Goal: Communication & Community: Answer question/provide support

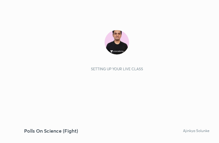
scroll to position [104, 194]
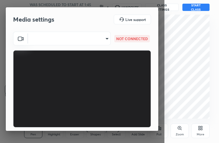
click at [69, 41] on body "1 2 3 4 5 6 7 C X Z C X Z E E Erase all H H Polls On Science (Fight) WAS SCHEDU…" at bounding box center [109, 71] width 219 height 143
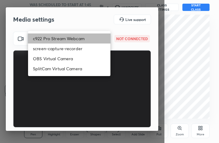
click at [67, 39] on li "c922 Pro Stream Webcam" at bounding box center [69, 38] width 82 height 10
type input "mz5XeYAkNWp2QV5IzfhKg2mI2T6XPNDecROMxnJfp9w="
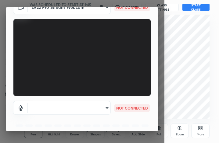
scroll to position [57, 0]
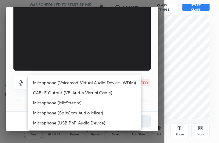
click at [75, 83] on li "Microphone (Voicemod Virtual Audio Device (WDM))" at bounding box center [84, 83] width 113 height 10
type input "VBCGzjgTZ+0gmPAsoHgp+LhUckAxO9S5WqeSPDF+pXU="
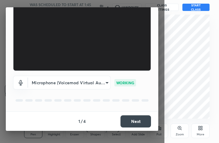
click at [123, 114] on div "1 / 4 Next" at bounding box center [82, 120] width 152 height 19
click at [123, 117] on button "Next" at bounding box center [135, 121] width 30 height 12
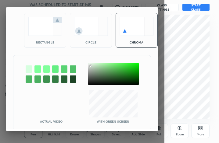
click at [90, 65] on div at bounding box center [113, 74] width 51 height 23
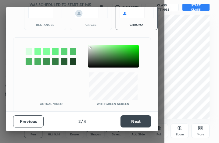
click at [136, 118] on button "Next" at bounding box center [135, 121] width 30 height 12
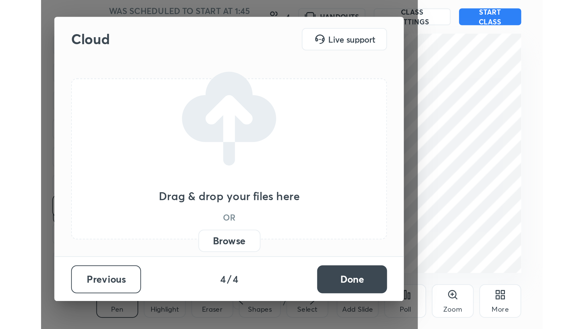
scroll to position [0, 0]
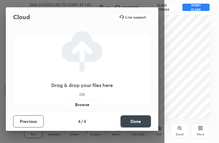
click at [136, 118] on button "Done" at bounding box center [135, 121] width 30 height 12
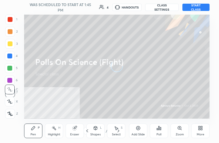
click at [204, 132] on div "More" at bounding box center [200, 131] width 18 height 15
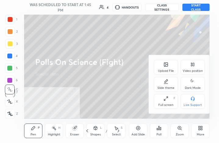
click at [186, 63] on div "Video position" at bounding box center [192, 67] width 24 height 15
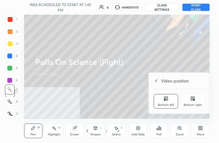
click at [198, 98] on div "Bottom right" at bounding box center [192, 101] width 24 height 15
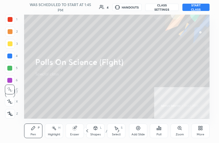
click at [200, 127] on icon at bounding box center [201, 127] width 2 height 2
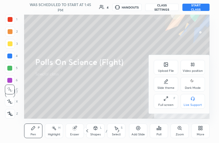
click at [175, 103] on div "Full screen F" at bounding box center [165, 101] width 24 height 15
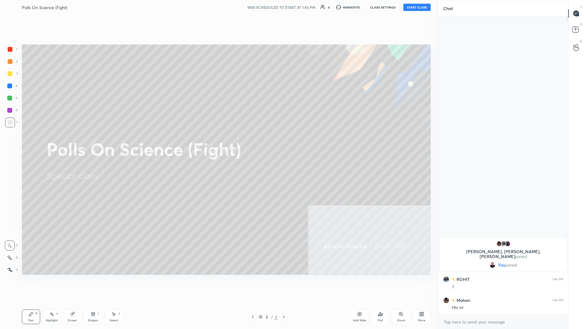
click at [218, 6] on button "START CLASS" at bounding box center [417, 7] width 27 height 7
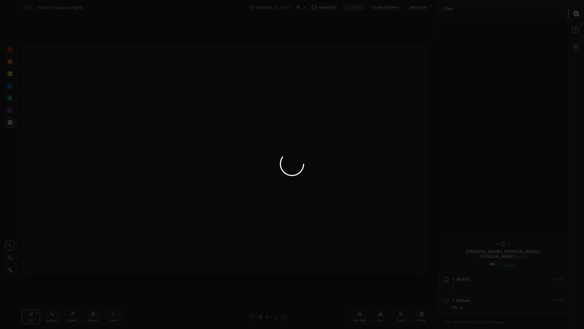
type textarea "x"
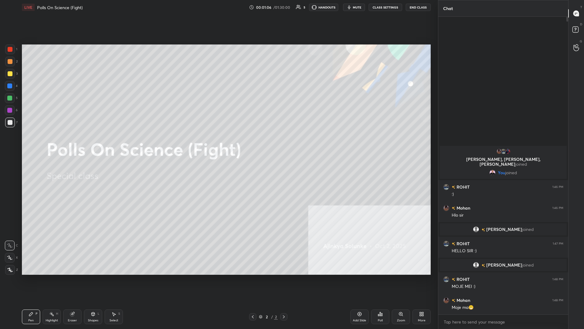
click at [14, 74] on div at bounding box center [10, 74] width 10 height 10
click at [11, 143] on icon at bounding box center [10, 270] width 5 height 4
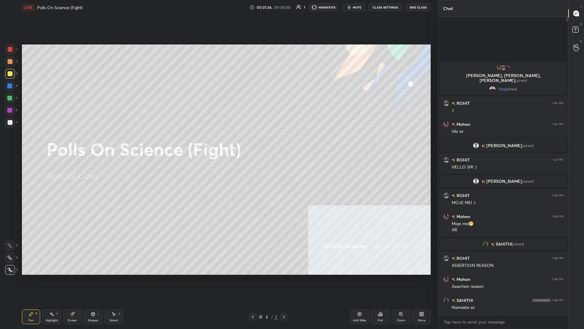
click at [218, 143] on div "Add Slide" at bounding box center [359, 320] width 13 height 3
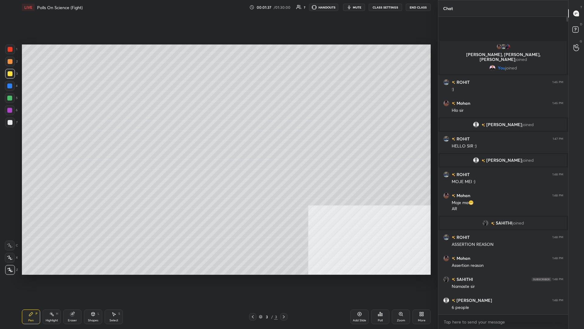
click at [218, 143] on div "More" at bounding box center [422, 316] width 18 height 15
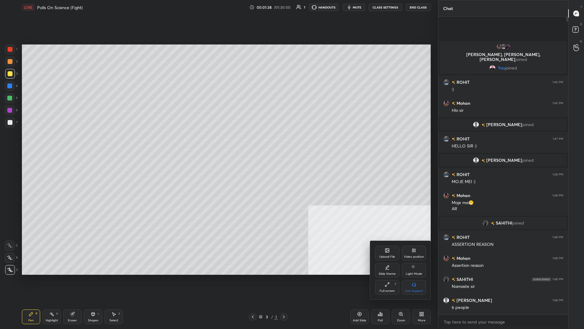
click at [218, 143] on div "Upload File" at bounding box center [388, 256] width 16 height 3
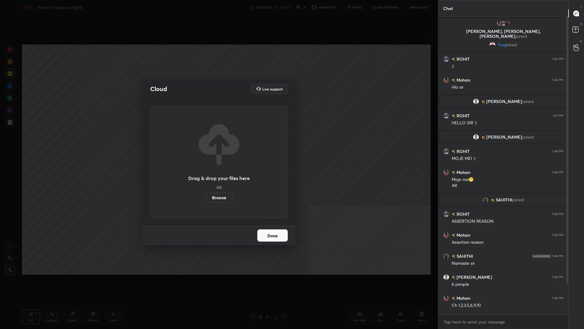
click at [218, 143] on label "Browse" at bounding box center [219, 198] width 27 height 10
click at [206, 143] on input "Browse" at bounding box center [206, 198] width 0 height 10
click at [218, 143] on button "Done" at bounding box center [272, 235] width 30 height 12
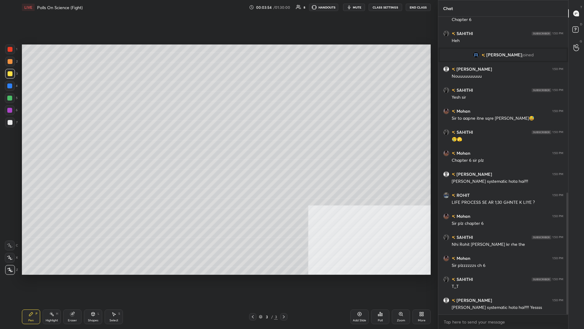
scroll to position [450, 0]
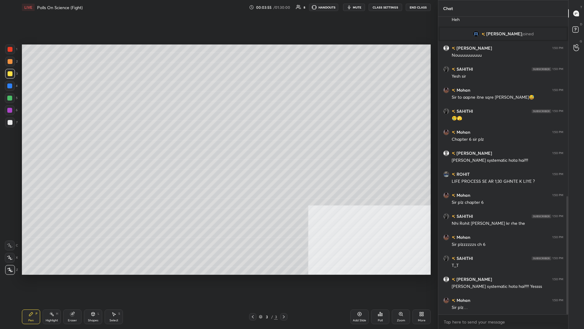
click at [218, 143] on div "More" at bounding box center [422, 316] width 18 height 15
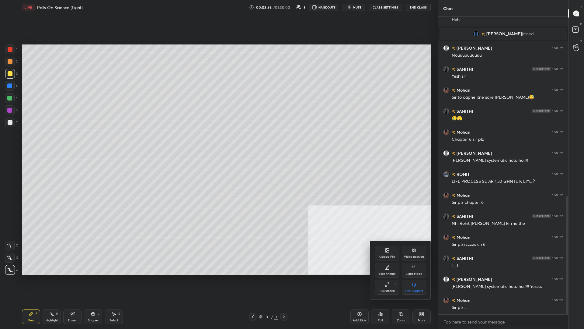
click at [218, 143] on div "Upload File" at bounding box center [387, 253] width 24 height 15
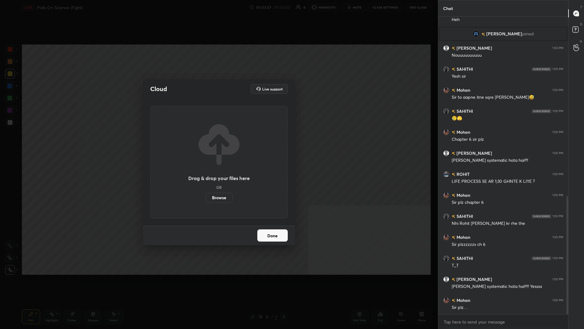
click at [218, 143] on label "Browse" at bounding box center [219, 198] width 27 height 10
click at [206, 143] on input "Browse" at bounding box center [206, 198] width 0 height 10
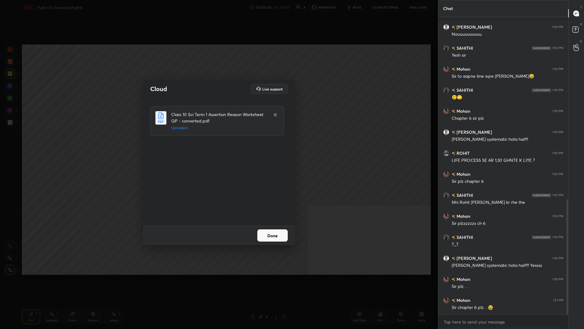
click at [218, 143] on button "Done" at bounding box center [272, 235] width 30 height 12
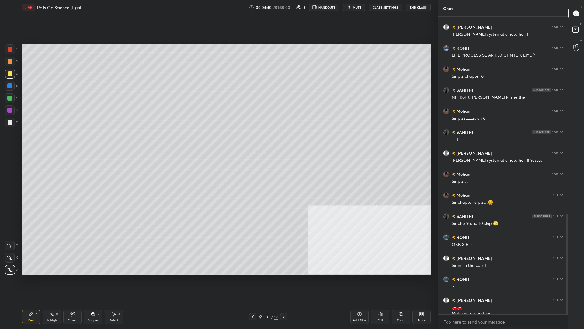
scroll to position [583, 0]
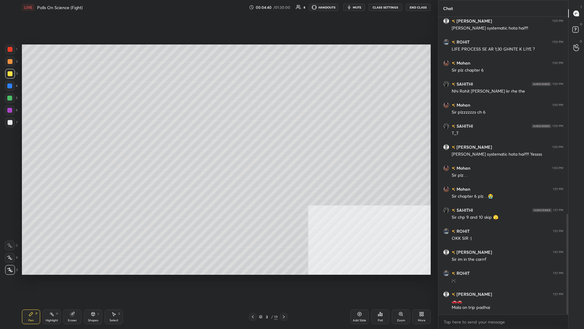
click at [11, 72] on div at bounding box center [10, 73] width 5 height 5
click at [76, 143] on div "Eraser" at bounding box center [72, 316] width 18 height 15
click at [14, 143] on div "Erase all" at bounding box center [10, 270] width 10 height 10
click at [32, 143] on icon at bounding box center [31, 314] width 4 height 4
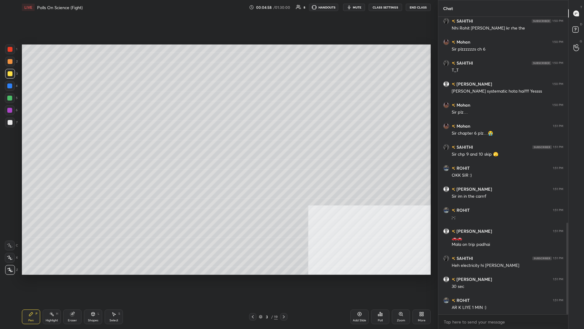
scroll to position [667, 0]
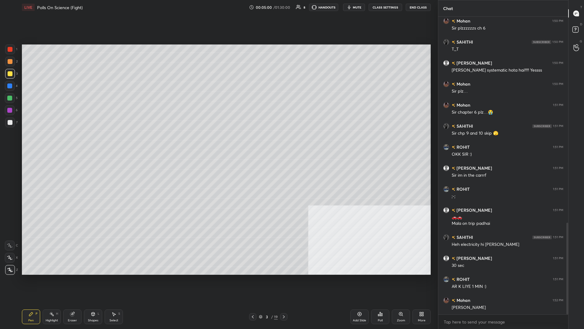
click at [9, 99] on div at bounding box center [9, 98] width 5 height 5
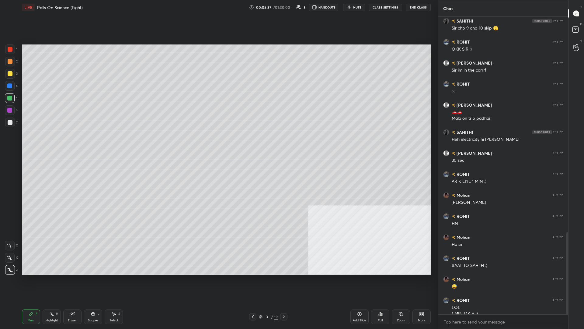
scroll to position [778, 0]
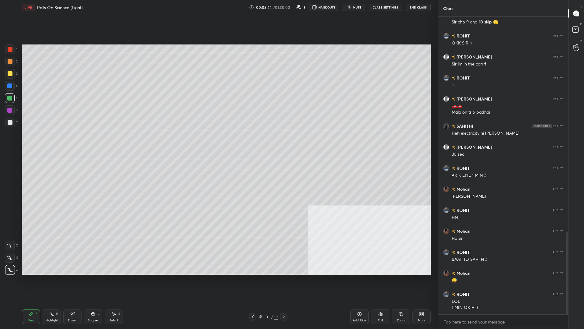
click at [218, 143] on div "3" at bounding box center [267, 317] width 6 height 4
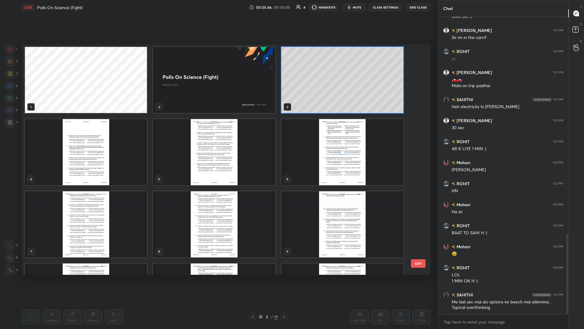
scroll to position [0, 0]
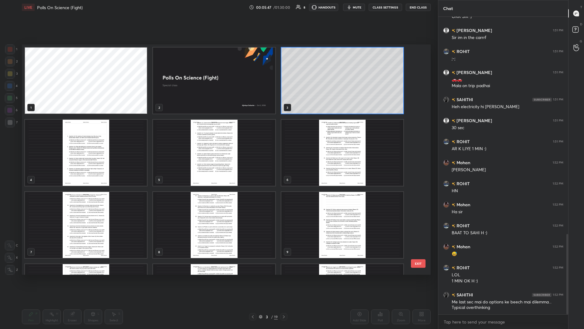
click at [96, 143] on img "grid" at bounding box center [86, 153] width 122 height 66
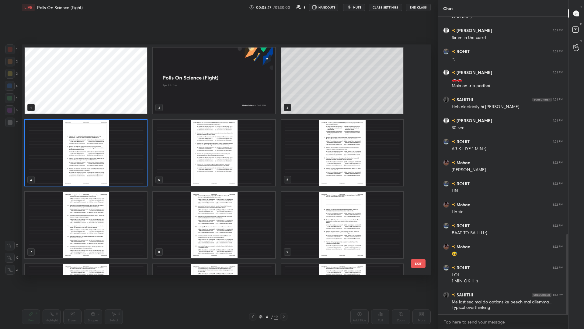
click at [96, 143] on img "grid" at bounding box center [86, 153] width 122 height 66
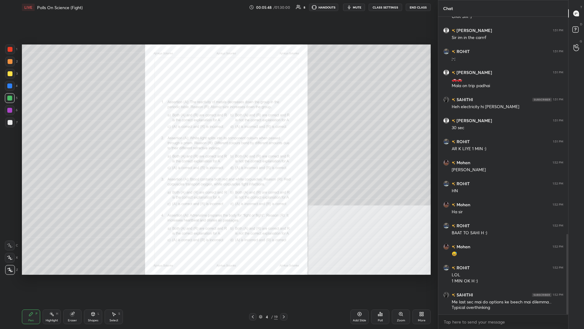
click at [218, 143] on div "Zoom" at bounding box center [401, 316] width 18 height 15
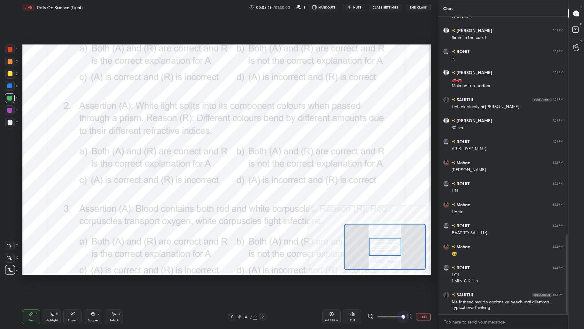
drag, startPoint x: 393, startPoint y: 318, endPoint x: 408, endPoint y: 312, distance: 16.6
click at [218, 143] on div at bounding box center [390, 316] width 45 height 7
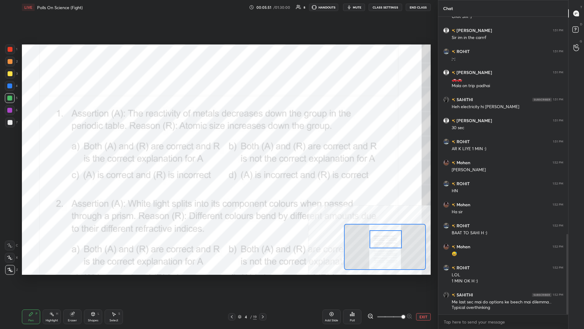
drag, startPoint x: 381, startPoint y: 250, endPoint x: 382, endPoint y: 243, distance: 7.6
click at [218, 143] on div at bounding box center [386, 239] width 32 height 18
click at [50, 143] on circle at bounding box center [50, 313] width 1 height 1
click at [8, 143] on icon at bounding box center [10, 272] width 4 height 0
click at [10, 143] on icon at bounding box center [9, 257] width 5 height 5
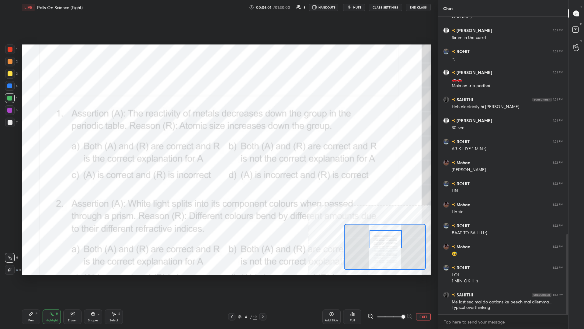
click at [218, 143] on div "Poll" at bounding box center [352, 316] width 18 height 15
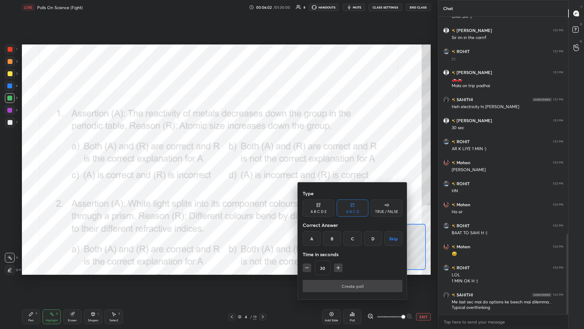
click at [218, 143] on div "B" at bounding box center [332, 238] width 18 height 15
click at [218, 143] on button "button" at bounding box center [338, 267] width 9 height 9
click at [218, 143] on icon "button" at bounding box center [338, 267] width 6 height 6
type input "60"
click at [218, 143] on button "Create poll" at bounding box center [353, 286] width 100 height 12
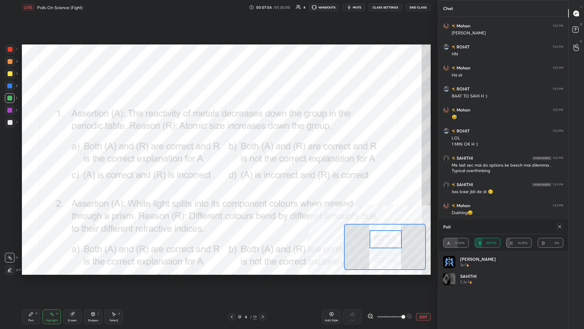
scroll to position [962, 0]
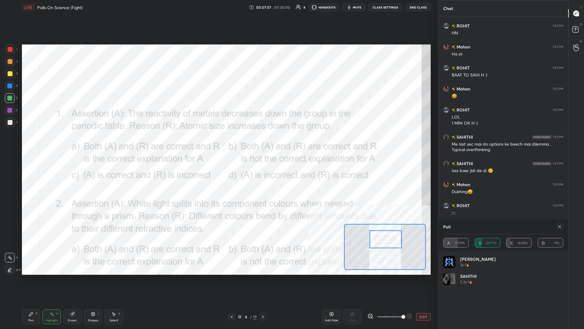
click at [31, 143] on icon at bounding box center [31, 314] width 4 height 4
click at [9, 54] on div at bounding box center [10, 49] width 10 height 10
click at [218, 143] on icon at bounding box center [560, 226] width 5 height 5
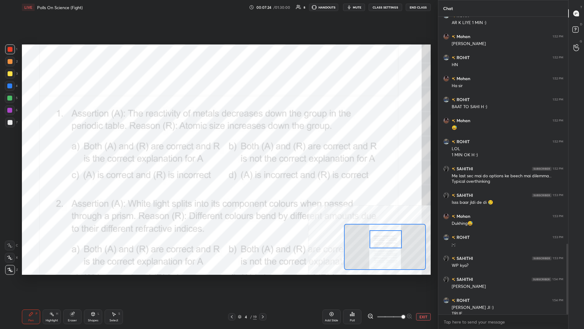
scroll to position [957, 0]
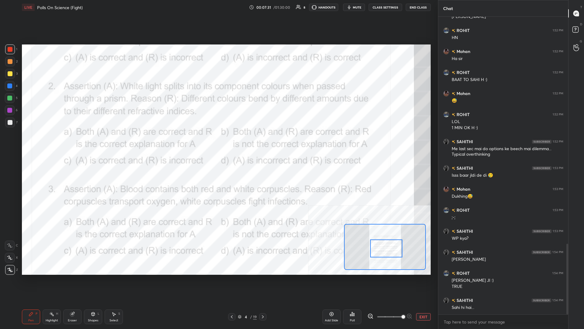
drag, startPoint x: 388, startPoint y: 238, endPoint x: 388, endPoint y: 247, distance: 9.2
click at [218, 143] on div at bounding box center [386, 248] width 32 height 18
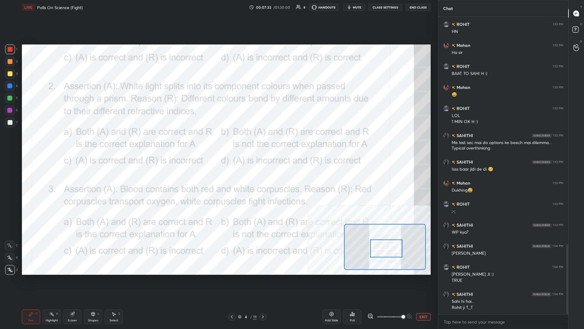
click at [48, 143] on div "Highlight H" at bounding box center [52, 316] width 18 height 15
click at [218, 143] on div "Poll" at bounding box center [352, 316] width 18 height 15
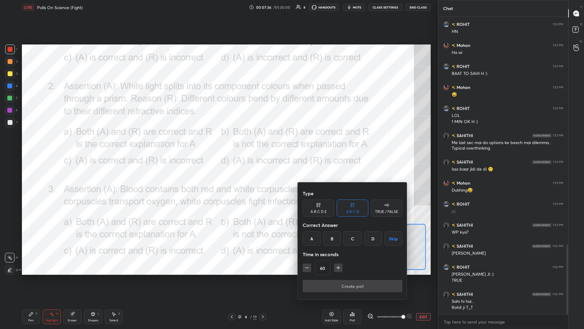
click at [218, 143] on div "A" at bounding box center [312, 238] width 18 height 15
click at [218, 143] on button "Create poll" at bounding box center [353, 286] width 100 height 12
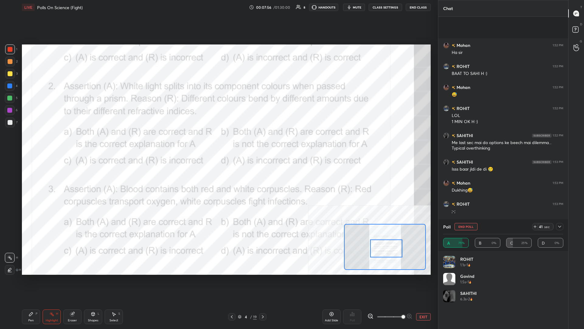
scroll to position [1016, 0]
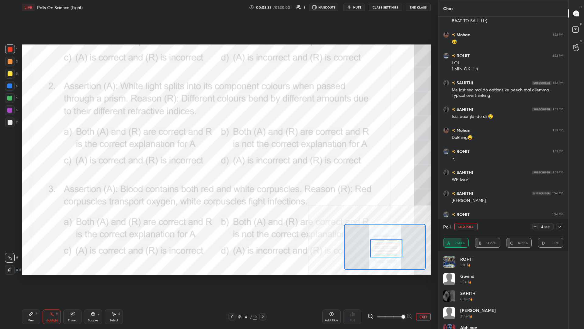
click at [218, 143] on div "Setting up your live class Poll for secs No correct answer Start poll" at bounding box center [226, 160] width 414 height 290
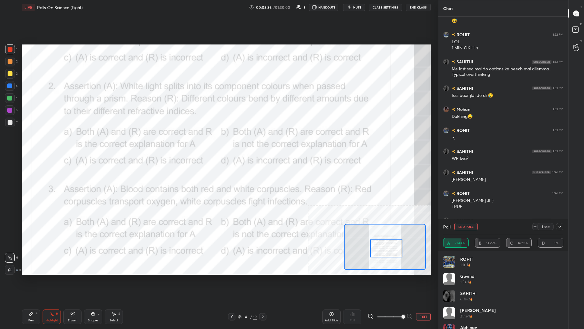
click at [31, 143] on icon at bounding box center [31, 314] width 4 height 4
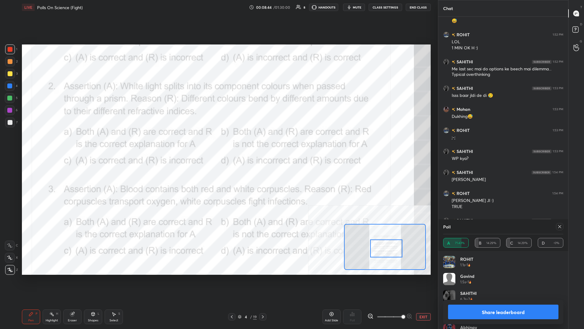
click at [218, 143] on button "Share leaderboard" at bounding box center [503, 311] width 110 height 15
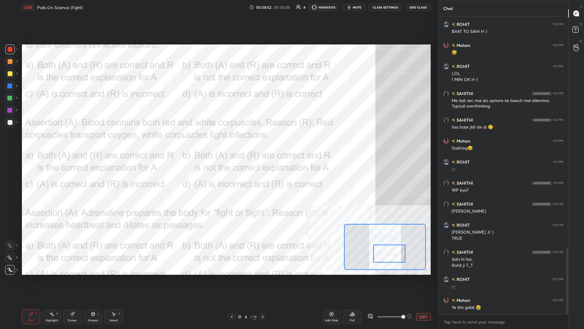
scroll to position [1026, 0]
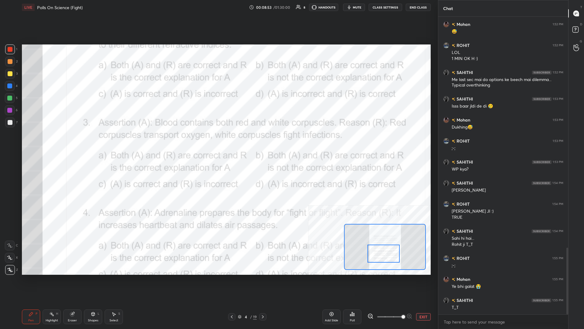
click at [58, 143] on div "Highlight H" at bounding box center [52, 316] width 18 height 15
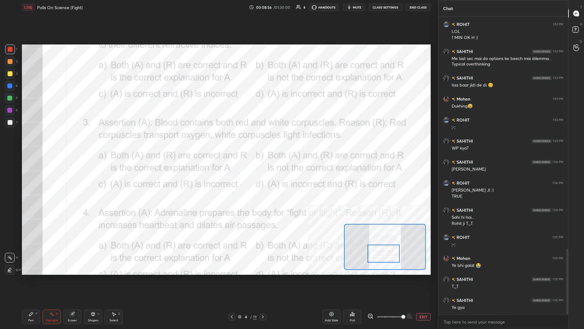
click at [218, 143] on div "Poll" at bounding box center [352, 316] width 18 height 15
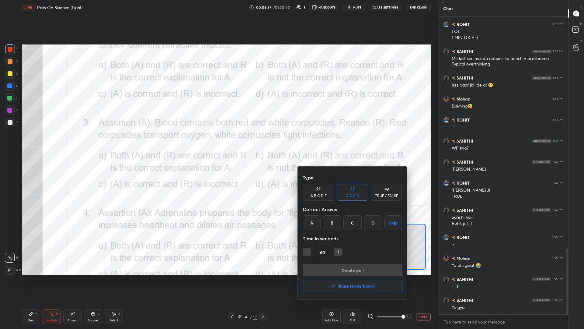
click at [218, 143] on div "A" at bounding box center [312, 222] width 18 height 15
click at [218, 143] on button "Create poll" at bounding box center [353, 270] width 100 height 12
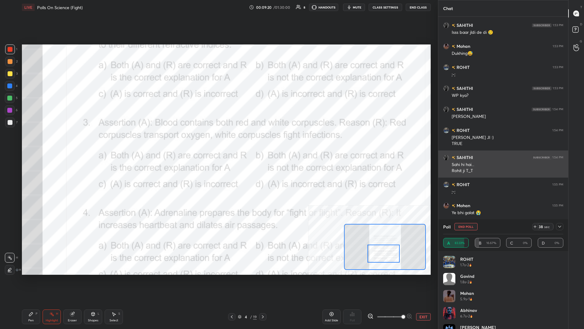
scroll to position [1121, 0]
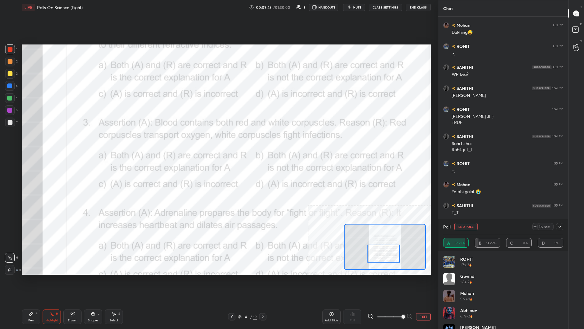
click at [35, 143] on div "Pen P" at bounding box center [31, 316] width 18 height 15
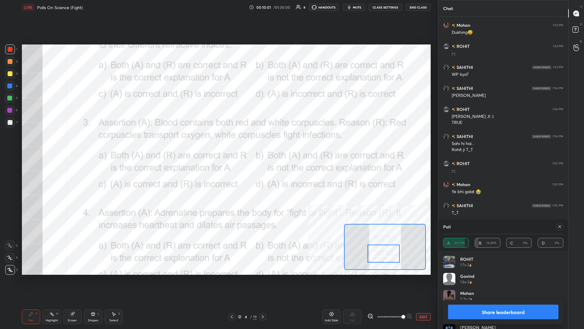
click at [218, 143] on button "Share leaderboard" at bounding box center [503, 311] width 110 height 15
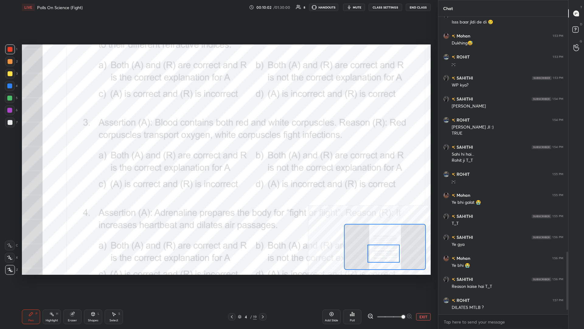
scroll to position [1131, 0]
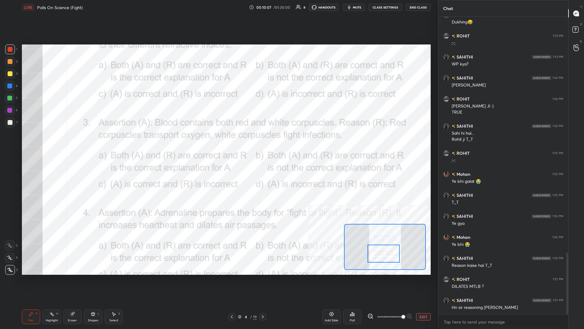
click at [9, 89] on div at bounding box center [10, 86] width 10 height 10
click at [72, 143] on icon at bounding box center [72, 314] width 4 height 4
click at [10, 143] on span "Erase all" at bounding box center [9, 270] width 9 height 4
click at [29, 143] on icon at bounding box center [31, 314] width 4 height 4
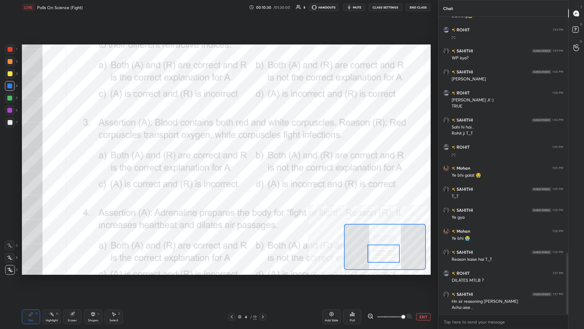
click at [10, 53] on div at bounding box center [10, 49] width 10 height 10
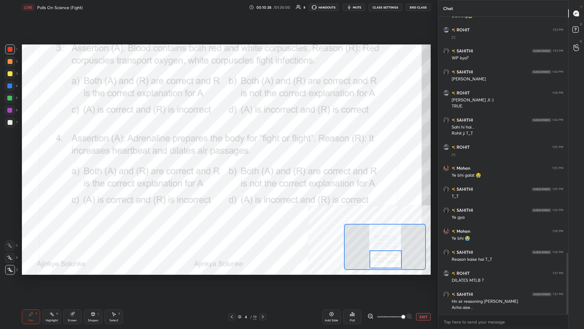
click at [49, 143] on div "Highlight H" at bounding box center [52, 316] width 18 height 15
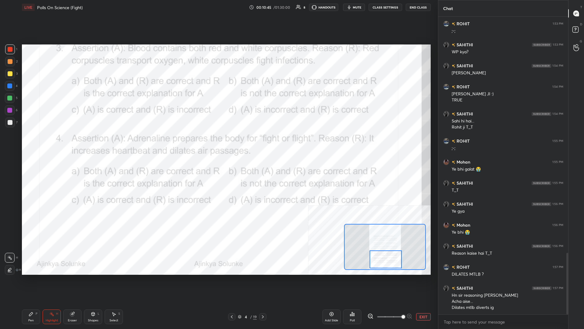
click at [218, 143] on div "Poll" at bounding box center [352, 316] width 18 height 15
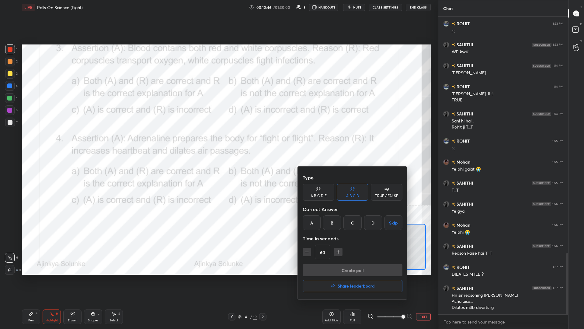
click at [218, 143] on div at bounding box center [292, 164] width 584 height 329
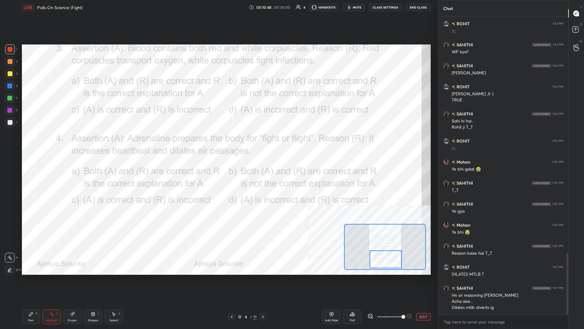
scroll to position [1150, 0]
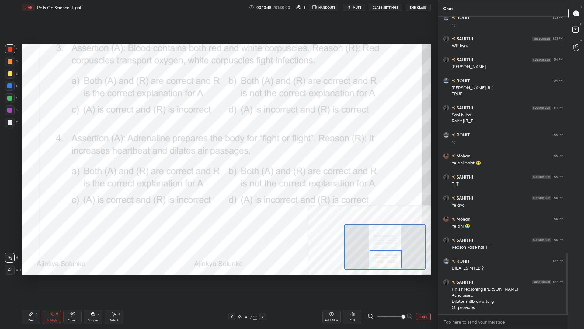
click at [218, 143] on div "Poll" at bounding box center [352, 316] width 18 height 15
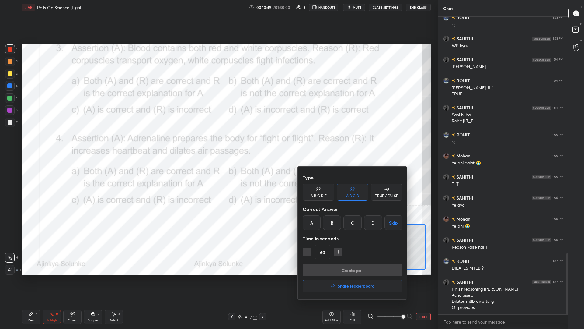
click at [218, 143] on div "A" at bounding box center [312, 222] width 18 height 15
click at [218, 143] on button "Create poll" at bounding box center [353, 270] width 100 height 12
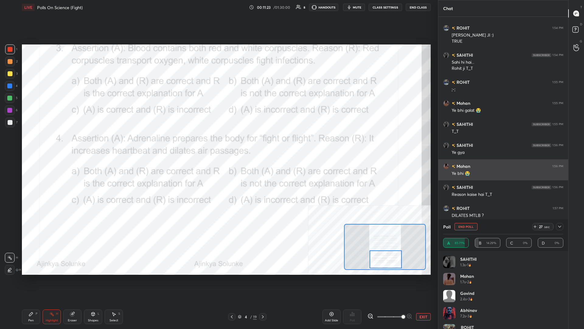
scroll to position [1223, 0]
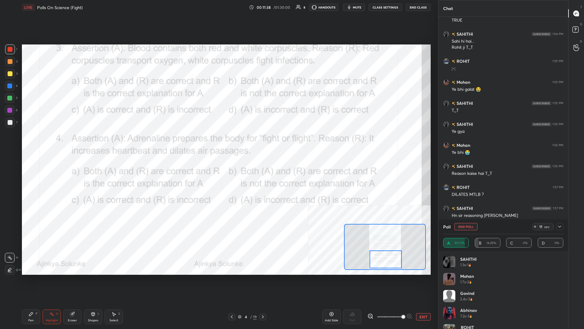
click at [26, 143] on div "Pen P" at bounding box center [31, 316] width 18 height 15
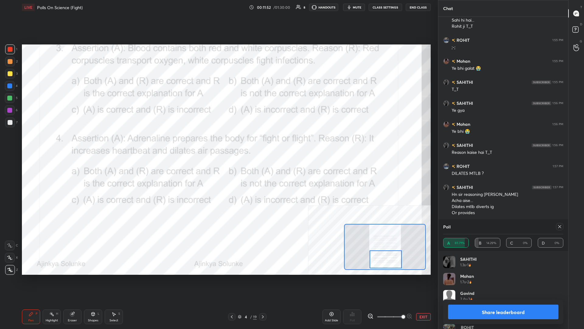
click at [218, 143] on button "Share leaderboard" at bounding box center [503, 311] width 110 height 15
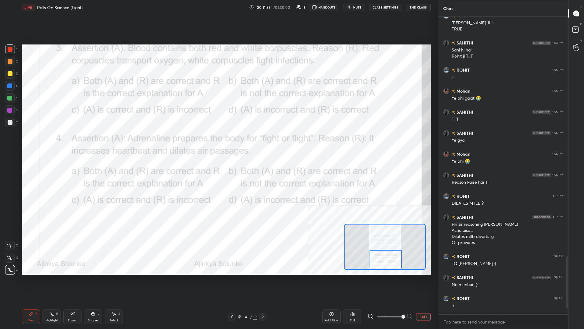
scroll to position [0, 0]
click at [218, 34] on icon at bounding box center [576, 30] width 11 height 11
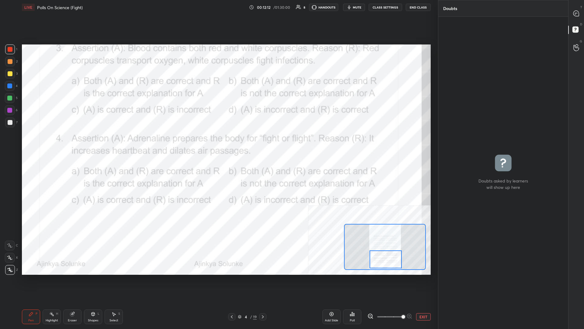
click at [10, 86] on div at bounding box center [9, 85] width 5 height 5
click at [218, 143] on button "EXIT" at bounding box center [423, 316] width 15 height 7
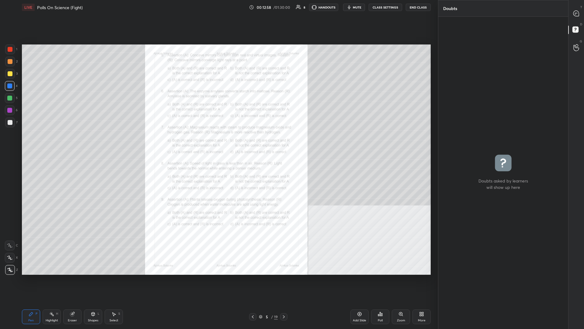
click at [218, 143] on div "Zoom" at bounding box center [401, 316] width 18 height 15
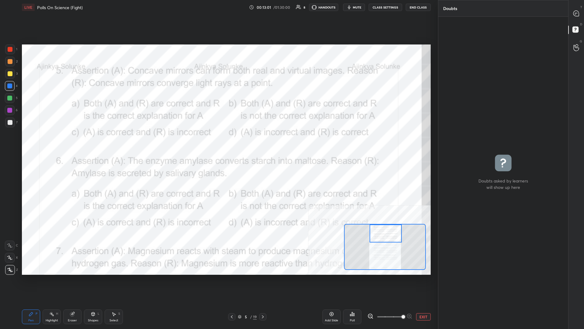
click at [218, 143] on icon at bounding box center [350, 315] width 1 height 2
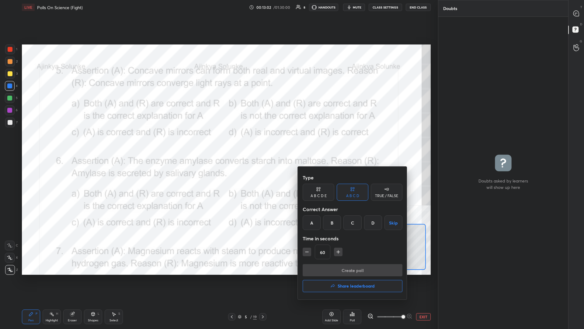
click at [218, 143] on div "A" at bounding box center [312, 222] width 18 height 15
click at [218, 143] on button "Create poll" at bounding box center [353, 270] width 100 height 12
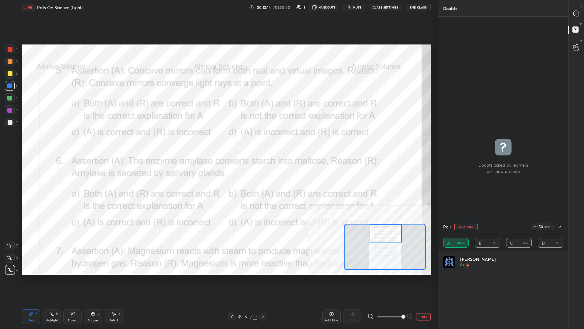
scroll to position [73, 120]
click at [218, 16] on icon at bounding box center [576, 13] width 5 height 5
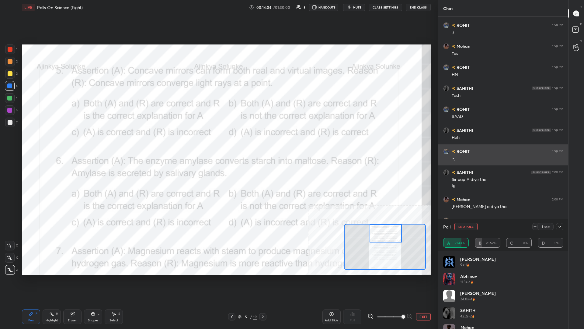
scroll to position [1532, 0]
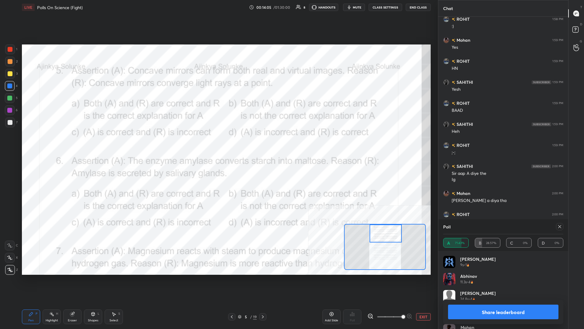
click at [218, 143] on button "Share leaderboard" at bounding box center [503, 311] width 110 height 15
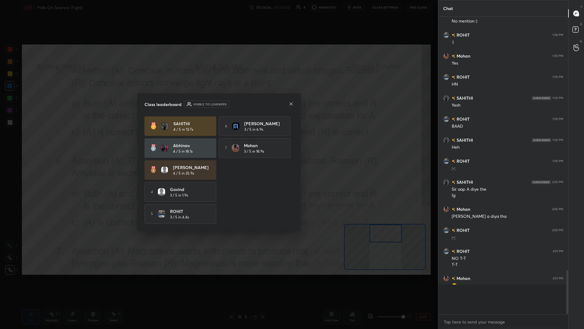
scroll to position [1501, 0]
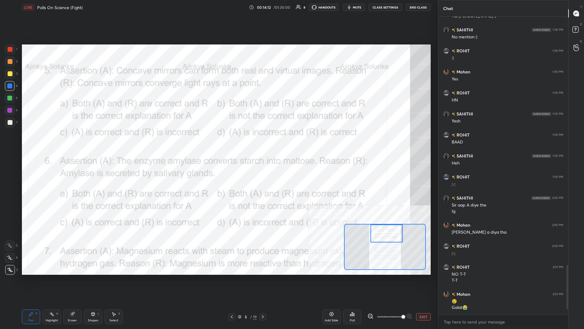
drag, startPoint x: 387, startPoint y: 237, endPoint x: 388, endPoint y: 234, distance: 3.2
click at [218, 143] on div at bounding box center [387, 233] width 32 height 18
click at [218, 143] on button "EXIT" at bounding box center [423, 316] width 15 height 7
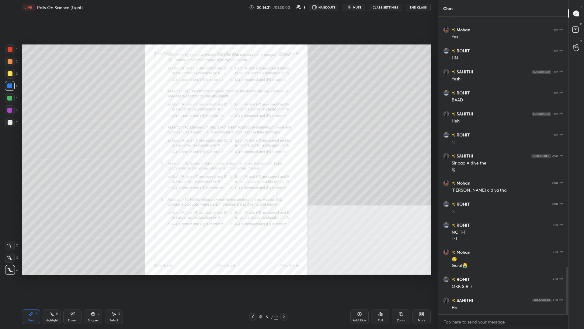
scroll to position [1563, 0]
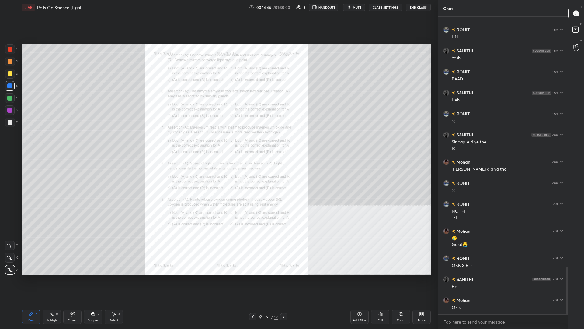
click at [218, 143] on div "Poll" at bounding box center [380, 316] width 18 height 15
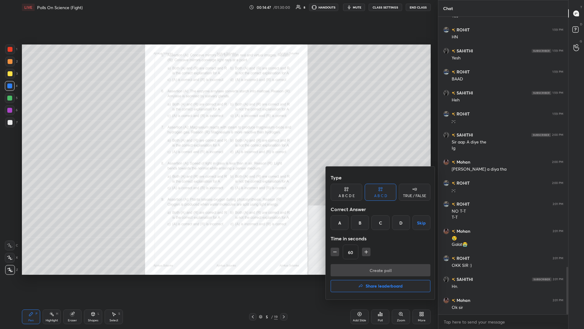
click at [218, 143] on div at bounding box center [292, 164] width 584 height 329
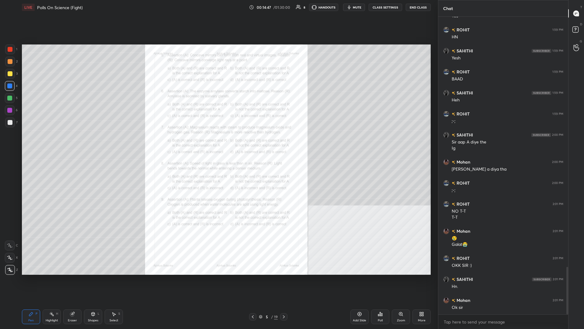
click at [218, 143] on div "Zoom" at bounding box center [401, 316] width 18 height 15
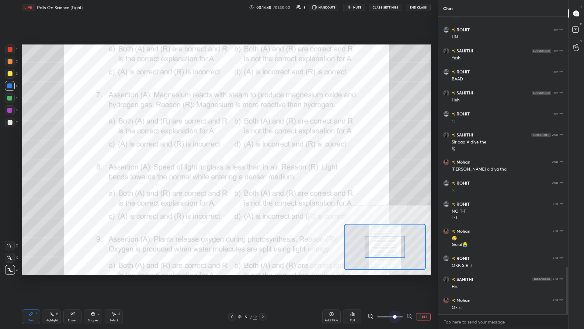
click at [218, 143] on span at bounding box center [390, 316] width 26 height 9
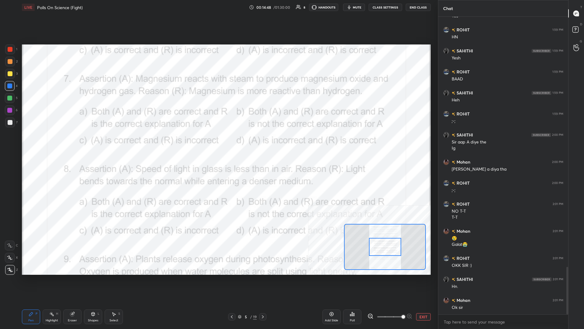
click at [218, 143] on span at bounding box center [404, 317] width 4 height 4
drag, startPoint x: 390, startPoint y: 243, endPoint x: 385, endPoint y: 246, distance: 5.7
click at [218, 143] on div at bounding box center [385, 247] width 32 height 18
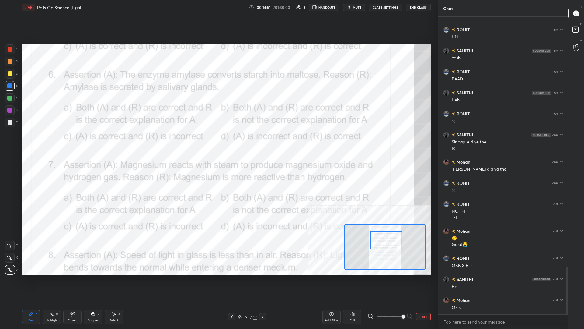
drag, startPoint x: 385, startPoint y: 246, endPoint x: 389, endPoint y: 239, distance: 8.3
click at [218, 143] on div at bounding box center [386, 240] width 32 height 18
click at [48, 143] on div "Highlight" at bounding box center [52, 320] width 12 height 3
click at [218, 143] on div "Poll" at bounding box center [352, 320] width 5 height 3
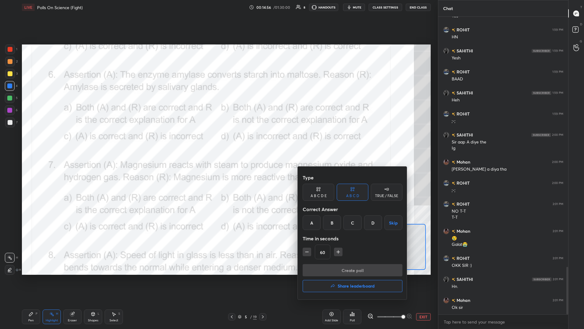
click at [218, 143] on div "A" at bounding box center [312, 222] width 18 height 15
click at [218, 143] on button "Create poll" at bounding box center [353, 270] width 100 height 12
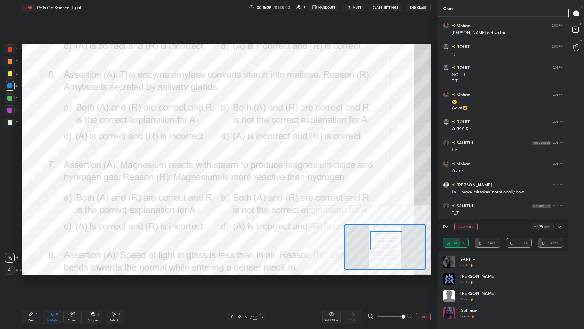
scroll to position [1721, 0]
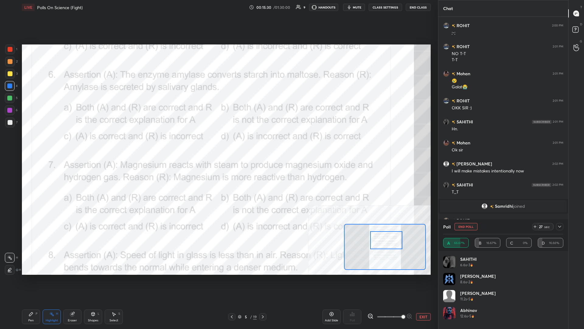
click at [35, 143] on div "Pen P" at bounding box center [31, 316] width 18 height 15
click at [55, 143] on div "Highlight H" at bounding box center [52, 316] width 18 height 15
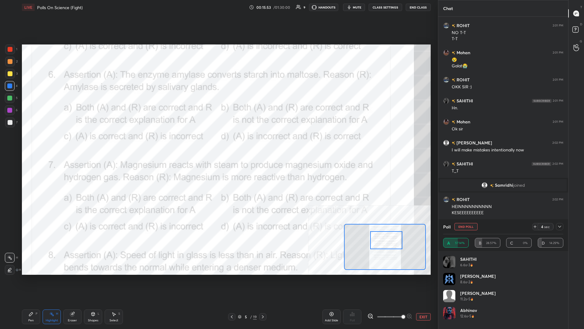
scroll to position [1763, 0]
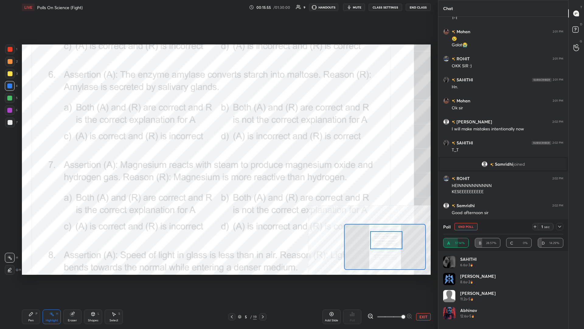
click at [37, 143] on div "Pen P" at bounding box center [31, 316] width 18 height 15
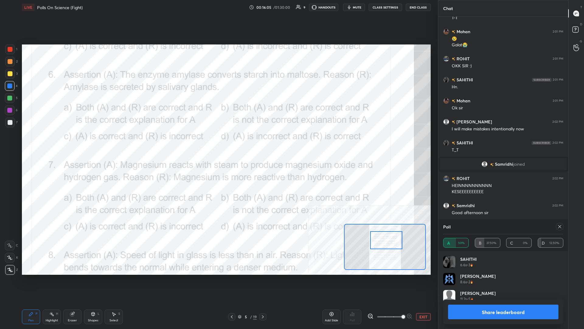
scroll to position [1784, 0]
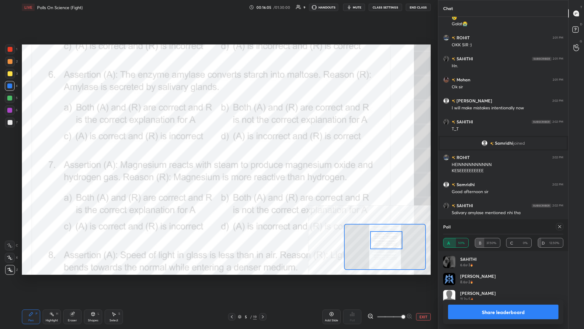
click at [218, 143] on button "Share leaderboard" at bounding box center [503, 311] width 110 height 15
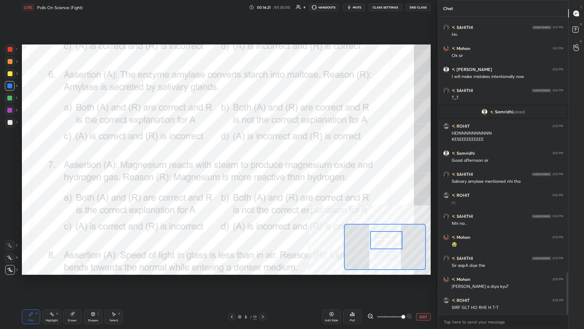
scroll to position [1836, 0]
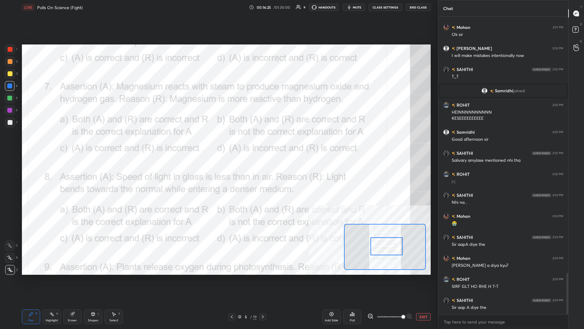
drag, startPoint x: 383, startPoint y: 242, endPoint x: 383, endPoint y: 248, distance: 6.1
click at [218, 143] on div at bounding box center [387, 246] width 32 height 18
click at [56, 143] on div "H" at bounding box center [57, 313] width 2 height 3
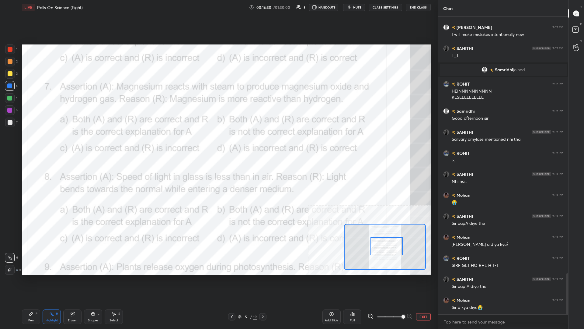
click at [218, 143] on icon at bounding box center [350, 315] width 1 height 2
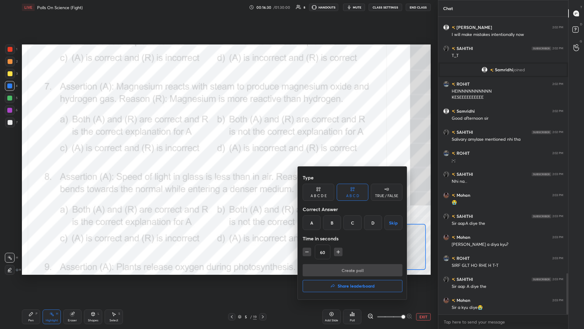
click at [218, 143] on div "A" at bounding box center [312, 222] width 18 height 15
click at [218, 143] on button "Create poll" at bounding box center [353, 270] width 100 height 12
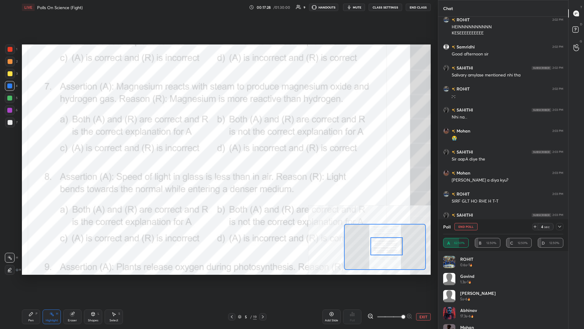
scroll to position [1942, 0]
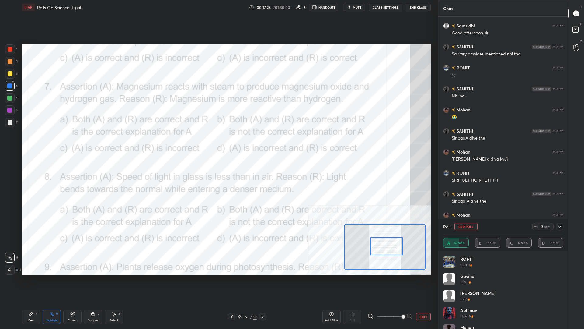
click at [32, 143] on div "Pen P" at bounding box center [31, 316] width 18 height 15
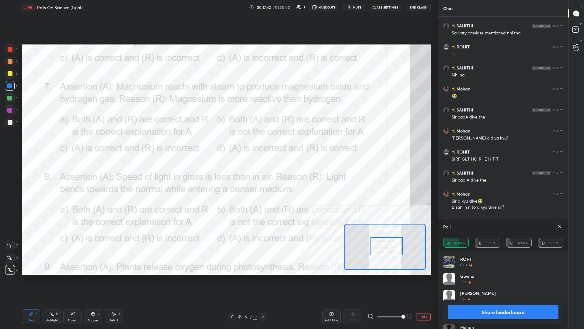
scroll to position [1984, 0]
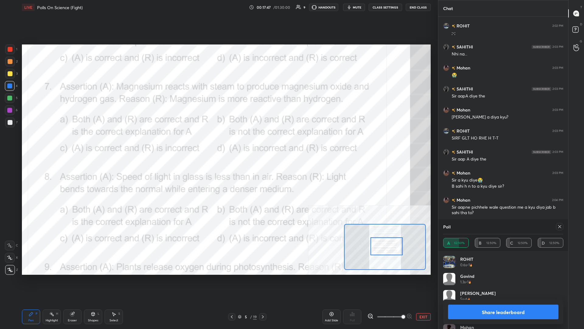
click at [218, 143] on button "Share leaderboard" at bounding box center [503, 311] width 110 height 15
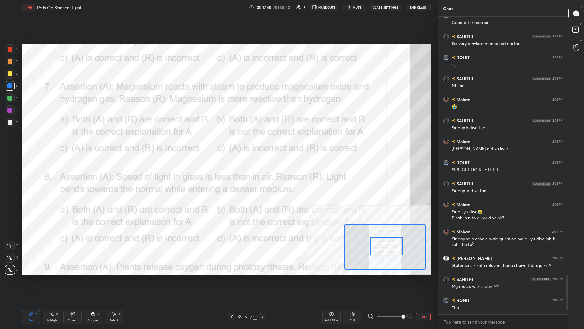
scroll to position [297, 130]
click at [12, 100] on div at bounding box center [10, 98] width 10 height 10
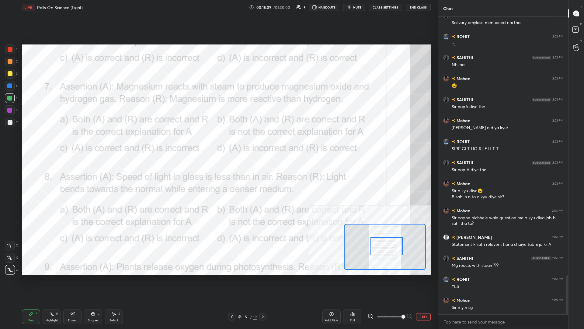
click at [12, 91] on div "4" at bounding box center [11, 87] width 13 height 12
click at [10, 63] on div at bounding box center [10, 61] width 5 height 5
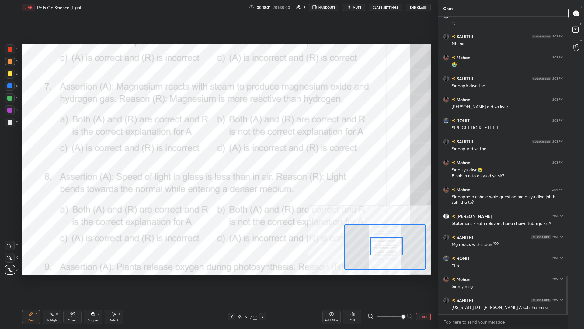
scroll to position [2016, 0]
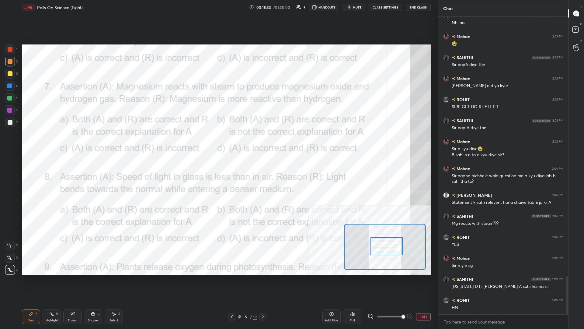
click at [73, 143] on div "Eraser" at bounding box center [72, 320] width 9 height 3
click at [41, 143] on div "Pen P Highlight H Eraser Shapes L Select S" at bounding box center [97, 316] width 150 height 15
click at [35, 143] on div "Pen P" at bounding box center [31, 316] width 18 height 15
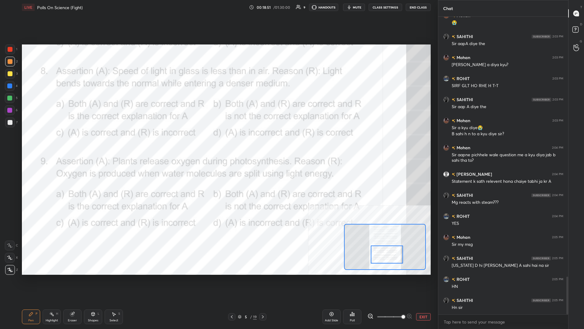
drag, startPoint x: 381, startPoint y: 247, endPoint x: 381, endPoint y: 255, distance: 8.5
click at [218, 143] on div at bounding box center [387, 254] width 32 height 18
click at [56, 143] on div "Highlight H" at bounding box center [52, 316] width 18 height 15
click at [218, 143] on icon at bounding box center [352, 313] width 5 height 5
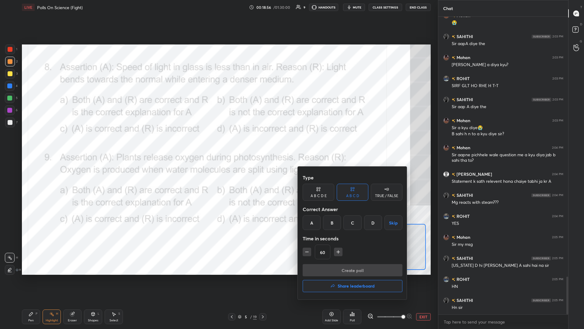
click at [218, 143] on div "A" at bounding box center [312, 222] width 18 height 15
click at [218, 143] on button "Create poll" at bounding box center [353, 270] width 100 height 12
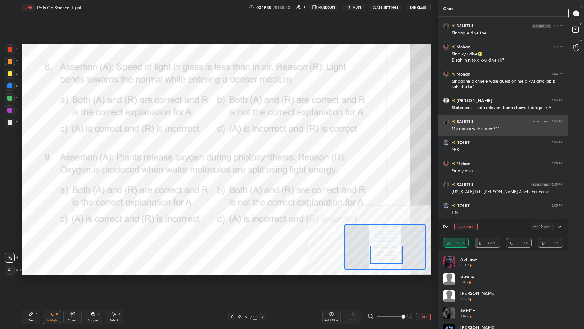
scroll to position [2122, 0]
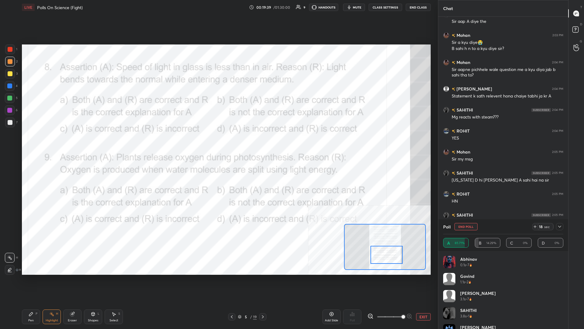
click at [30, 143] on icon at bounding box center [31, 314] width 4 height 4
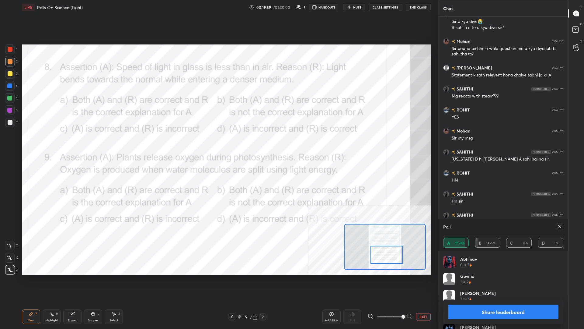
click at [218, 143] on button "Share leaderboard" at bounding box center [503, 311] width 110 height 15
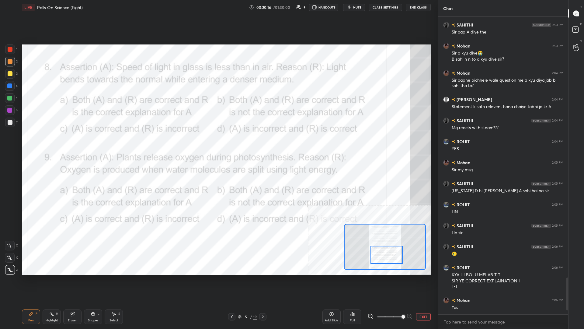
scroll to position [2132, 0]
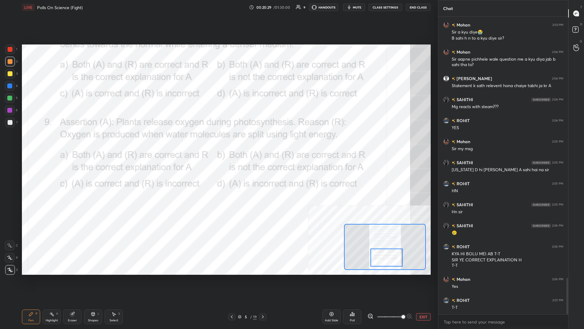
click at [218, 143] on div at bounding box center [387, 257] width 32 height 18
drag, startPoint x: 59, startPoint y: 318, endPoint x: 124, endPoint y: 312, distance: 65.7
click at [58, 143] on div "Highlight H" at bounding box center [52, 316] width 18 height 15
click at [218, 143] on div "Poll" at bounding box center [352, 316] width 18 height 15
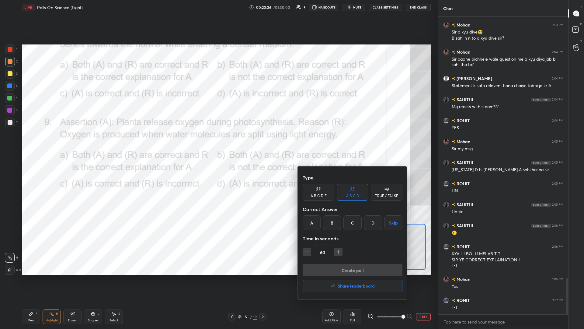
click at [218, 143] on div "A" at bounding box center [312, 222] width 18 height 15
click at [218, 143] on button "Create poll" at bounding box center [353, 270] width 100 height 12
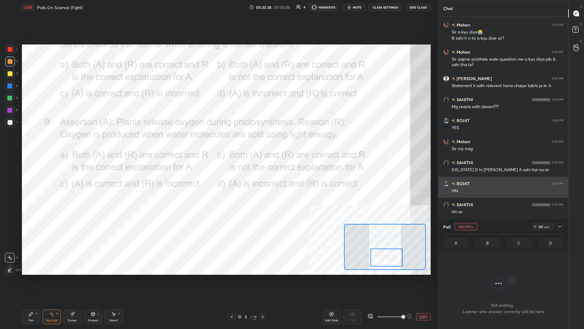
scroll to position [266, 130]
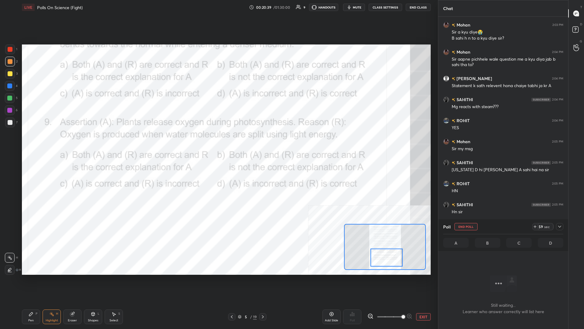
click at [218, 143] on div at bounding box center [559, 226] width 7 height 7
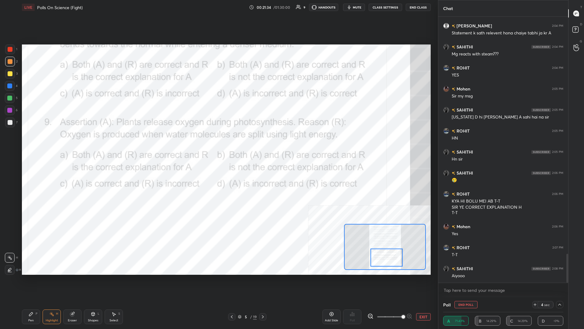
scroll to position [2191, 0]
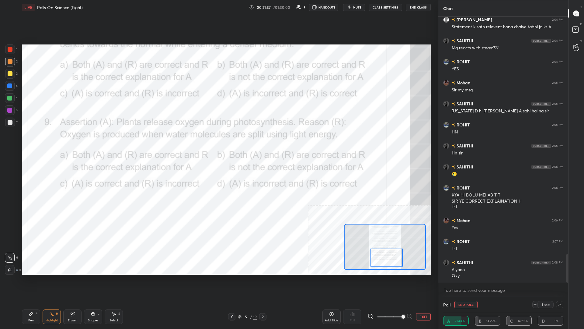
drag, startPoint x: 38, startPoint y: 316, endPoint x: 32, endPoint y: 311, distance: 7.8
click at [37, 143] on div "Pen P" at bounding box center [31, 316] width 18 height 15
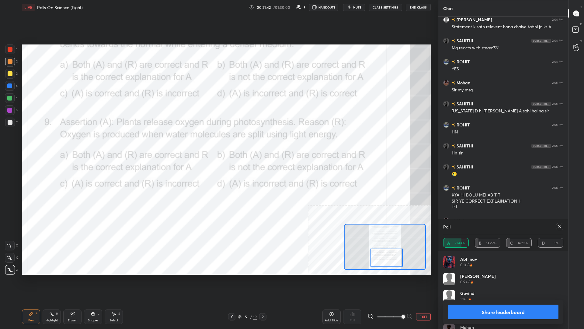
scroll to position [2197, 0]
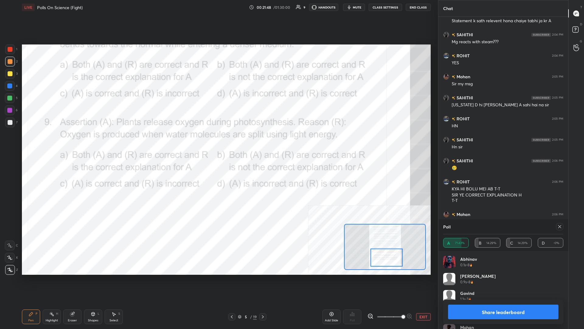
click at [218, 143] on button "Share leaderboard" at bounding box center [503, 311] width 110 height 15
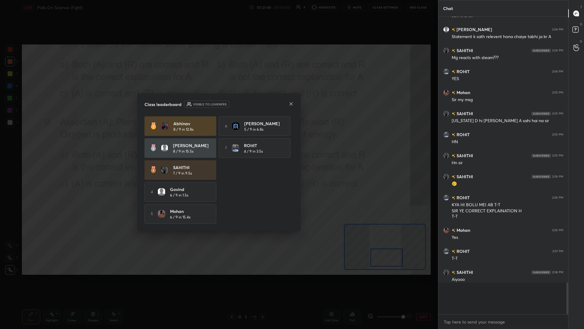
scroll to position [0, 0]
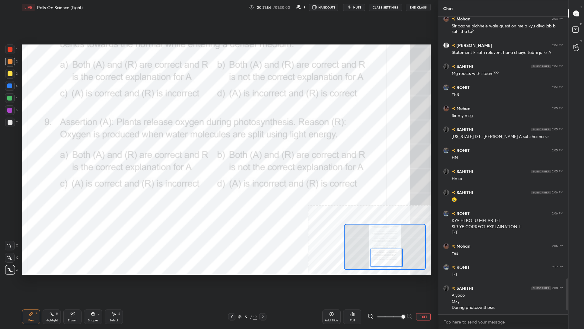
click at [12, 112] on div at bounding box center [10, 110] width 10 height 10
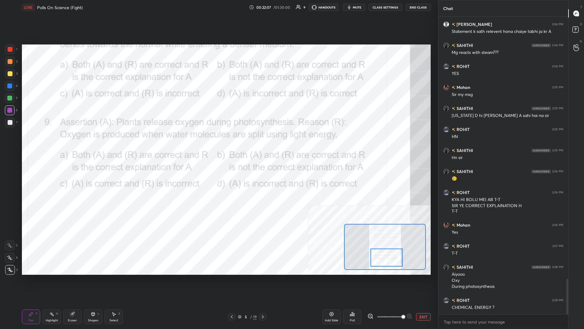
scroll to position [2207, 0]
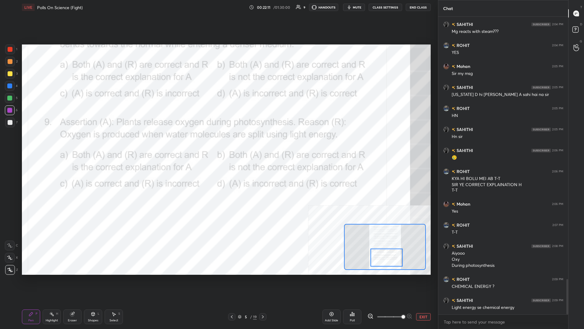
click at [10, 97] on div at bounding box center [9, 98] width 5 height 5
click at [11, 84] on div at bounding box center [9, 85] width 5 height 5
click at [10, 51] on div at bounding box center [10, 49] width 5 height 5
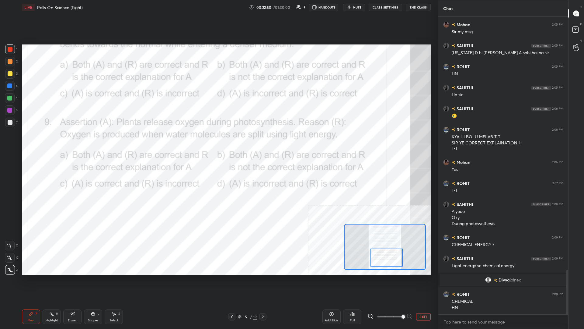
scroll to position [1710, 0]
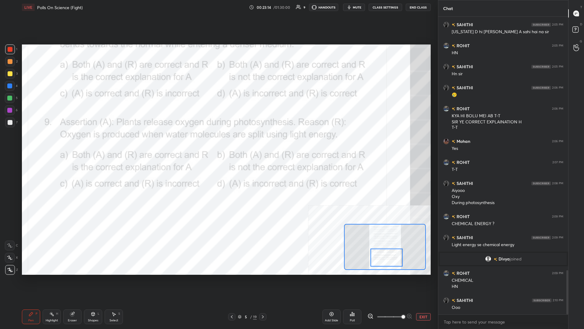
click at [218, 143] on button "EXIT" at bounding box center [423, 316] width 15 height 7
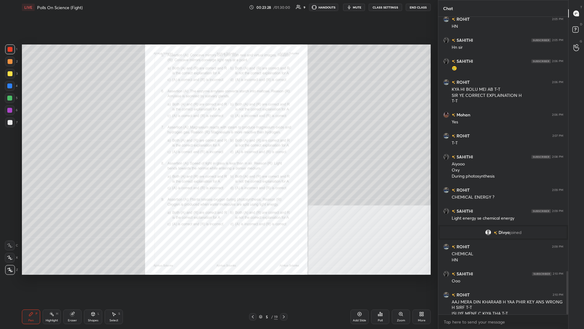
scroll to position [1743, 0]
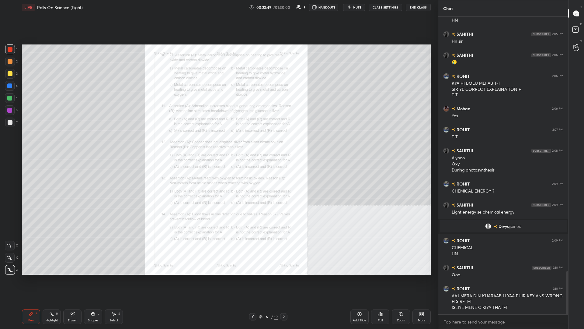
click at [218, 143] on div "Zoom" at bounding box center [401, 316] width 18 height 15
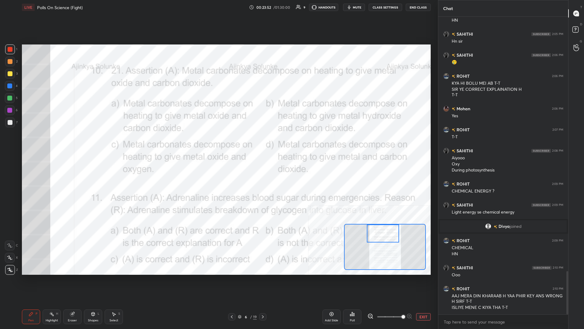
click at [48, 143] on div "Highlight" at bounding box center [52, 320] width 12 height 3
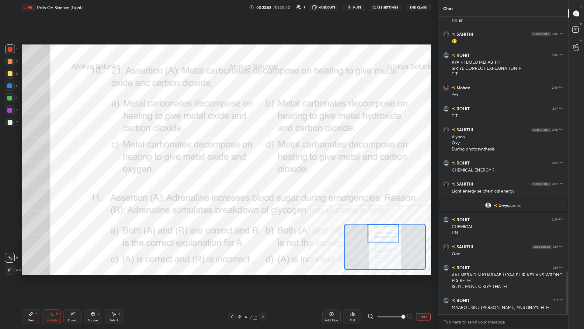
click at [218, 143] on icon at bounding box center [352, 314] width 1 height 4
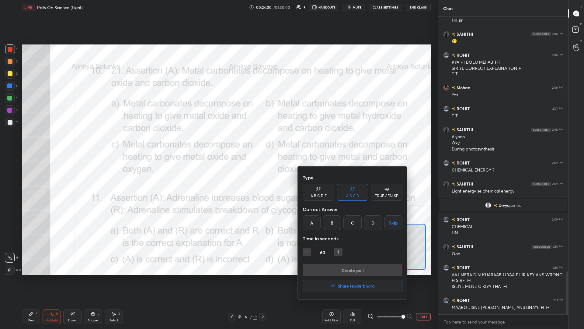
click at [218, 143] on div at bounding box center [292, 164] width 584 height 329
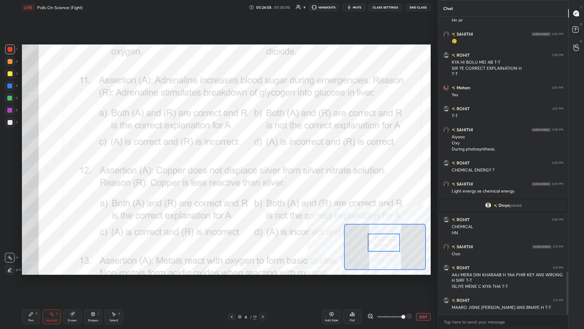
drag, startPoint x: 377, startPoint y: 237, endPoint x: 377, endPoint y: 247, distance: 9.4
click at [218, 143] on div at bounding box center [384, 242] width 32 height 18
click at [218, 143] on icon at bounding box center [352, 314] width 1 height 4
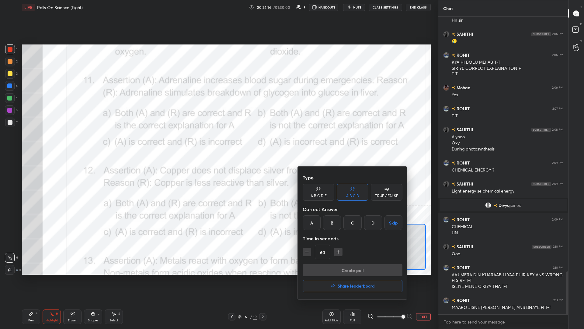
click at [218, 143] on div "A" at bounding box center [312, 222] width 18 height 15
click at [218, 143] on button "Create poll" at bounding box center [353, 270] width 100 height 12
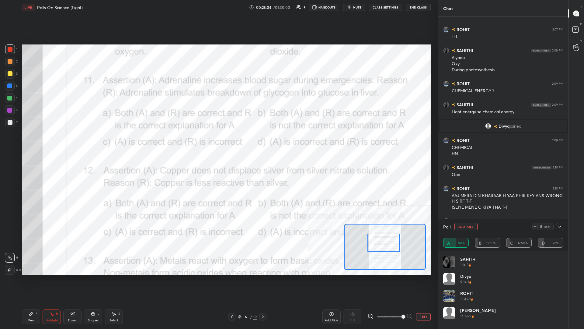
scroll to position [1870, 0]
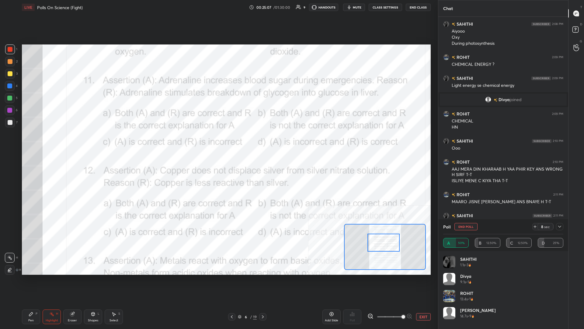
click at [218, 143] on div at bounding box center [559, 226] width 7 height 7
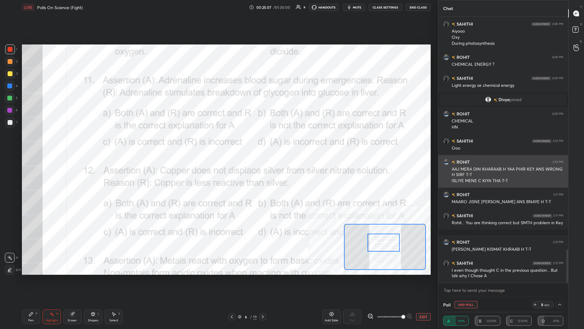
scroll to position [0, 0]
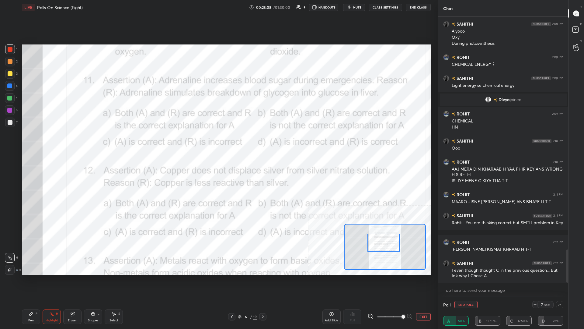
click at [33, 143] on div "Pen" at bounding box center [30, 320] width 5 height 3
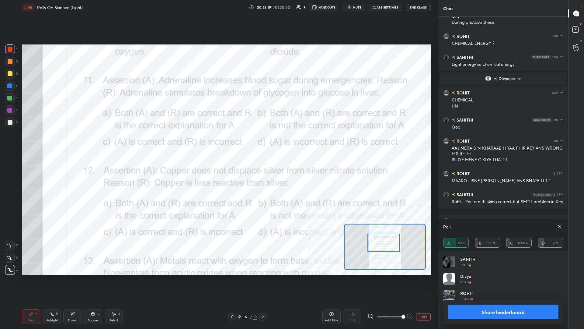
scroll to position [1912, 0]
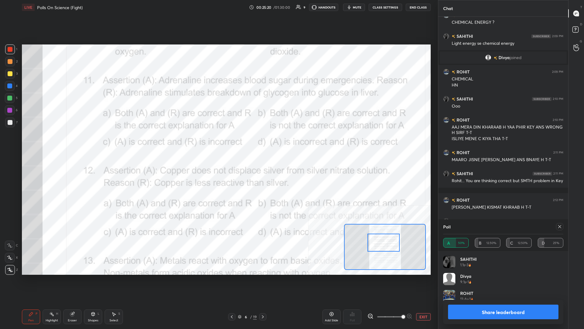
click at [218, 143] on button "Share leaderboard" at bounding box center [503, 311] width 110 height 15
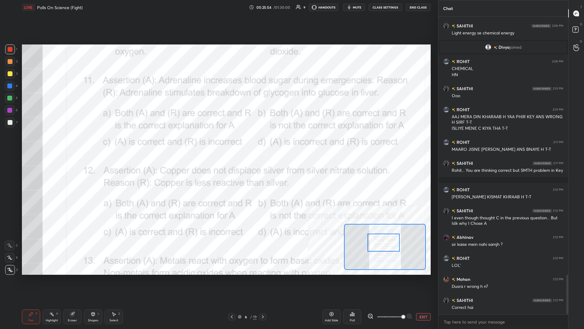
scroll to position [1943, 0]
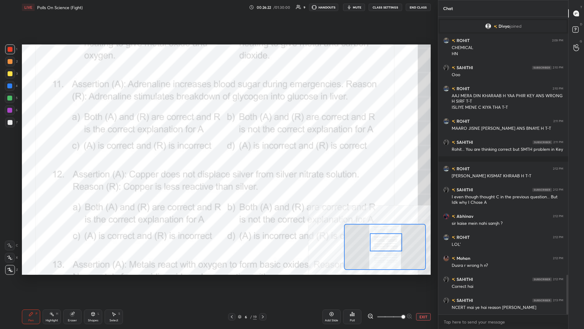
click at [11, 86] on div at bounding box center [9, 85] width 5 height 5
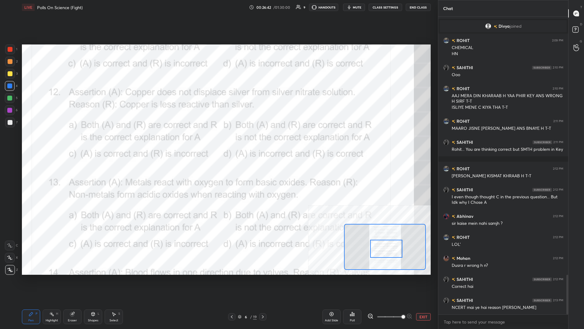
click at [54, 143] on div "Highlight H" at bounding box center [52, 316] width 18 height 15
click at [218, 143] on icon at bounding box center [352, 314] width 1 height 4
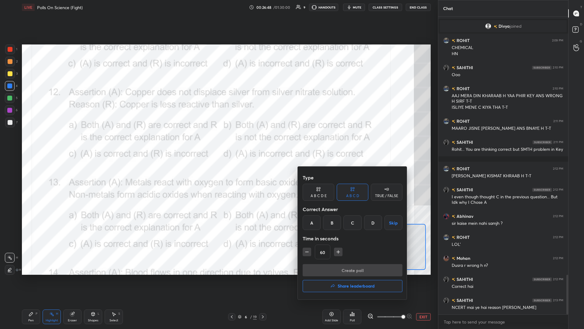
click at [218, 143] on div "D" at bounding box center [373, 222] width 18 height 15
click at [218, 143] on button "Create poll" at bounding box center [353, 270] width 100 height 12
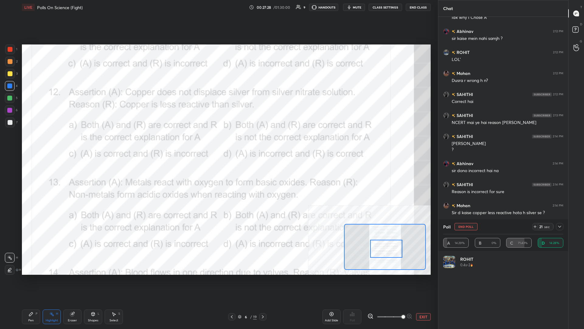
scroll to position [2149, 0]
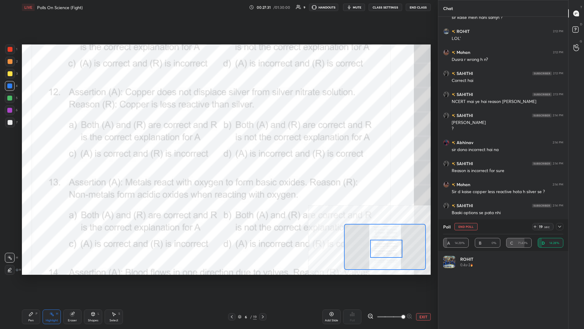
click at [32, 143] on div "Pen P" at bounding box center [31, 316] width 18 height 15
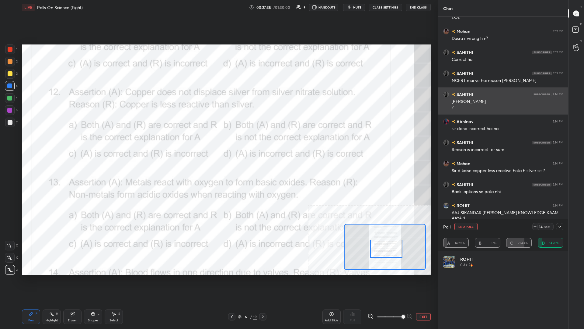
scroll to position [2191, 0]
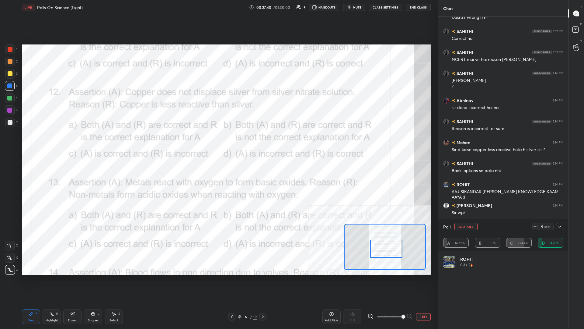
click at [14, 54] on div "1" at bounding box center [11, 50] width 12 height 12
click at [12, 52] on div at bounding box center [10, 49] width 10 height 10
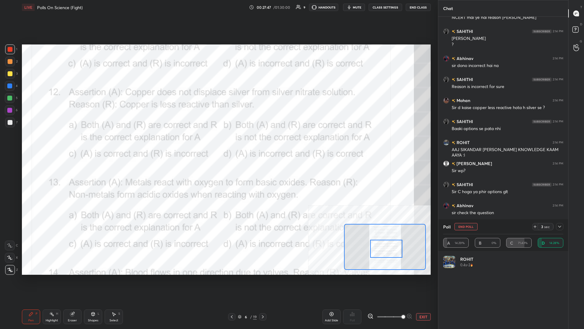
scroll to position [2239, 0]
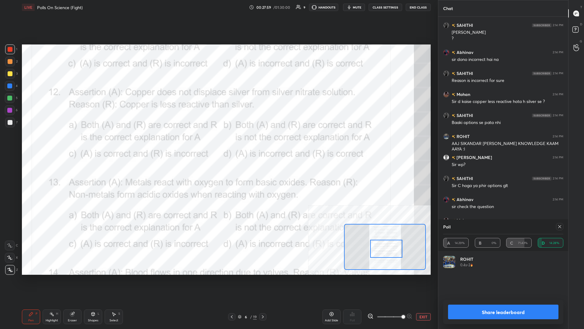
click at [218, 143] on button "Share leaderboard" at bounding box center [503, 311] width 110 height 15
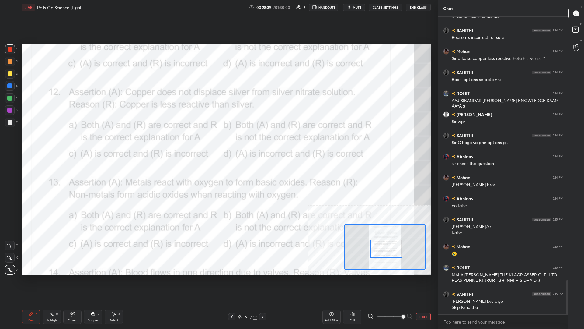
scroll to position [2288, 0]
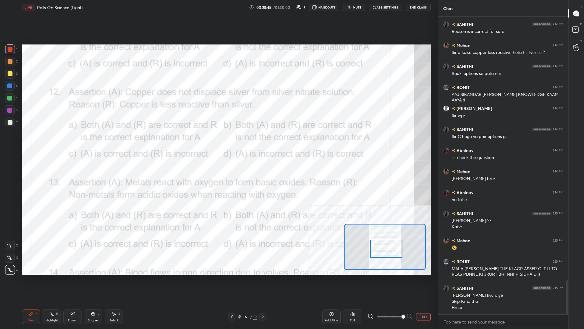
click at [69, 143] on div "Eraser" at bounding box center [72, 316] width 18 height 15
click at [31, 143] on div "Pen P" at bounding box center [31, 316] width 18 height 15
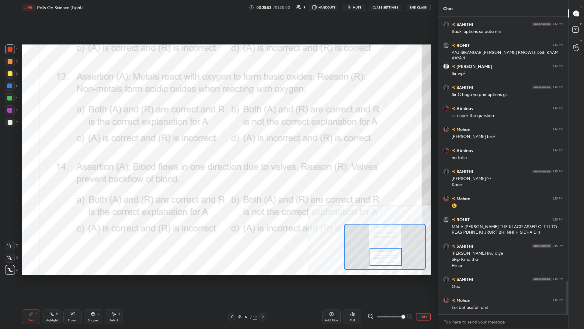
scroll to position [2351, 0]
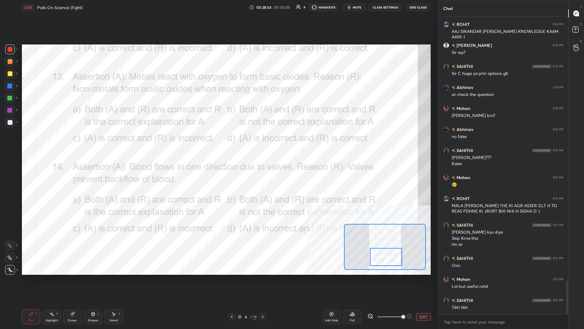
drag, startPoint x: 390, startPoint y: 250, endPoint x: 390, endPoint y: 258, distance: 8.2
click at [218, 143] on div at bounding box center [386, 257] width 32 height 18
click at [51, 143] on div "Highlight" at bounding box center [52, 320] width 12 height 3
click at [218, 143] on div "Poll" at bounding box center [352, 316] width 18 height 15
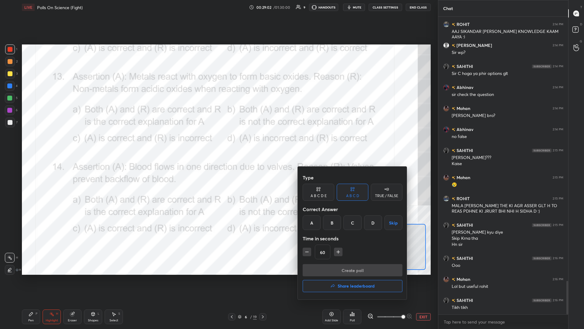
click at [218, 143] on div "A" at bounding box center [312, 222] width 18 height 15
click at [218, 143] on button "Create poll" at bounding box center [353, 270] width 100 height 12
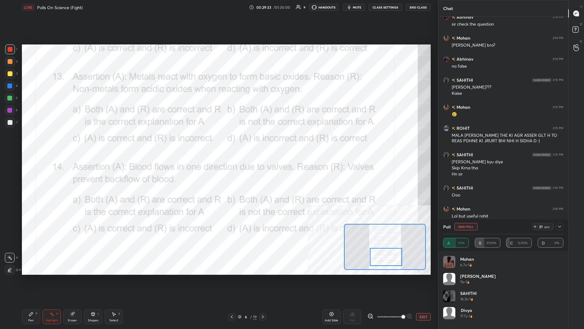
scroll to position [2442, 0]
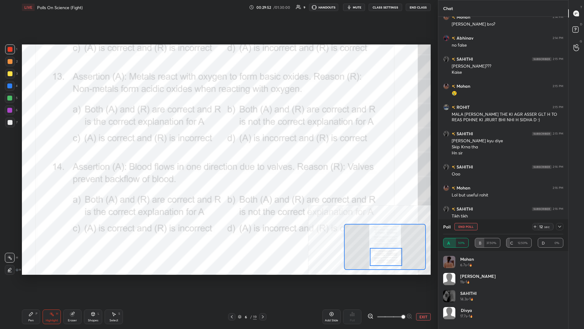
click at [34, 143] on div "Pen P" at bounding box center [31, 316] width 18 height 15
click at [218, 143] on div "Setting up your live class Poll for secs No correct answer Start poll" at bounding box center [226, 160] width 414 height 290
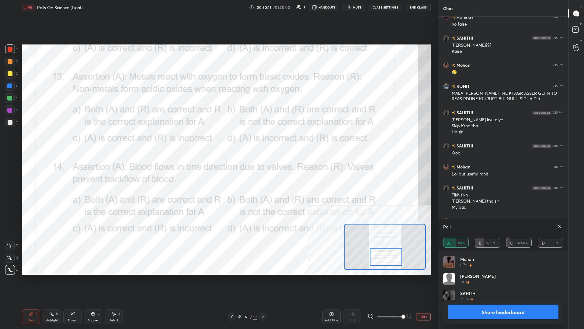
scroll to position [2469, 0]
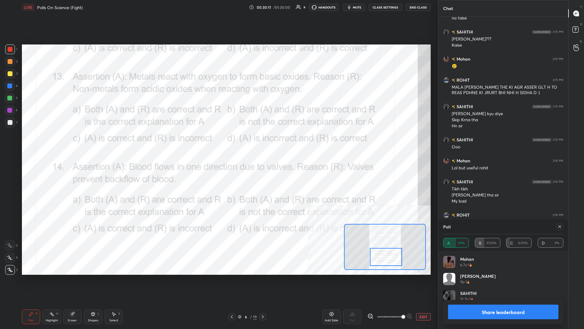
click at [218, 143] on button "Share leaderboard" at bounding box center [503, 311] width 110 height 15
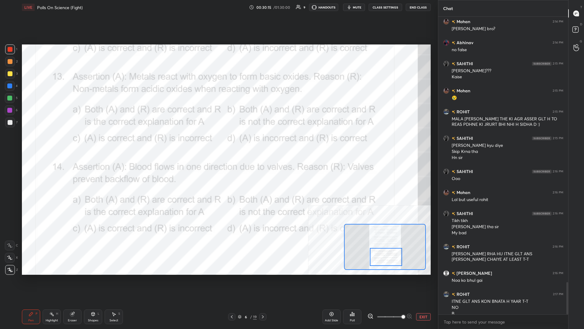
scroll to position [2444, 0]
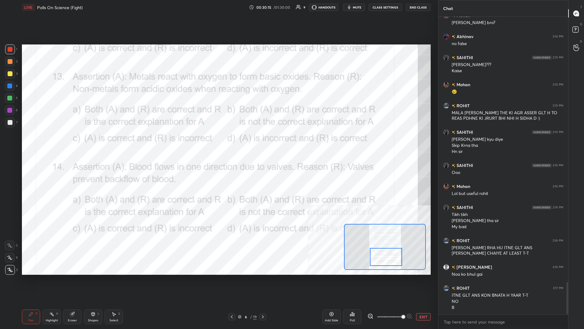
click at [218, 143] on div at bounding box center [386, 257] width 32 height 18
click at [59, 143] on div "Highlight H" at bounding box center [52, 316] width 18 height 15
click at [218, 143] on div "Poll" at bounding box center [352, 316] width 18 height 15
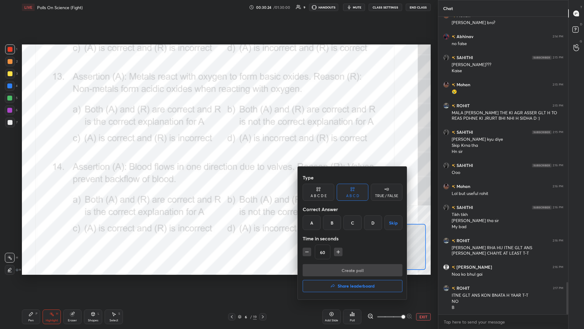
click at [218, 143] on div "A" at bounding box center [312, 222] width 18 height 15
click at [218, 143] on button "Create poll" at bounding box center [353, 270] width 100 height 12
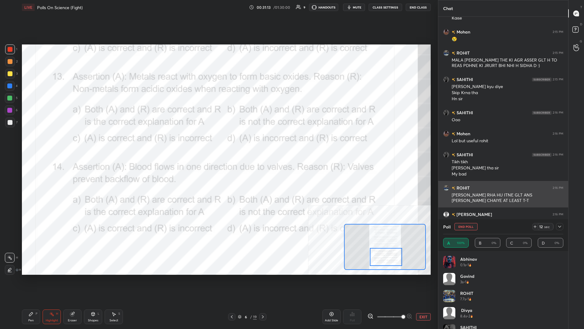
scroll to position [2517, 0]
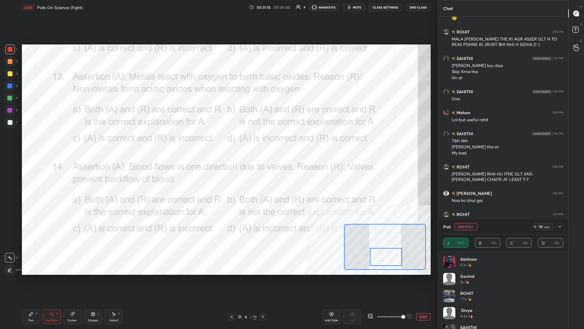
click at [27, 143] on div "Pen P" at bounding box center [31, 316] width 18 height 15
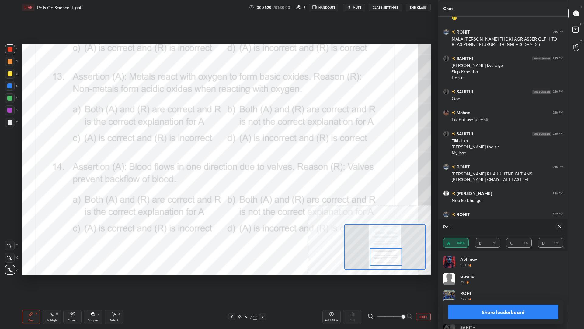
scroll to position [2523, 0]
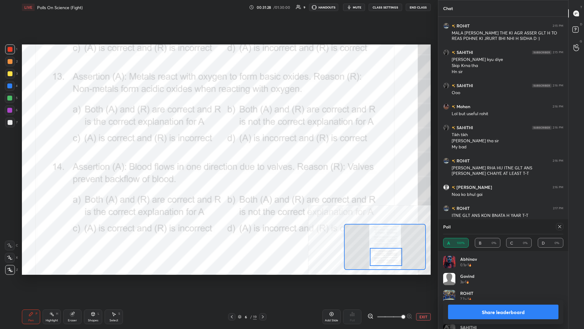
click at [218, 143] on button "Share leaderboard" at bounding box center [503, 311] width 110 height 15
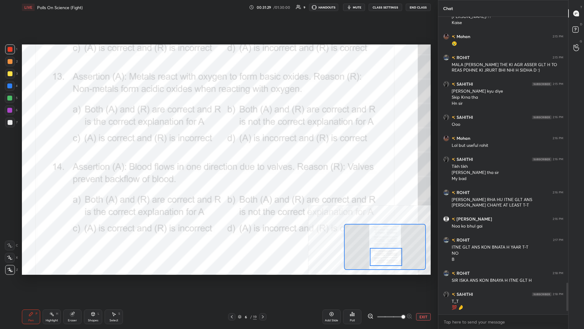
scroll to position [0, 0]
click at [218, 143] on button "EXIT" at bounding box center [423, 316] width 15 height 7
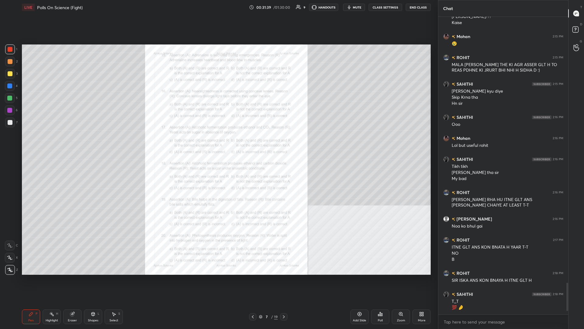
click at [218, 143] on div "Zoom" at bounding box center [401, 316] width 18 height 15
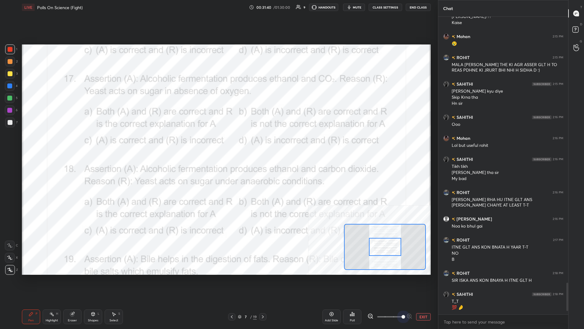
drag, startPoint x: 393, startPoint y: 317, endPoint x: 395, endPoint y: 254, distance: 63.3
click at [218, 143] on div "EXIT" at bounding box center [399, 316] width 63 height 7
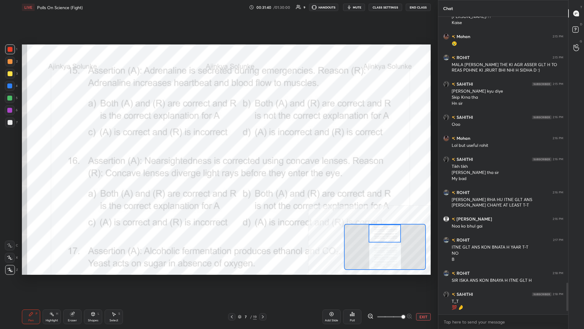
click at [218, 143] on div "Setting up your live class Poll for secs No correct answer Start poll" at bounding box center [226, 159] width 409 height 230
click at [50, 143] on div "Highlight" at bounding box center [52, 320] width 12 height 3
click at [218, 143] on div "Poll" at bounding box center [352, 316] width 18 height 15
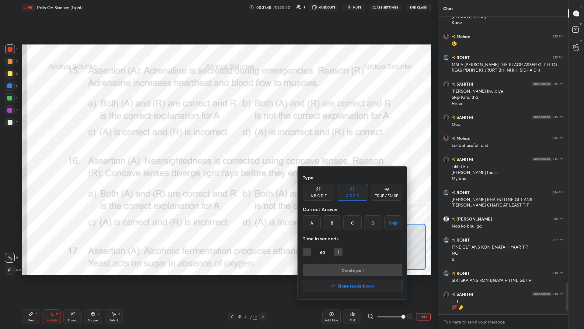
click at [218, 143] on div "A" at bounding box center [312, 222] width 18 height 15
click at [218, 143] on button "Create poll" at bounding box center [353, 270] width 100 height 12
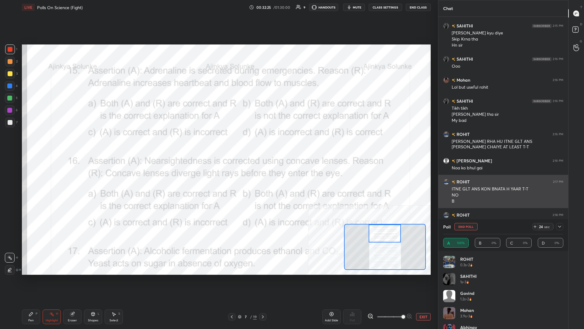
scroll to position [2556, 0]
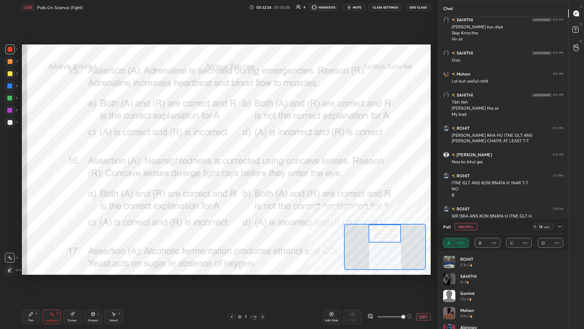
click at [34, 143] on div "Pen P" at bounding box center [31, 316] width 18 height 15
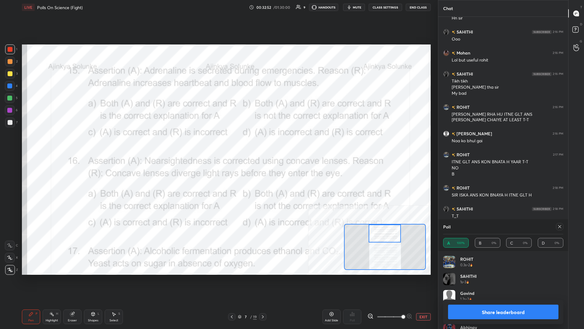
click at [218, 143] on button "Share leaderboard" at bounding box center [503, 311] width 110 height 15
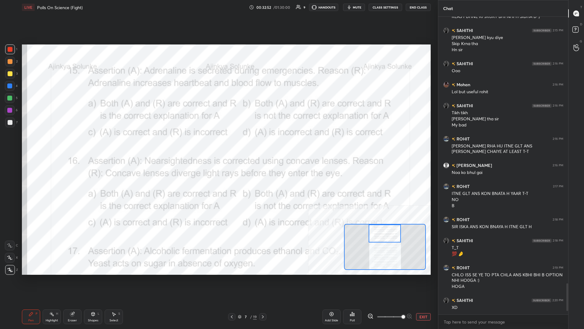
scroll to position [0, 0]
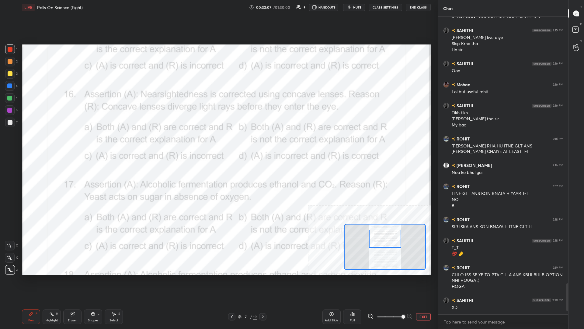
drag, startPoint x: 379, startPoint y: 238, endPoint x: 379, endPoint y: 243, distance: 5.2
click at [218, 143] on div at bounding box center [385, 238] width 32 height 18
click at [44, 143] on div "Highlight H" at bounding box center [52, 316] width 18 height 15
click at [218, 143] on div "Poll" at bounding box center [352, 316] width 18 height 15
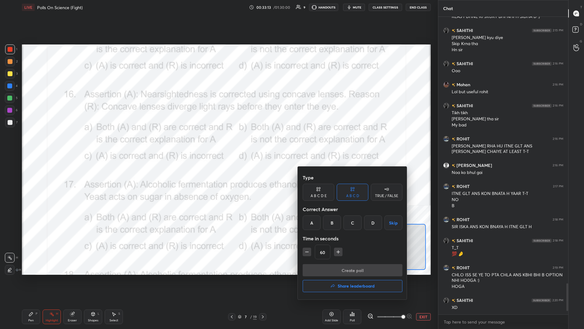
click at [218, 143] on div "A" at bounding box center [312, 222] width 18 height 15
click at [218, 143] on button "Create poll" at bounding box center [353, 270] width 100 height 12
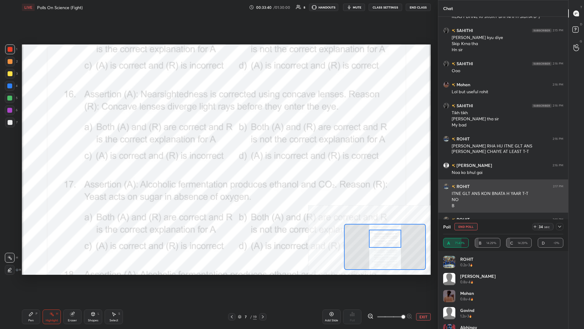
scroll to position [2603, 0]
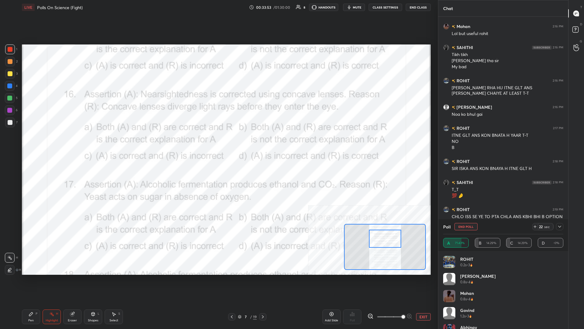
click at [33, 143] on div "Pen P" at bounding box center [31, 316] width 18 height 15
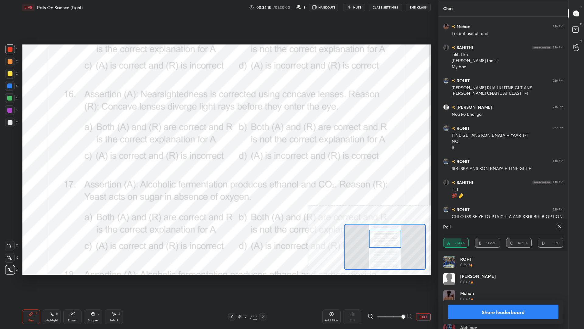
click at [218, 143] on button "Share leaderboard" at bounding box center [503, 311] width 110 height 15
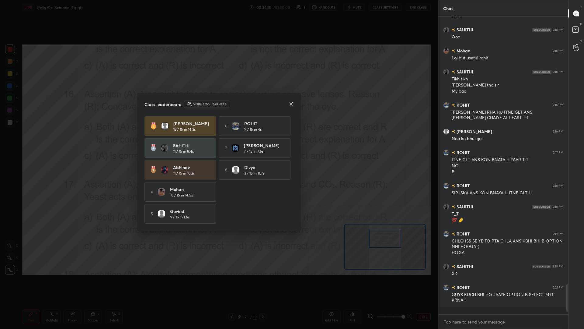
scroll to position [0, 0]
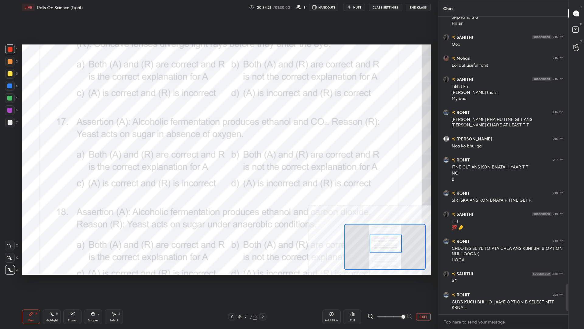
drag, startPoint x: 387, startPoint y: 242, endPoint x: 388, endPoint y: 247, distance: 4.9
click at [218, 143] on div at bounding box center [386, 243] width 32 height 18
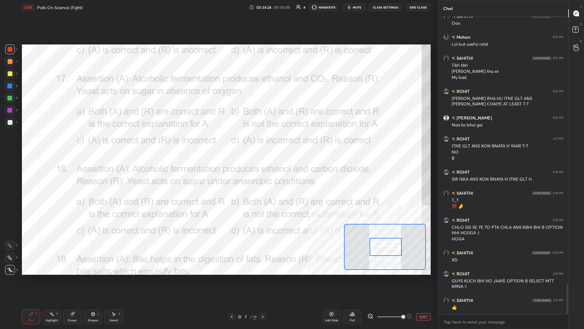
click at [218, 143] on div at bounding box center [386, 247] width 32 height 18
click at [51, 143] on icon at bounding box center [51, 313] width 5 height 5
click at [218, 143] on div "Poll" at bounding box center [352, 320] width 5 height 3
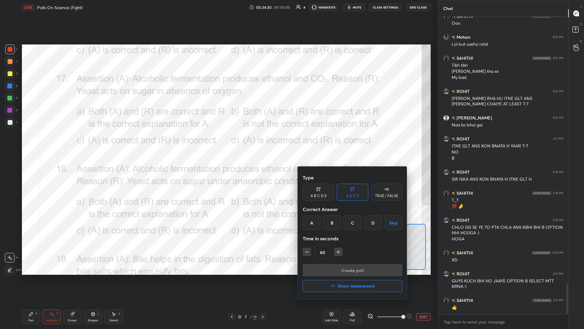
click at [218, 143] on div "A" at bounding box center [312, 222] width 18 height 15
click at [218, 143] on button "Create poll" at bounding box center [353, 270] width 100 height 12
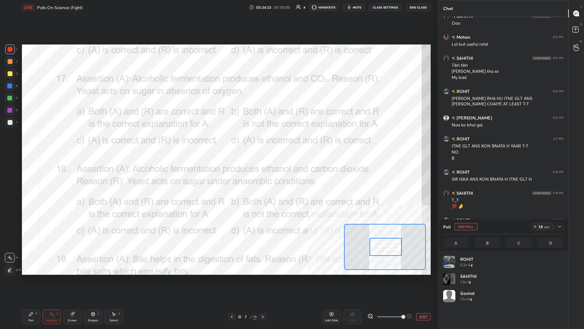
scroll to position [73, 120]
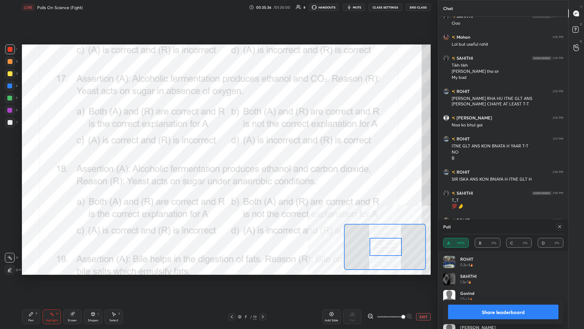
click at [218, 143] on button "Share leaderboard" at bounding box center [503, 311] width 110 height 15
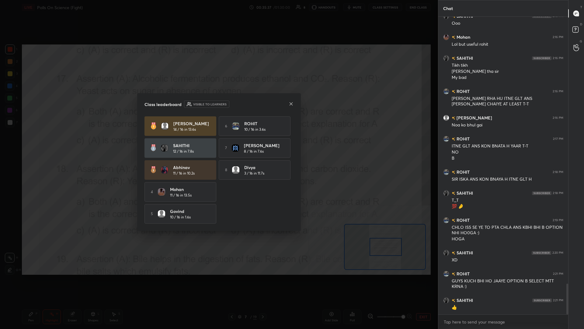
scroll to position [0, 0]
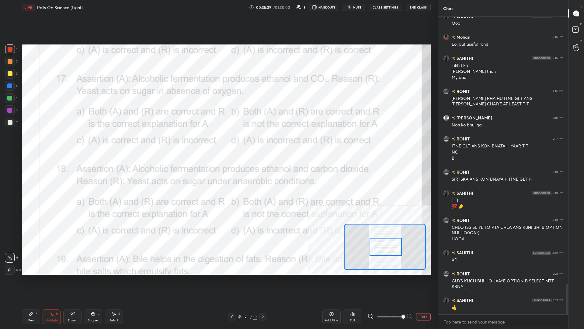
click at [32, 143] on icon at bounding box center [31, 313] width 5 height 5
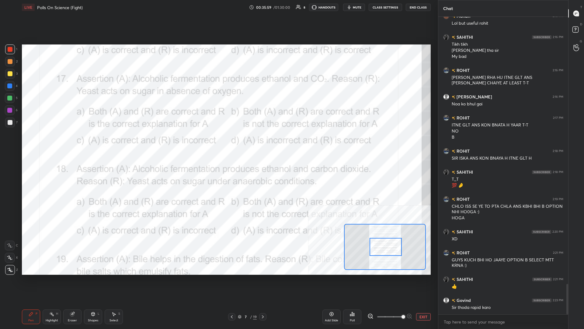
scroll to position [2635, 0]
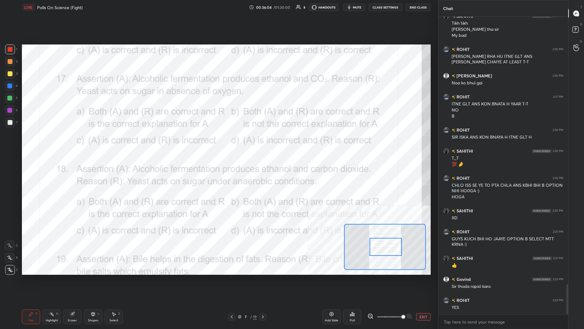
click at [218, 143] on button "EXIT" at bounding box center [423, 316] width 15 height 7
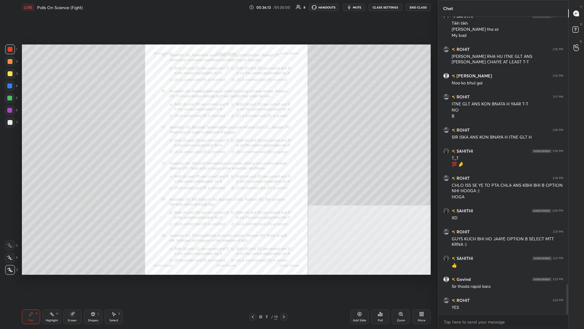
click at [218, 143] on icon at bounding box center [400, 313] width 3 height 3
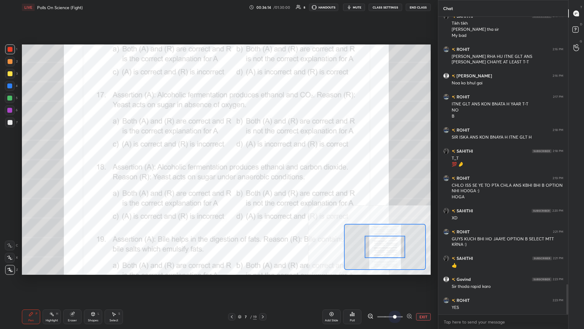
drag, startPoint x: 392, startPoint y: 315, endPoint x: 418, endPoint y: 315, distance: 25.9
click at [218, 143] on div "EXIT" at bounding box center [399, 316] width 63 height 7
click at [218, 143] on button "EXIT" at bounding box center [423, 316] width 15 height 7
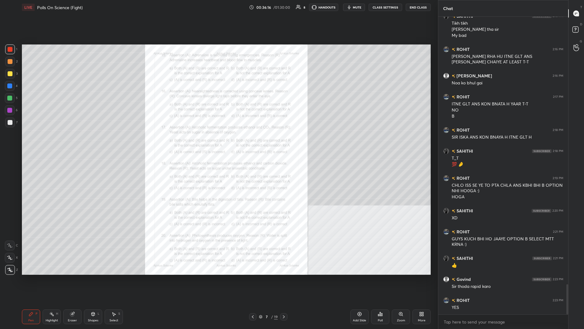
click at [218, 143] on div "Poll" at bounding box center [380, 316] width 18 height 15
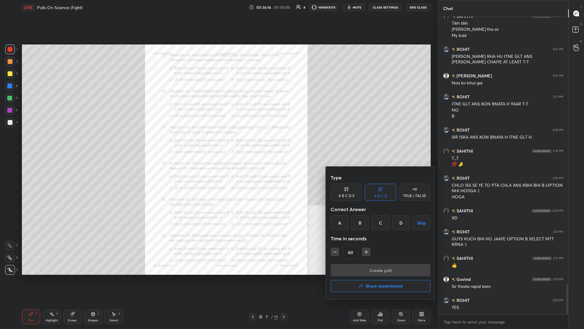
click at [218, 143] on h4 "Share leaderboard" at bounding box center [384, 286] width 37 height 4
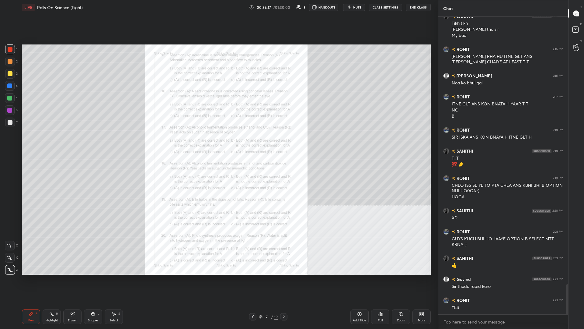
click at [218, 143] on icon at bounding box center [380, 313] width 5 height 5
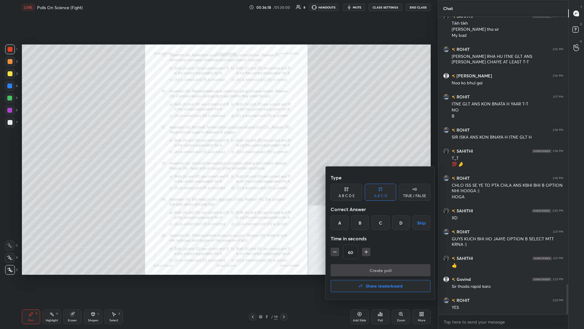
click at [218, 143] on div at bounding box center [292, 164] width 584 height 329
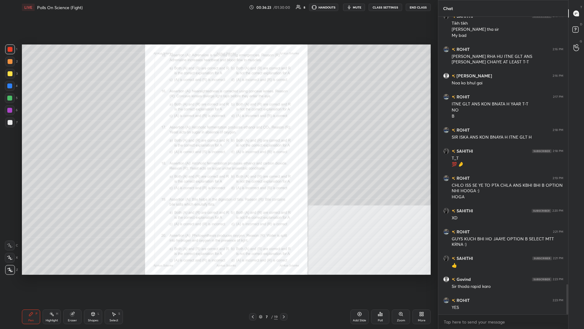
click at [218, 143] on div "Zoom" at bounding box center [401, 316] width 18 height 15
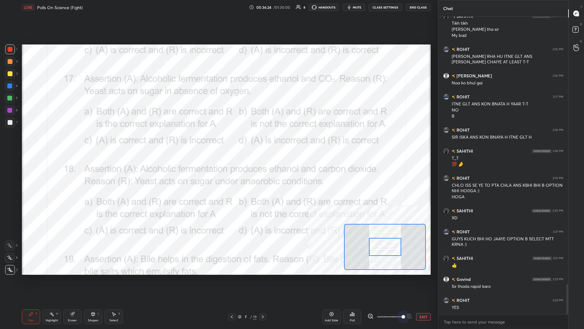
drag, startPoint x: 387, startPoint y: 313, endPoint x: 428, endPoint y: 313, distance: 40.8
click at [218, 143] on div "EXIT" at bounding box center [399, 316] width 63 height 7
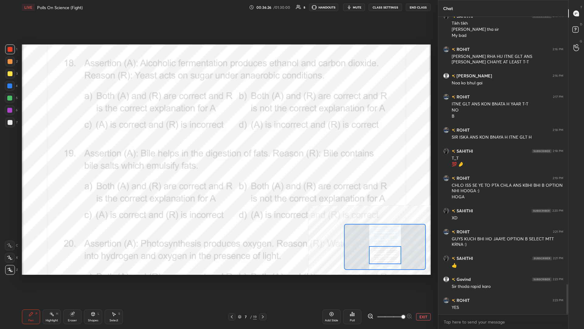
drag, startPoint x: 381, startPoint y: 245, endPoint x: 381, endPoint y: 253, distance: 8.2
click at [218, 143] on div at bounding box center [385, 255] width 32 height 18
click at [50, 143] on icon at bounding box center [51, 313] width 5 height 5
click at [218, 143] on div "Poll" at bounding box center [352, 320] width 5 height 3
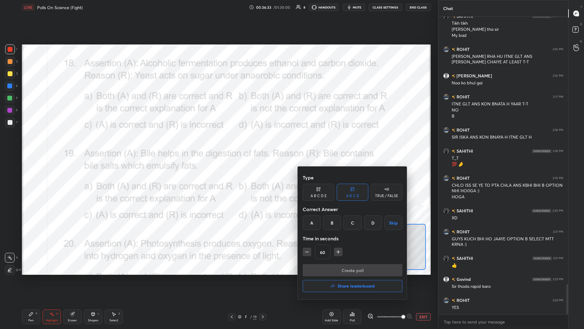
click at [218, 143] on div "A" at bounding box center [312, 222] width 18 height 15
click at [218, 143] on button "Create poll" at bounding box center [353, 270] width 100 height 12
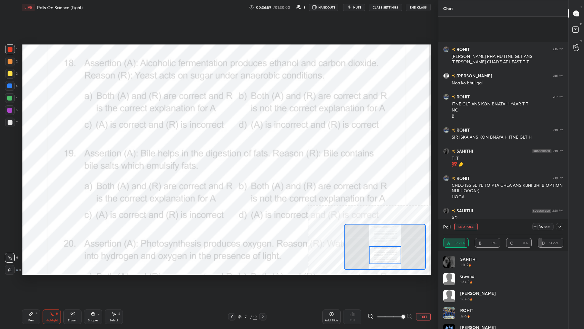
scroll to position [2693, 0]
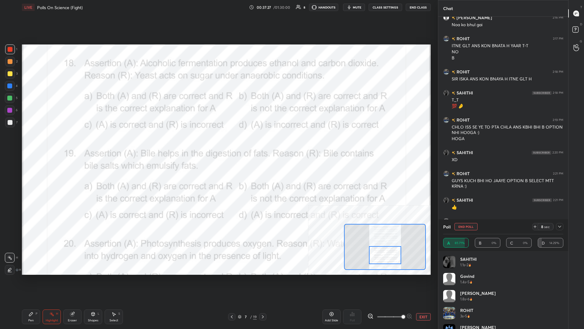
drag, startPoint x: 38, startPoint y: 310, endPoint x: 28, endPoint y: 312, distance: 10.5
click at [37, 143] on div "Pen P" at bounding box center [31, 316] width 18 height 15
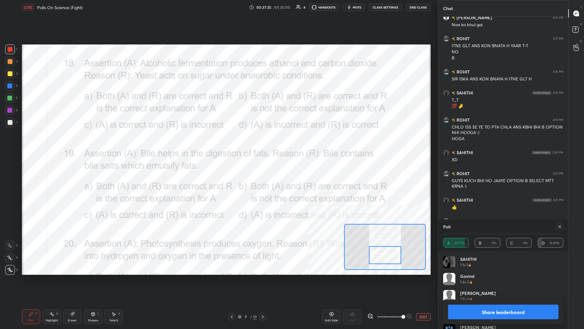
scroll to position [2699, 0]
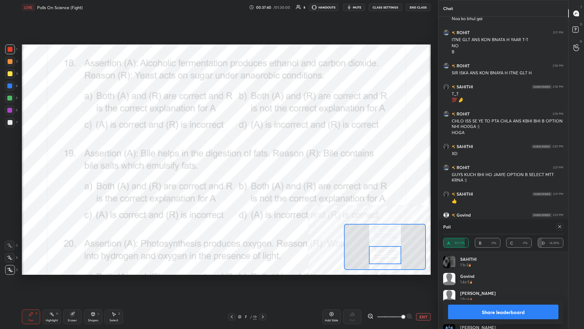
click at [218, 143] on button "Share leaderboard" at bounding box center [503, 311] width 110 height 15
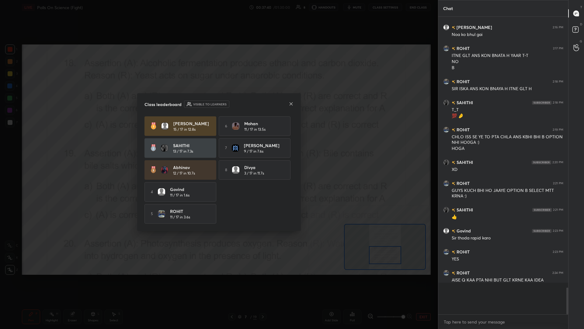
scroll to position [0, 0]
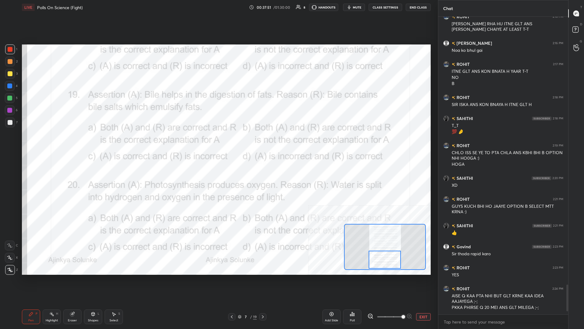
drag, startPoint x: 381, startPoint y: 256, endPoint x: 381, endPoint y: 260, distance: 4.6
click at [218, 143] on div at bounding box center [385, 259] width 32 height 18
drag, startPoint x: 56, startPoint y: 313, endPoint x: 58, endPoint y: 306, distance: 8.2
click at [55, 143] on div "Highlight H" at bounding box center [52, 316] width 18 height 15
click at [218, 143] on div "Poll" at bounding box center [352, 316] width 18 height 15
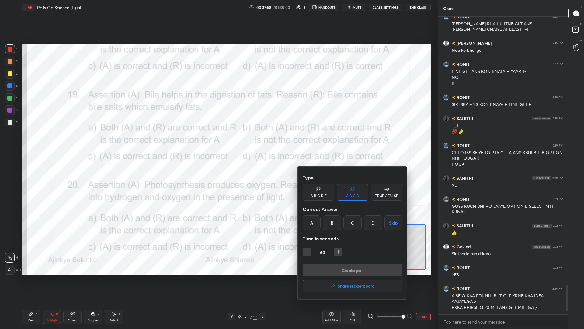
click at [218, 143] on div "A" at bounding box center [312, 222] width 18 height 15
click at [218, 143] on button "Create poll" at bounding box center [353, 270] width 100 height 12
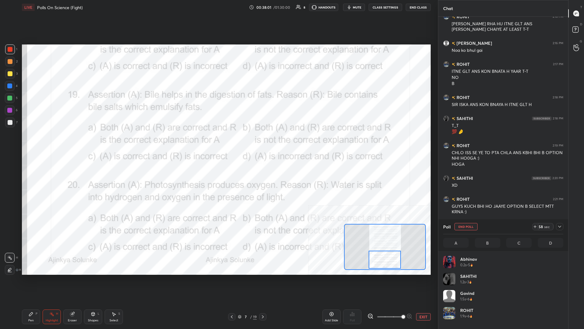
scroll to position [73, 120]
click at [28, 143] on div "Pen P" at bounding box center [31, 316] width 18 height 15
click at [218, 143] on icon at bounding box center [560, 226] width 5 height 5
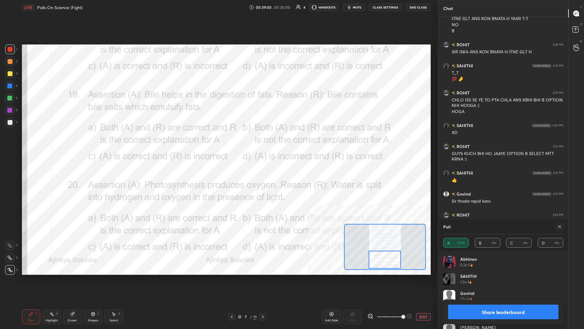
click at [218, 143] on button "Share leaderboard" at bounding box center [503, 311] width 110 height 15
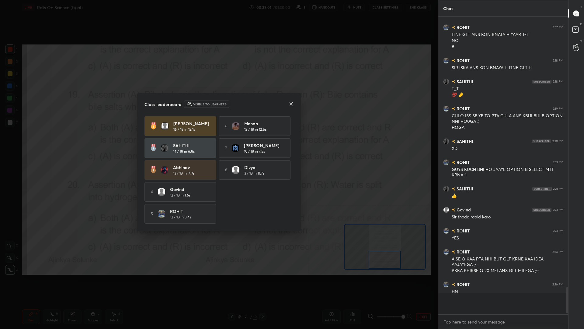
scroll to position [0, 0]
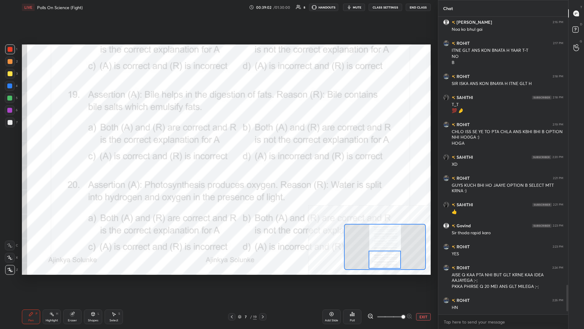
drag, startPoint x: 384, startPoint y: 256, endPoint x: 384, endPoint y: 261, distance: 5.5
click at [218, 143] on div at bounding box center [385, 259] width 32 height 18
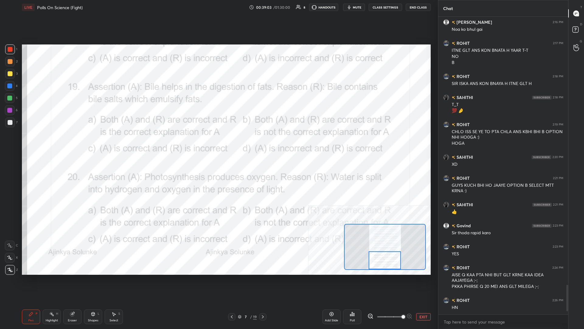
click at [50, 143] on icon at bounding box center [51, 313] width 5 height 5
click at [218, 143] on div "Poll" at bounding box center [352, 316] width 18 height 15
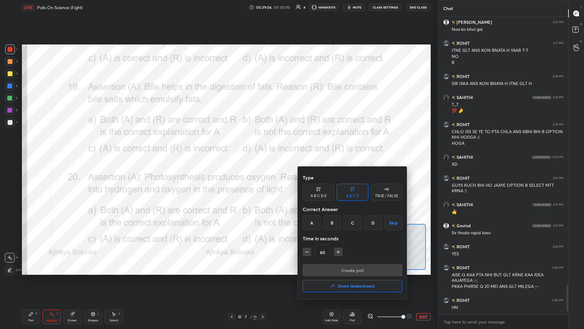
click at [218, 143] on div "A" at bounding box center [312, 222] width 18 height 15
click at [218, 143] on button "Create poll" at bounding box center [353, 270] width 100 height 12
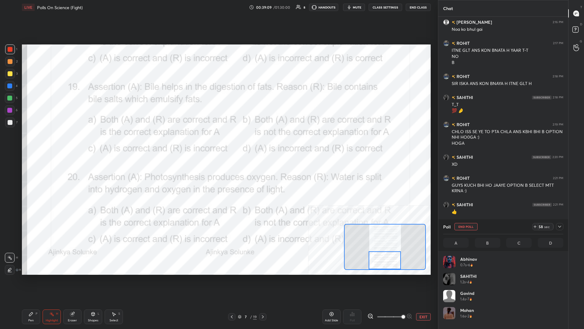
scroll to position [73, 120]
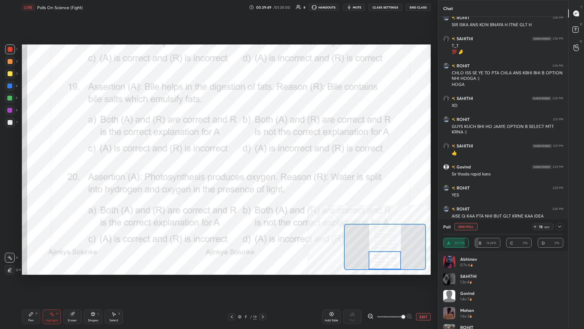
click at [34, 143] on div "Pen P" at bounding box center [31, 316] width 18 height 15
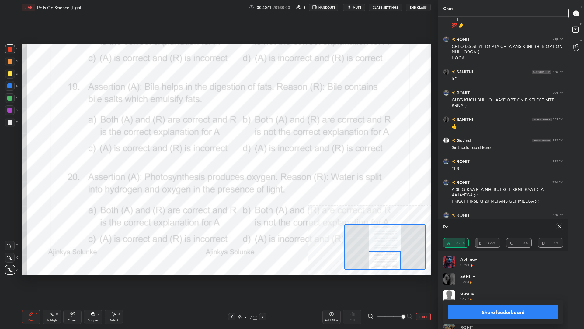
click at [218, 143] on button "Share leaderboard" at bounding box center [503, 311] width 110 height 15
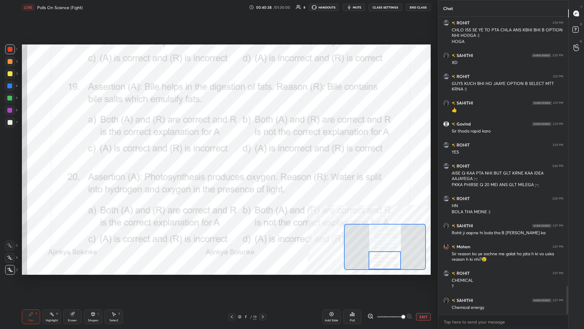
scroll to position [2811, 0]
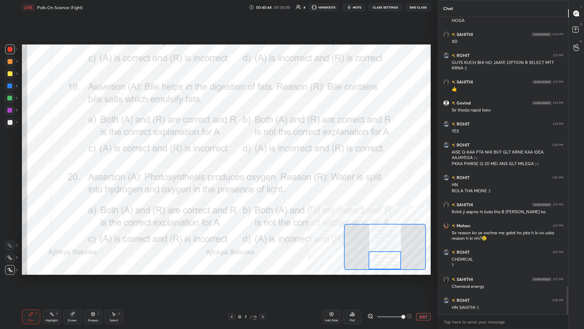
click at [218, 143] on button "EXIT" at bounding box center [423, 316] width 15 height 7
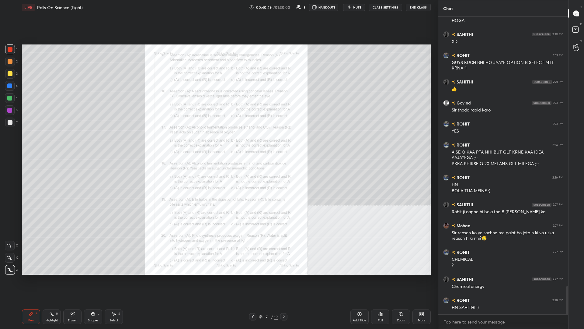
drag, startPoint x: 275, startPoint y: 317, endPoint x: 273, endPoint y: 312, distance: 5.3
click at [218, 143] on div "19" at bounding box center [276, 316] width 4 height 5
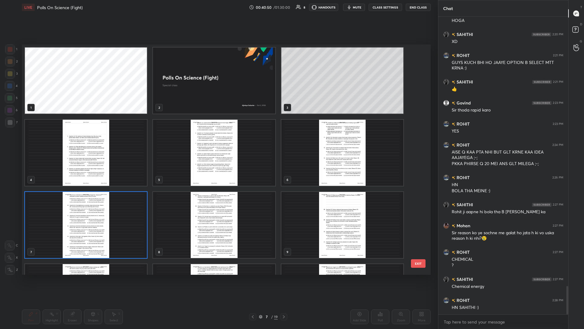
scroll to position [77, 0]
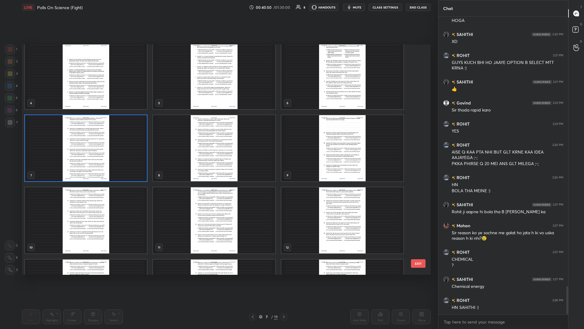
click at [218, 143] on img "grid" at bounding box center [214, 148] width 122 height 66
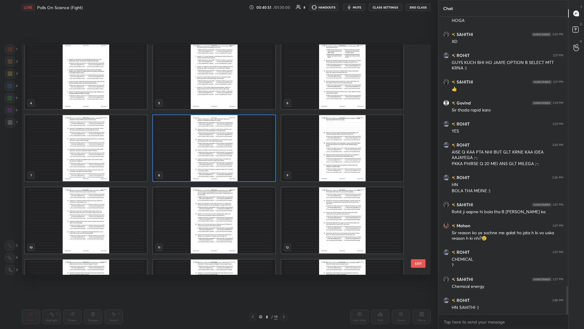
click at [122, 143] on img "grid" at bounding box center [86, 148] width 122 height 66
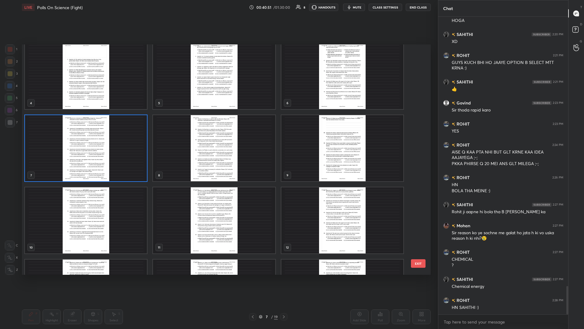
click at [122, 143] on img "grid" at bounding box center [86, 148] width 122 height 66
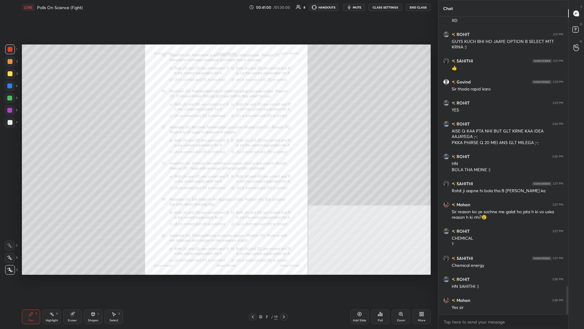
scroll to position [2853, 0]
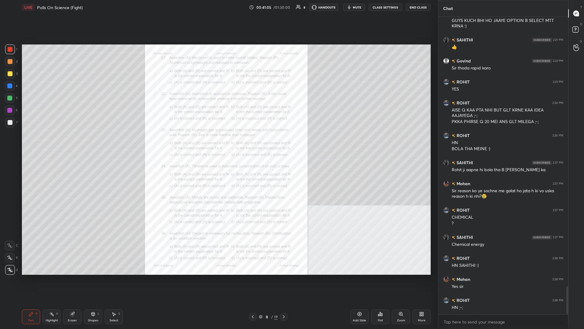
click at [218, 143] on div "Zoom" at bounding box center [401, 320] width 8 height 3
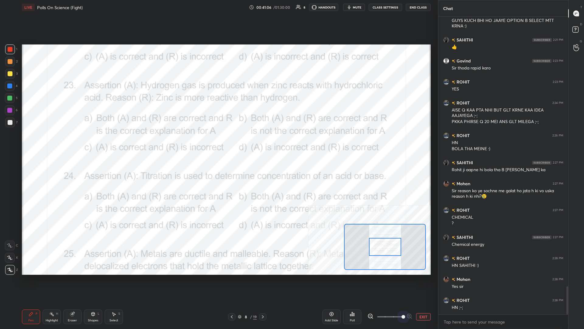
drag, startPoint x: 394, startPoint y: 317, endPoint x: 409, endPoint y: 311, distance: 16.1
click at [218, 143] on div at bounding box center [390, 316] width 45 height 7
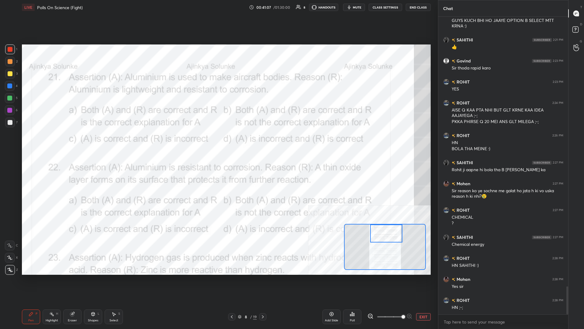
click at [218, 143] on div "Setting up your live class Poll for secs No correct answer Start poll" at bounding box center [226, 159] width 409 height 230
click at [50, 143] on div "Highlight" at bounding box center [52, 320] width 12 height 3
click at [218, 143] on div "Poll" at bounding box center [352, 316] width 18 height 15
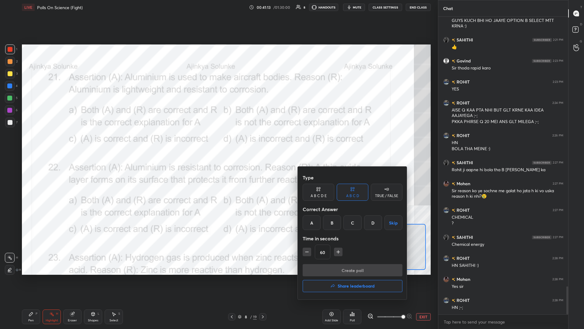
click at [218, 143] on div "A" at bounding box center [312, 222] width 18 height 15
click at [218, 143] on button "Create poll" at bounding box center [353, 270] width 100 height 12
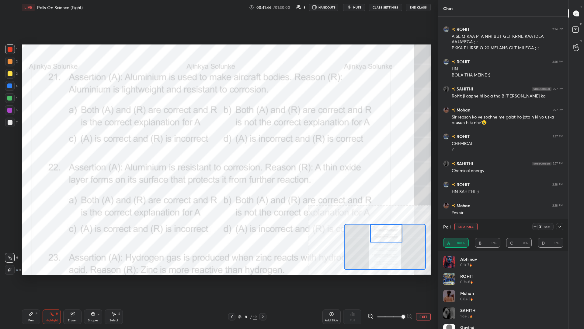
scroll to position [253, 130]
click at [32, 143] on div "Pen P" at bounding box center [31, 316] width 18 height 15
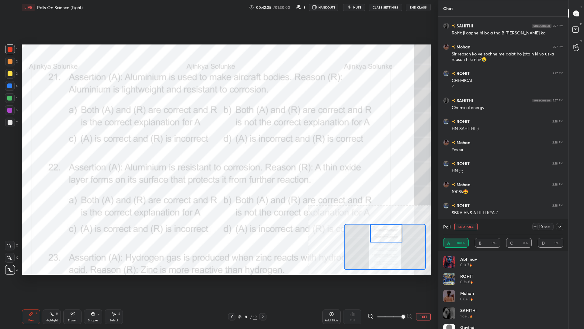
scroll to position [3011, 0]
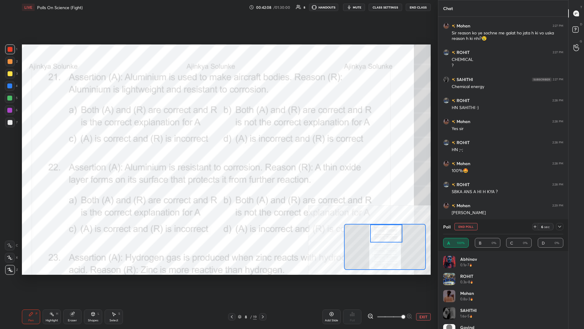
click at [218, 143] on div at bounding box center [559, 226] width 7 height 7
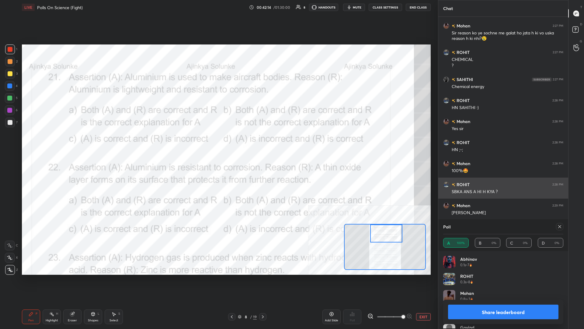
scroll to position [0, 0]
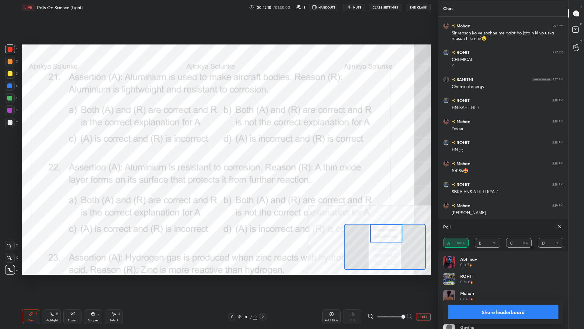
click at [218, 143] on button "Share leaderboard" at bounding box center [503, 311] width 110 height 15
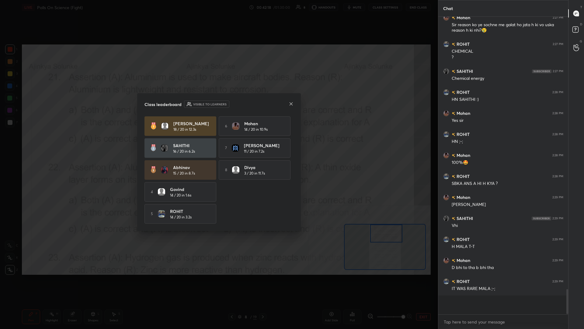
scroll to position [0, 0]
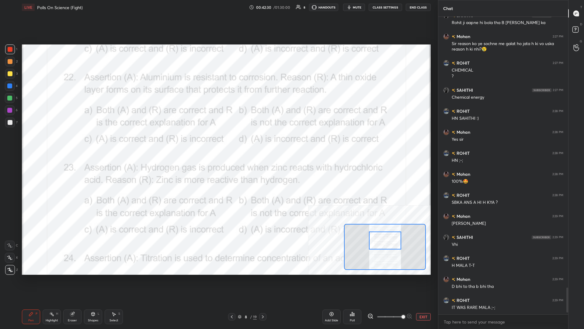
drag, startPoint x: 387, startPoint y: 235, endPoint x: 386, endPoint y: 242, distance: 7.1
click at [218, 143] on div at bounding box center [385, 240] width 32 height 18
drag, startPoint x: 58, startPoint y: 319, endPoint x: 60, endPoint y: 307, distance: 11.4
click at [58, 143] on div "Highlight H" at bounding box center [52, 316] width 18 height 15
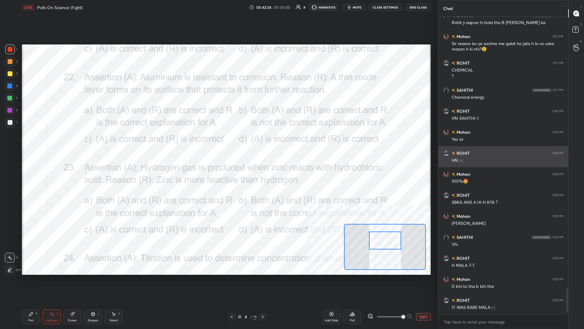
scroll to position [3021, 0]
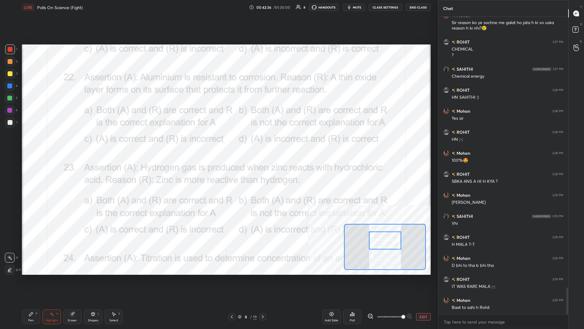
click at [218, 143] on div "Add Slide Poll EXIT" at bounding box center [377, 316] width 108 height 34
click at [218, 143] on div "Poll" at bounding box center [352, 316] width 18 height 15
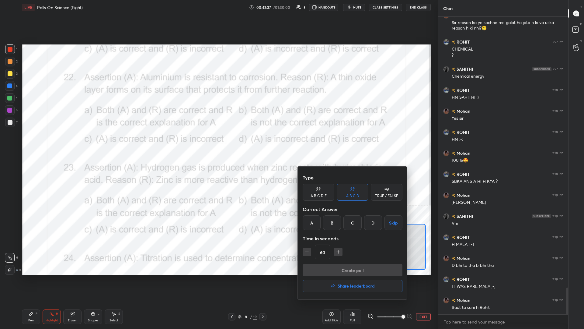
click at [218, 143] on div "A" at bounding box center [312, 222] width 18 height 15
click at [218, 143] on button "Create poll" at bounding box center [353, 270] width 100 height 12
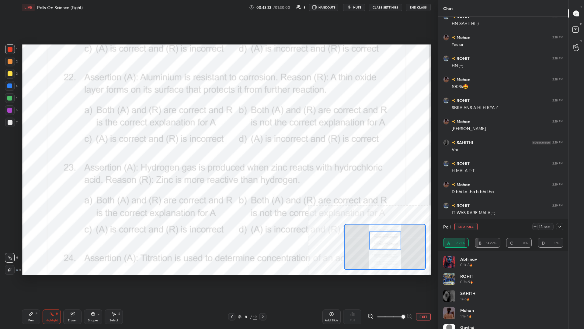
click at [33, 143] on div "Pen" at bounding box center [30, 320] width 5 height 3
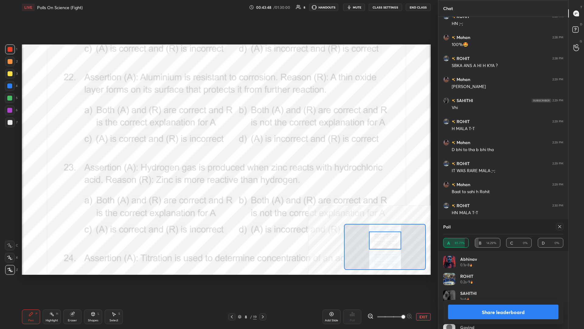
click at [218, 143] on button "Share leaderboard" at bounding box center [503, 311] width 110 height 15
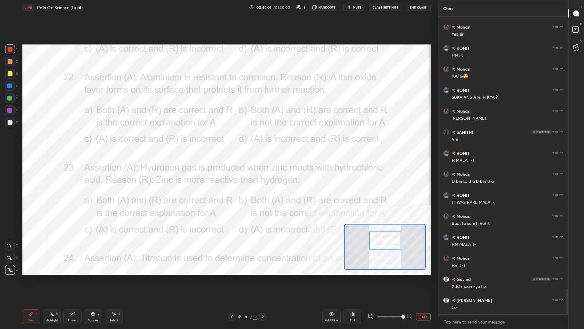
scroll to position [3126, 0]
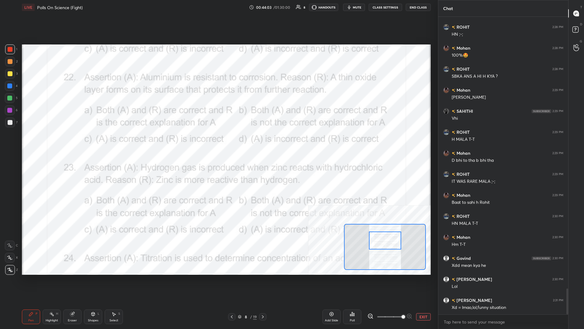
click at [218, 143] on button "EXIT" at bounding box center [423, 316] width 15 height 7
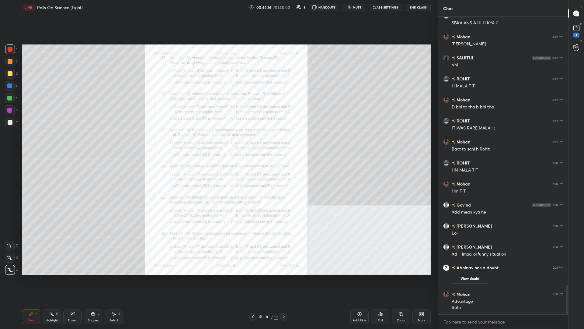
scroll to position [2707, 0]
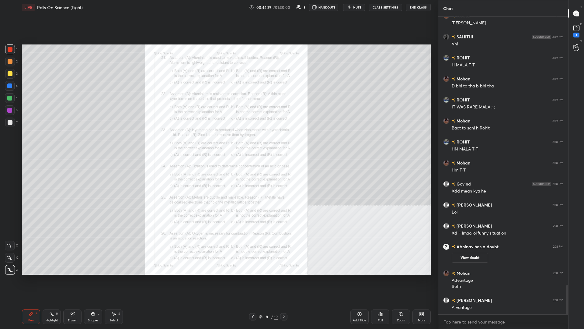
click at [218, 143] on div "Poll" at bounding box center [380, 316] width 18 height 15
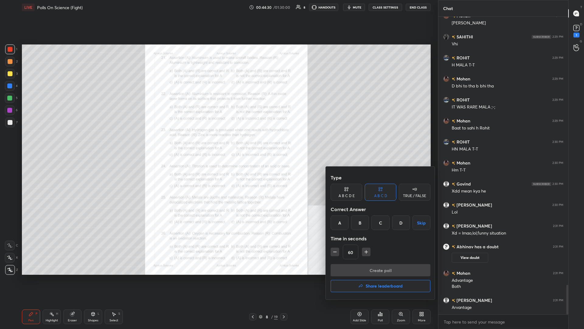
drag, startPoint x: 303, startPoint y: 301, endPoint x: 378, endPoint y: 306, distance: 74.4
click at [218, 143] on div at bounding box center [292, 164] width 584 height 329
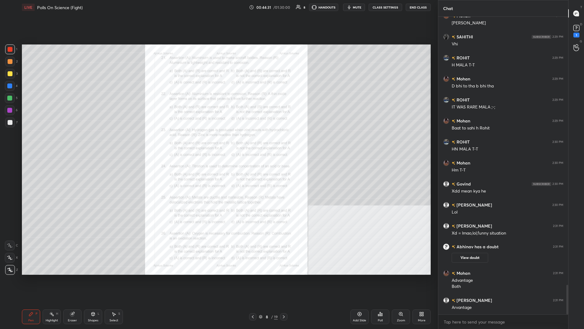
click at [218, 143] on div "Zoom" at bounding box center [401, 320] width 8 height 3
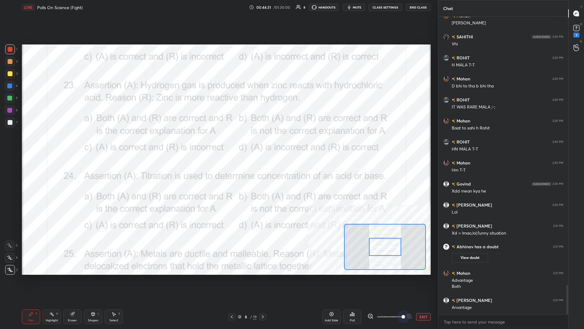
drag, startPoint x: 389, startPoint y: 317, endPoint x: 413, endPoint y: 289, distance: 37.2
click at [218, 143] on div "1 2 3 4 5 6 7 C X Z C X Z E E Erase all H H LIVE Polls On Science (Fight) 00:44…" at bounding box center [292, 164] width 584 height 329
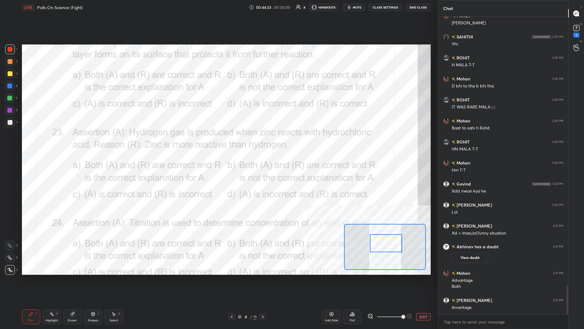
drag, startPoint x: 381, startPoint y: 253, endPoint x: 376, endPoint y: 251, distance: 5.2
click at [218, 143] on div at bounding box center [386, 243] width 32 height 18
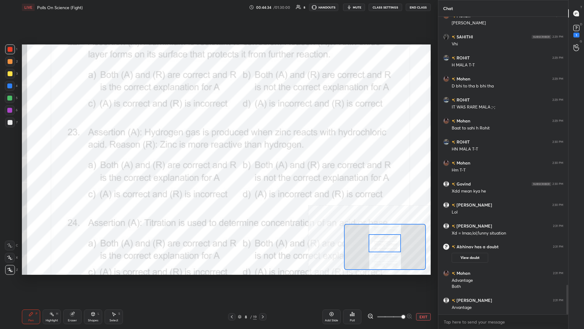
click at [51, 143] on div "Highlight" at bounding box center [52, 320] width 12 height 3
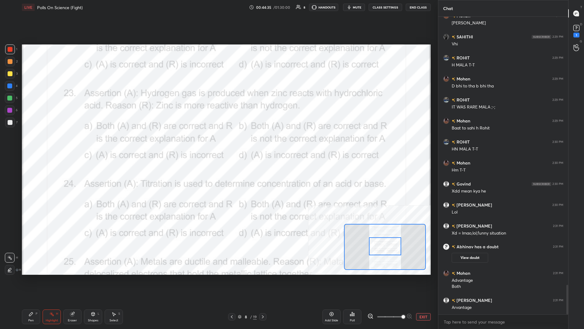
drag, startPoint x: 383, startPoint y: 242, endPoint x: 375, endPoint y: 238, distance: 9.2
click at [218, 143] on div at bounding box center [385, 246] width 32 height 18
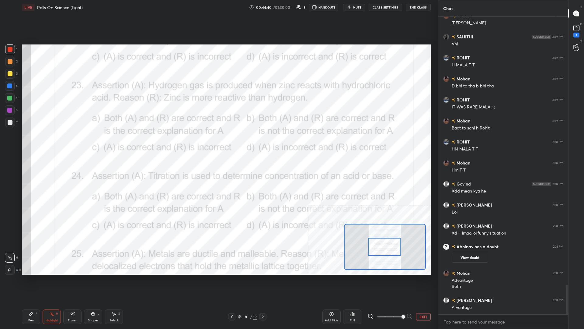
click at [218, 143] on div "Poll" at bounding box center [352, 316] width 18 height 15
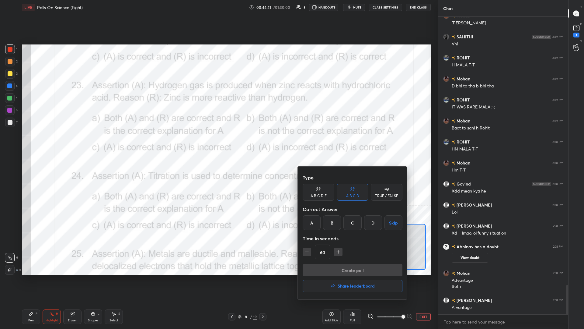
click at [218, 143] on div "A" at bounding box center [312, 222] width 18 height 15
click at [218, 143] on button "Create poll" at bounding box center [353, 270] width 100 height 12
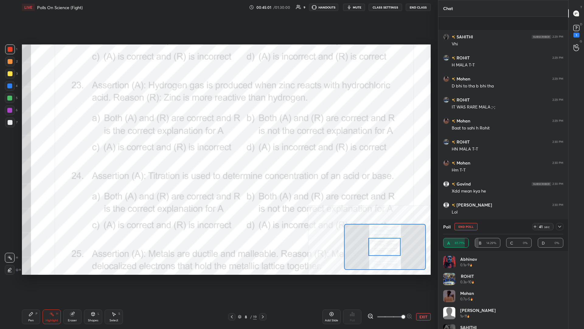
scroll to position [2760, 0]
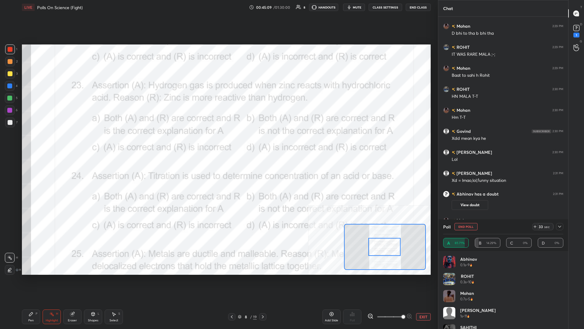
click at [30, 143] on div "Pen" at bounding box center [30, 320] width 5 height 3
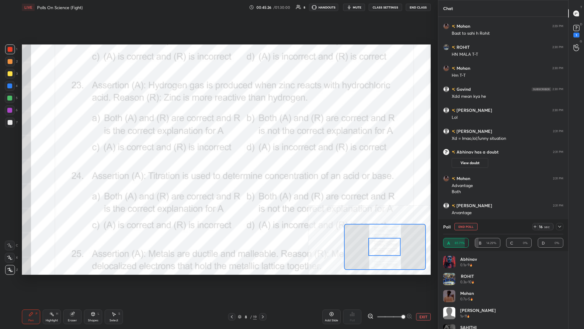
scroll to position [2823, 0]
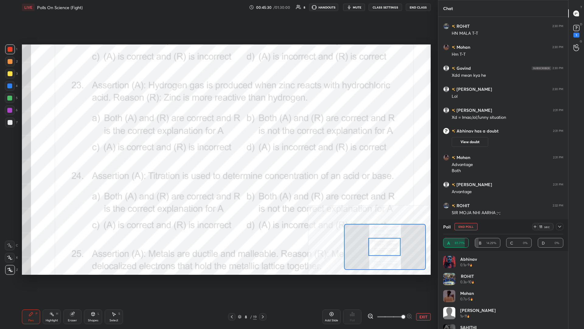
click at [218, 143] on icon at bounding box center [560, 226] width 5 height 5
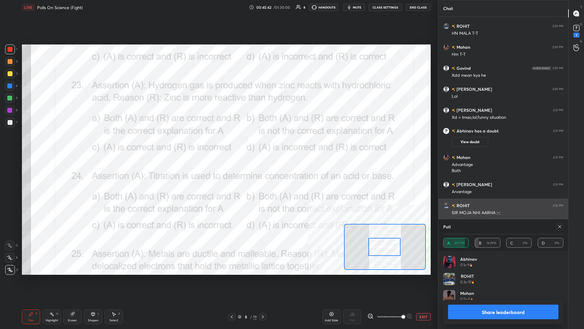
scroll to position [0, 0]
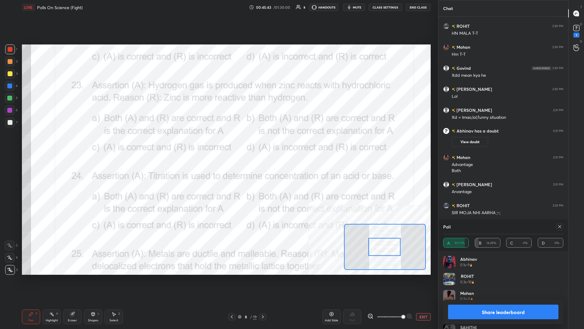
click at [218, 143] on button "Share leaderboard" at bounding box center [503, 311] width 110 height 15
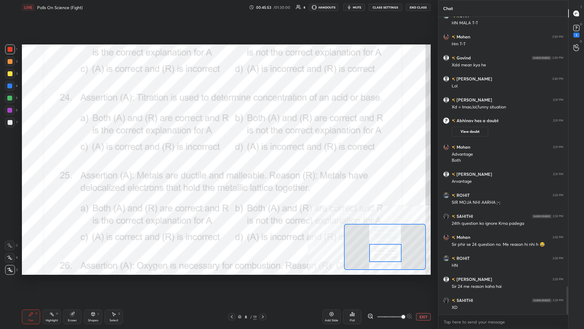
scroll to position [2854, 0]
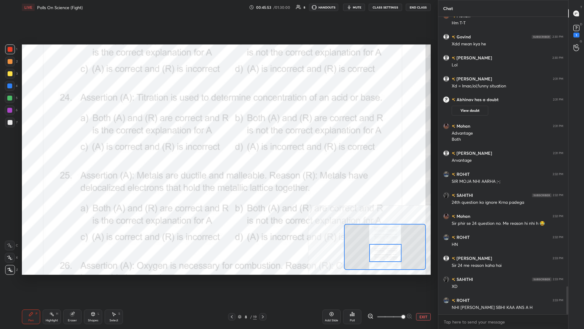
drag, startPoint x: 380, startPoint y: 247, endPoint x: 381, endPoint y: 253, distance: 6.2
click at [218, 143] on div at bounding box center [385, 253] width 32 height 18
click at [45, 143] on div "Highlight H" at bounding box center [52, 316] width 18 height 15
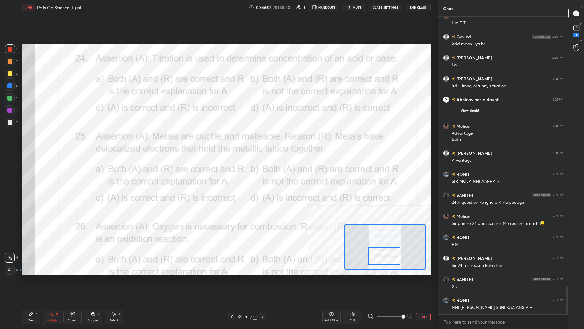
click at [218, 143] on div at bounding box center [384, 256] width 32 height 18
click at [28, 143] on div "Pen P" at bounding box center [31, 316] width 18 height 15
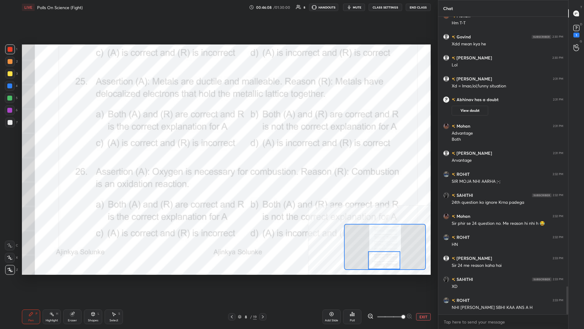
click at [49, 143] on div "Highlight H" at bounding box center [52, 316] width 18 height 15
click at [218, 143] on div "Poll" at bounding box center [352, 316] width 18 height 15
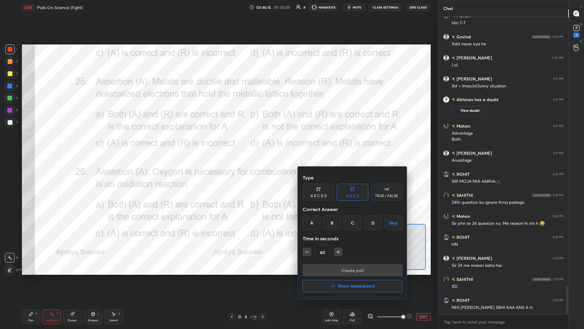
click at [218, 143] on div "A" at bounding box center [312, 222] width 18 height 15
drag, startPoint x: 343, startPoint y: 262, endPoint x: 346, endPoint y: 271, distance: 8.6
click at [218, 143] on div "Type A B C D E A B C D TRUE / FALSE Correct Answer A B C D Skip Time in seconds…" at bounding box center [353, 217] width 100 height 93
click at [218, 143] on button "Create poll" at bounding box center [353, 270] width 100 height 12
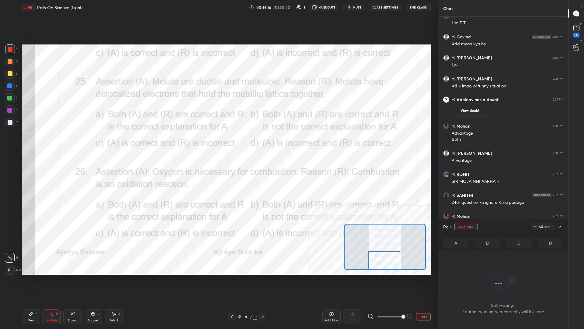
scroll to position [266, 130]
click at [218, 143] on div at bounding box center [559, 226] width 7 height 7
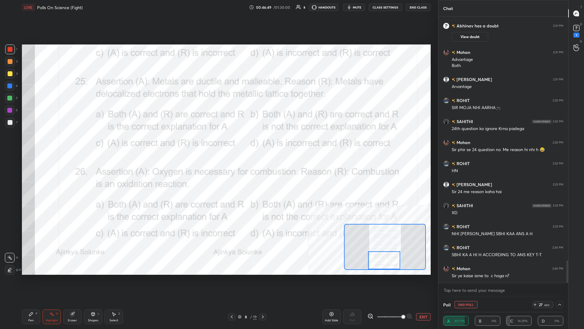
scroll to position [2949, 0]
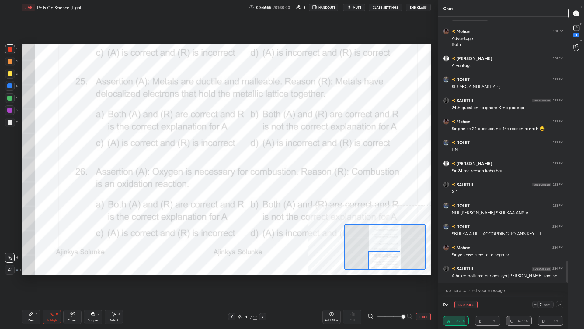
click at [30, 143] on icon at bounding box center [31, 313] width 5 height 5
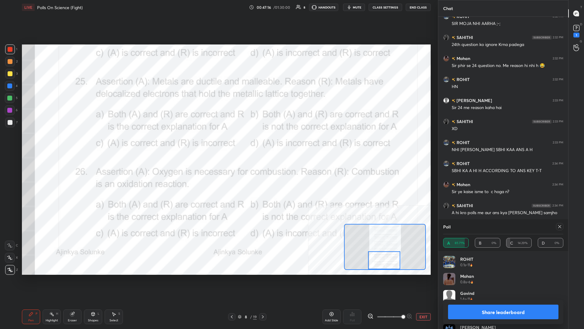
scroll to position [0, 0]
click at [218, 143] on button "Share leaderboard" at bounding box center [503, 311] width 110 height 15
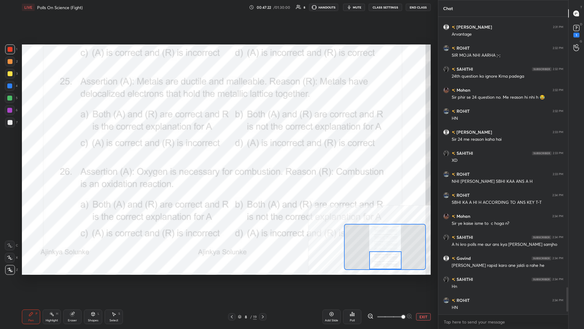
click at [54, 143] on div "Highlight H" at bounding box center [52, 316] width 18 height 15
click at [218, 143] on div "Poll" at bounding box center [352, 316] width 18 height 15
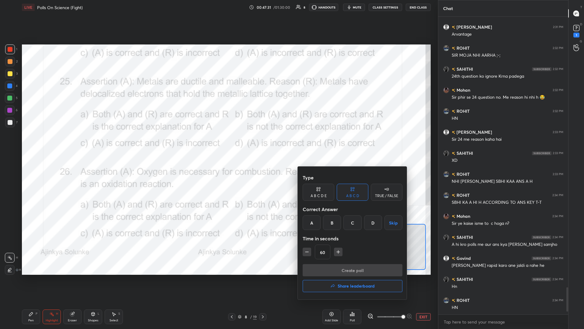
click at [218, 143] on div at bounding box center [292, 164] width 584 height 329
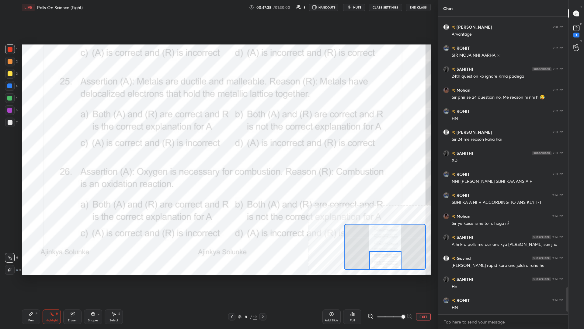
click at [218, 143] on div "Poll" at bounding box center [352, 316] width 18 height 15
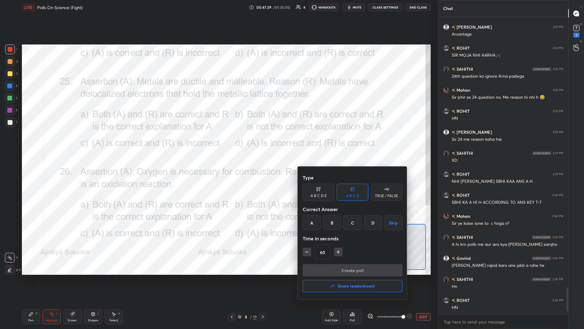
click at [218, 143] on div "A" at bounding box center [312, 222] width 18 height 15
click at [218, 143] on button "Create poll" at bounding box center [353, 270] width 100 height 12
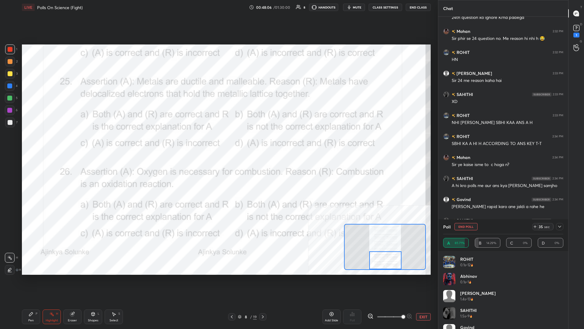
scroll to position [3060, 0]
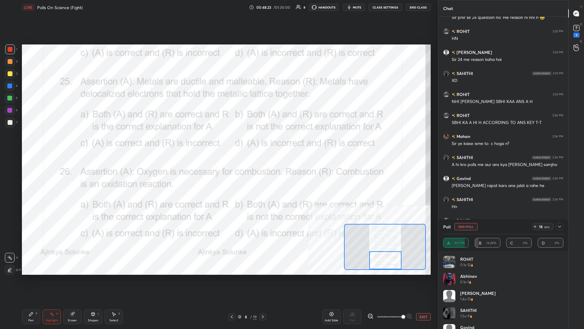
click at [27, 143] on div "Pen P" at bounding box center [31, 316] width 18 height 15
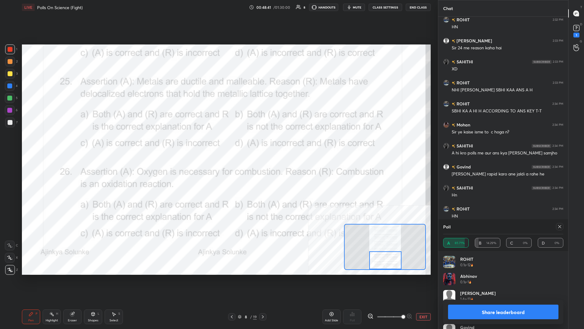
click at [218, 143] on button "Share leaderboard" at bounding box center [503, 311] width 110 height 15
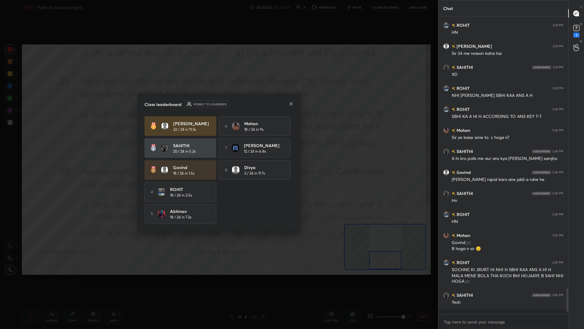
scroll to position [297, 130]
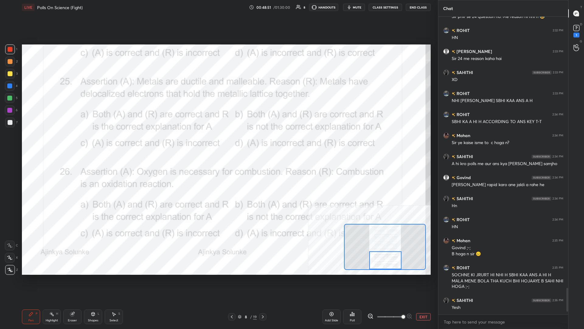
click at [218, 143] on button "EXIT" at bounding box center [423, 316] width 15 height 7
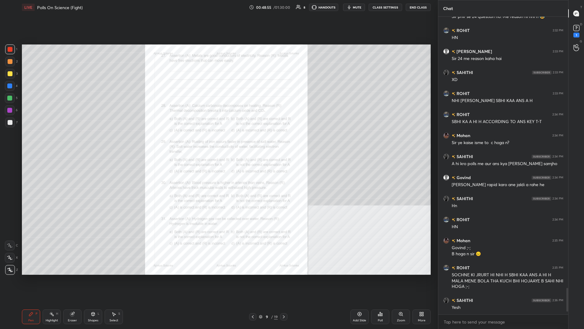
click at [218, 143] on div "Zoom" at bounding box center [401, 316] width 18 height 15
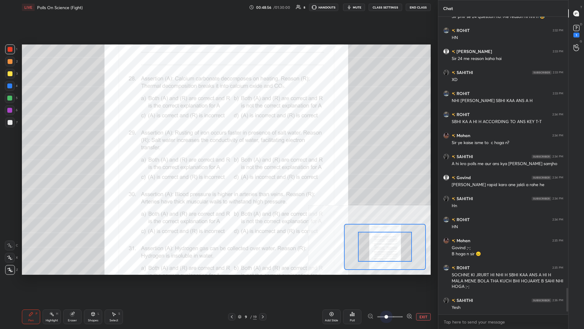
drag, startPoint x: 389, startPoint y: 317, endPoint x: 422, endPoint y: 313, distance: 32.7
click at [218, 143] on div "EXIT" at bounding box center [399, 316] width 63 height 7
click at [218, 143] on button "EXIT" at bounding box center [423, 316] width 15 height 7
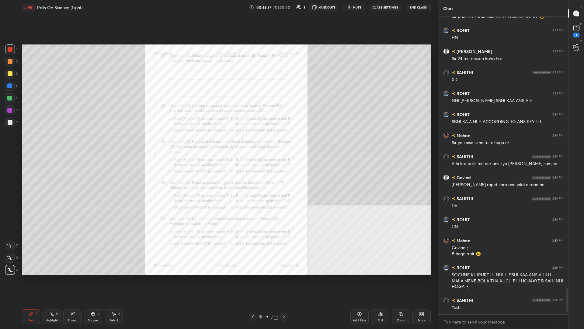
click at [218, 143] on div "Poll" at bounding box center [380, 316] width 18 height 15
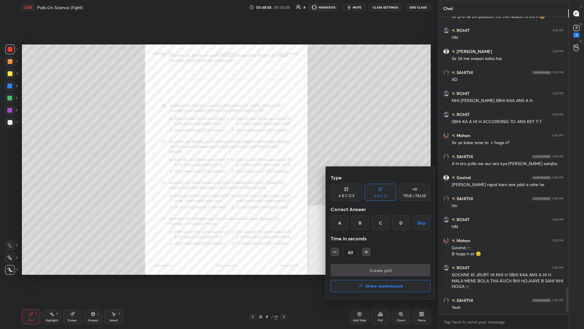
click at [218, 143] on div at bounding box center [292, 164] width 584 height 329
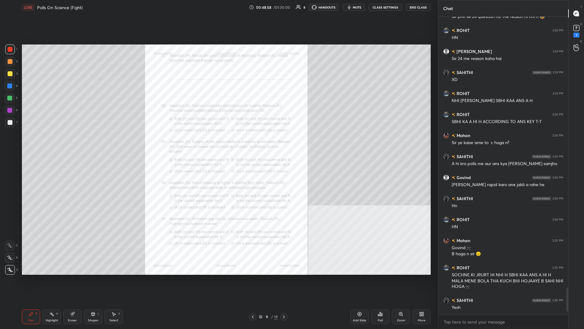
click at [218, 143] on div "Type A B C D E A B C D TRUE / FALSE Correct Answer A B C D Skip Time in seconds…" at bounding box center [292, 164] width 584 height 329
click at [218, 143] on div "Zoom" at bounding box center [401, 320] width 8 height 3
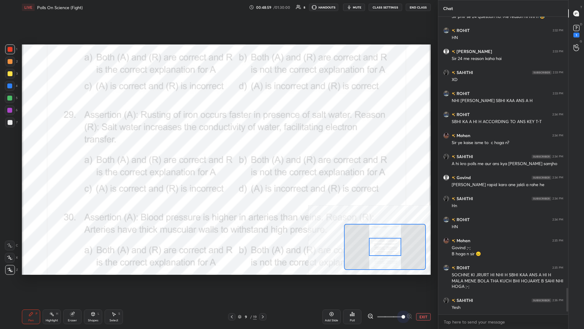
drag, startPoint x: 385, startPoint y: 313, endPoint x: 408, endPoint y: 282, distance: 38.4
click at [218, 143] on div "EXIT" at bounding box center [399, 316] width 63 height 7
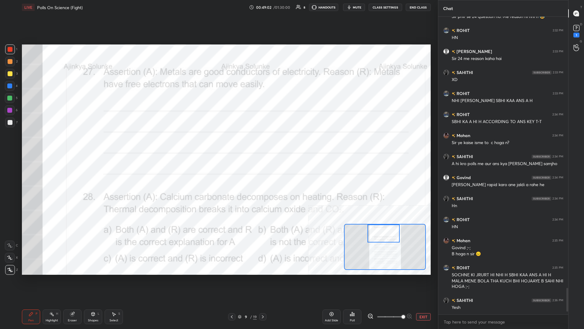
click at [218, 143] on div "Setting up your live class Poll for secs No correct answer Start poll" at bounding box center [226, 159] width 409 height 230
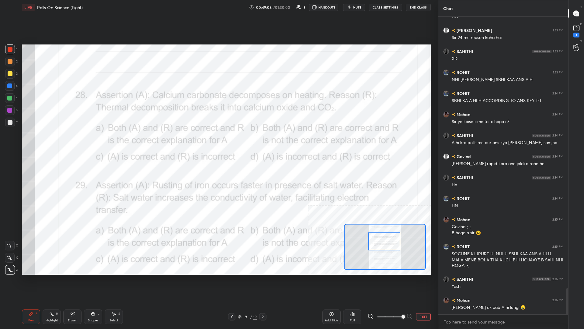
click at [55, 143] on div "Highlight" at bounding box center [52, 320] width 12 height 3
click at [218, 143] on div "Poll" at bounding box center [352, 316] width 18 height 15
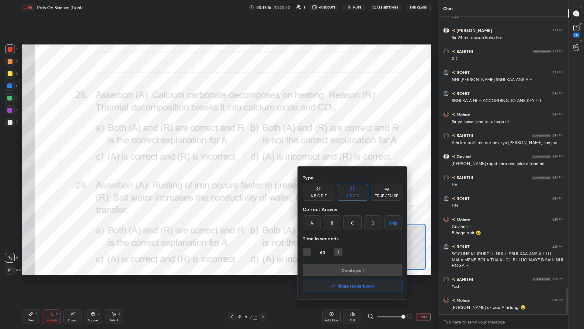
click at [218, 143] on div "A" at bounding box center [312, 222] width 18 height 15
click at [218, 143] on button "Create poll" at bounding box center [353, 270] width 100 height 12
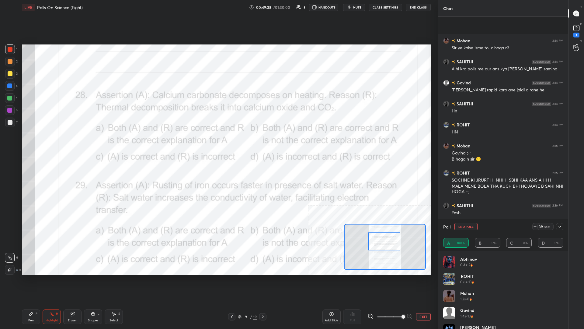
scroll to position [3198, 0]
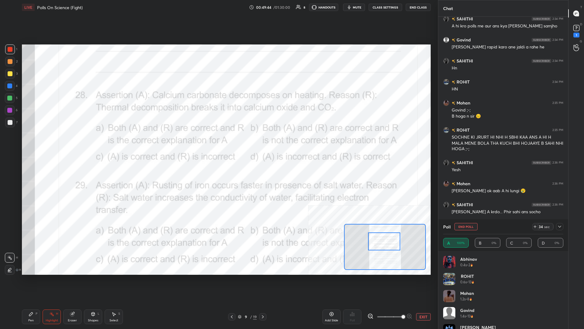
click at [38, 143] on div "Pen P" at bounding box center [31, 316] width 18 height 15
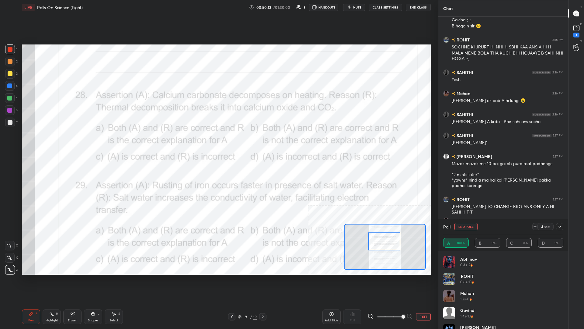
scroll to position [3309, 0]
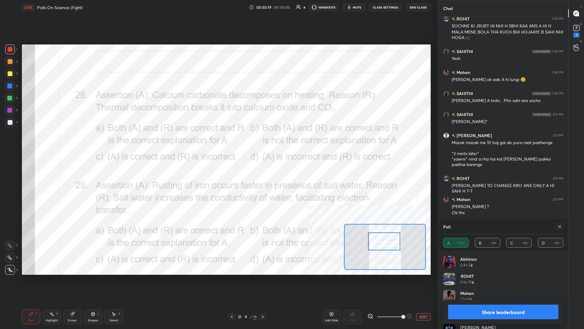
click at [218, 143] on div "Mohan 1.2s • 8" at bounding box center [503, 298] width 120 height 17
click at [218, 143] on button "Share leaderboard" at bounding box center [503, 311] width 110 height 15
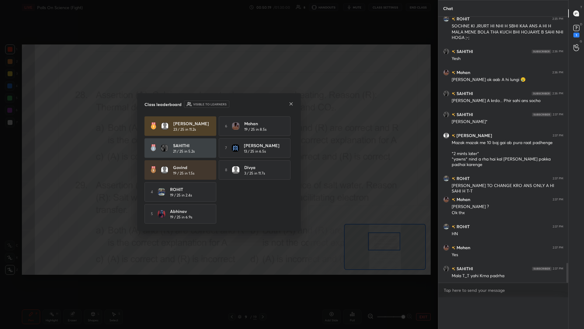
scroll to position [0, 0]
click at [218, 126] on div "[PERSON_NAME] 23 / 25 in 11.2s 6 Mohan 19 / 25 in 8.5s [PERSON_NAME] 21 / 25 in…" at bounding box center [219, 169] width 149 height 107
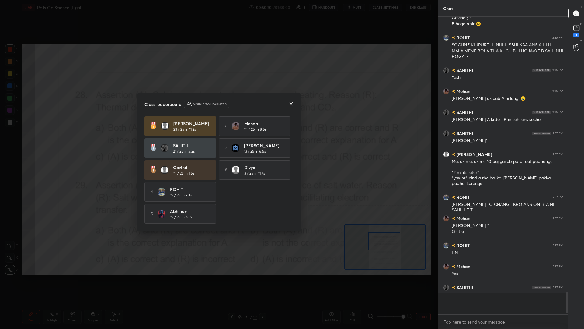
scroll to position [297, 130]
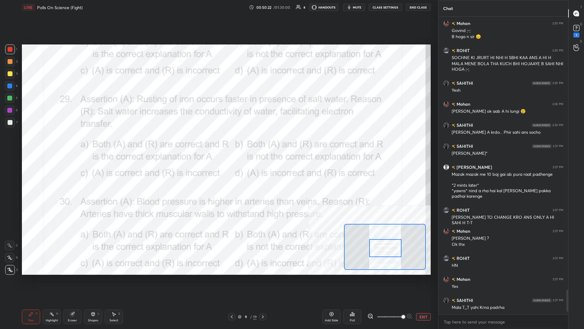
drag, startPoint x: 379, startPoint y: 246, endPoint x: 380, endPoint y: 253, distance: 6.8
click at [218, 143] on div at bounding box center [385, 248] width 32 height 18
drag, startPoint x: 51, startPoint y: 311, endPoint x: 61, endPoint y: 284, distance: 28.1
click at [51, 143] on div "Highlight H" at bounding box center [52, 316] width 18 height 15
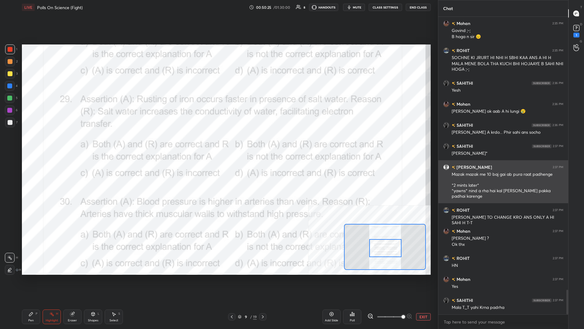
scroll to position [3299, 0]
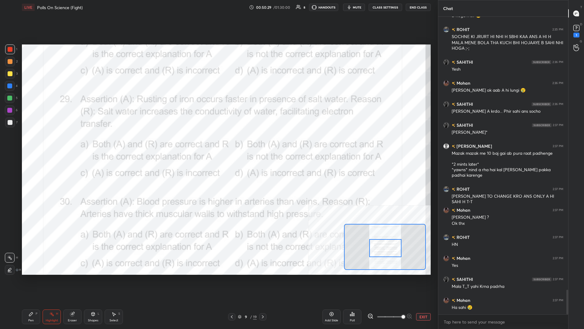
click at [218, 143] on div "Poll" at bounding box center [352, 316] width 18 height 15
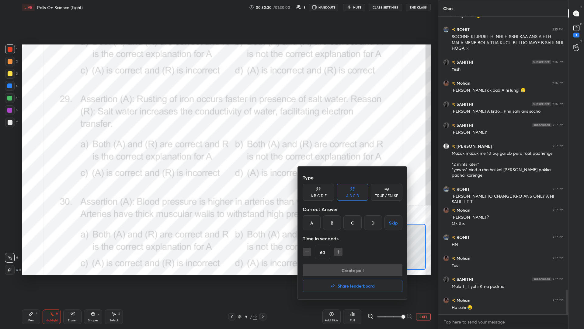
click at [218, 143] on div "A" at bounding box center [312, 222] width 18 height 15
click at [218, 143] on button "Create poll" at bounding box center [353, 270] width 100 height 12
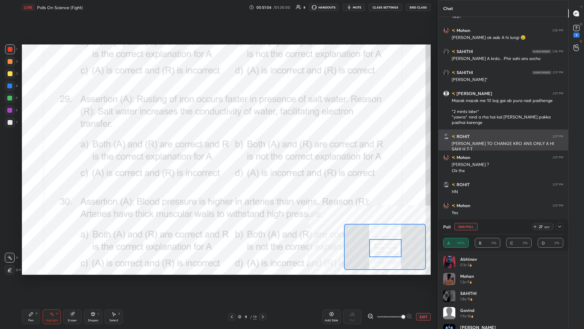
scroll to position [3372, 0]
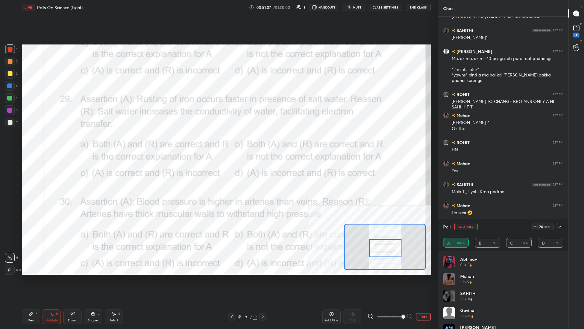
click at [33, 143] on div "Pen" at bounding box center [30, 320] width 5 height 3
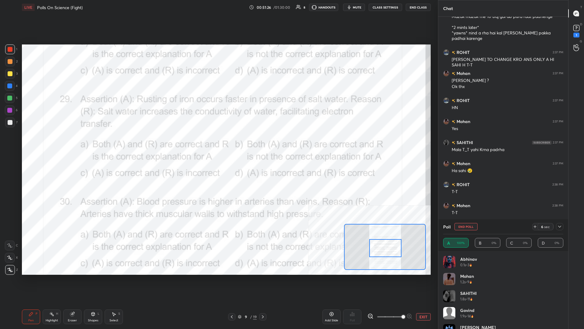
scroll to position [3456, 0]
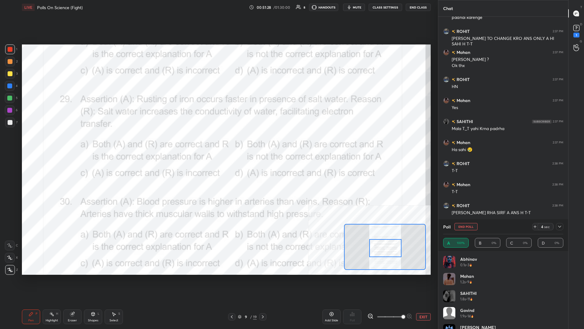
click at [218, 143] on button "End Poll" at bounding box center [466, 226] width 23 height 7
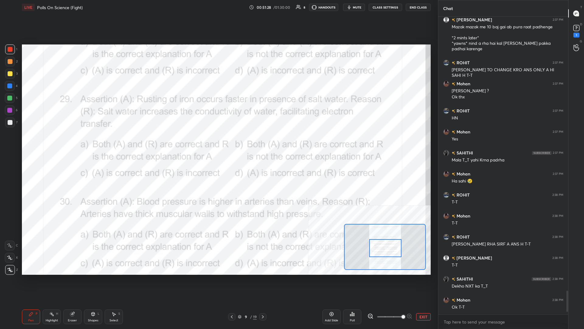
scroll to position [0, 0]
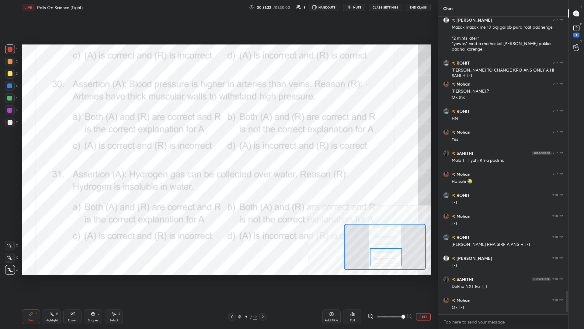
click at [53, 143] on div "Highlight H" at bounding box center [52, 316] width 18 height 15
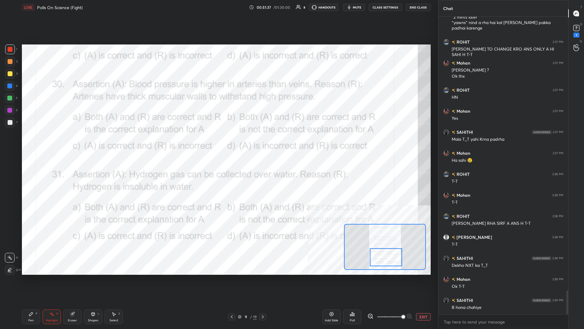
click at [218, 143] on div "Poll" at bounding box center [352, 320] width 5 height 3
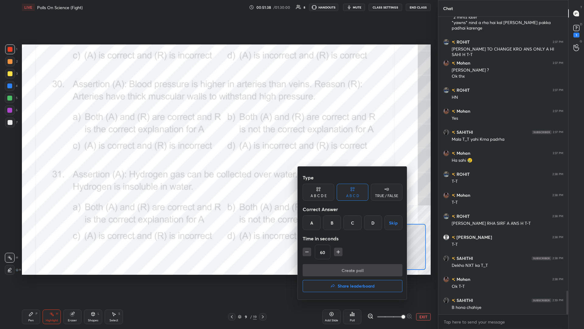
click at [218, 143] on div "A" at bounding box center [312, 222] width 18 height 15
click at [218, 143] on div "Type A B C D E A B C D TRUE / FALSE Correct Answer A B C D Skip Time in seconds…" at bounding box center [353, 217] width 100 height 93
click at [218, 143] on div "Create poll Share leaderboard" at bounding box center [353, 279] width 100 height 30
click at [218, 143] on button "Create poll" at bounding box center [353, 270] width 100 height 12
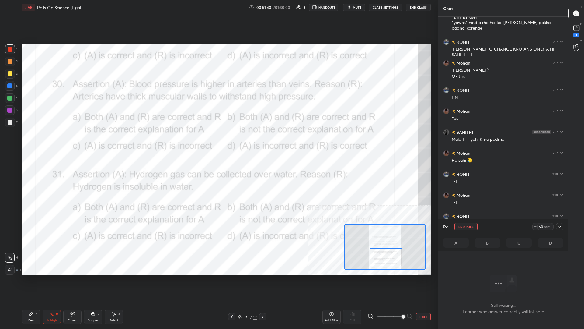
scroll to position [266, 130]
click at [218, 143] on icon at bounding box center [560, 226] width 5 height 5
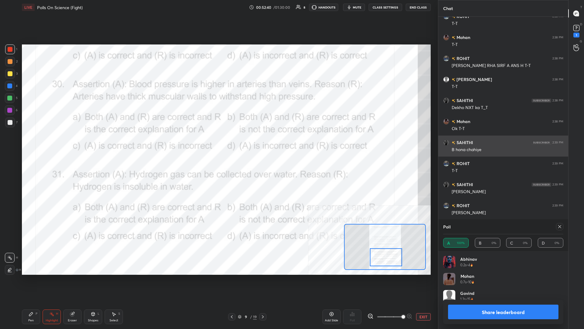
scroll to position [0, 0]
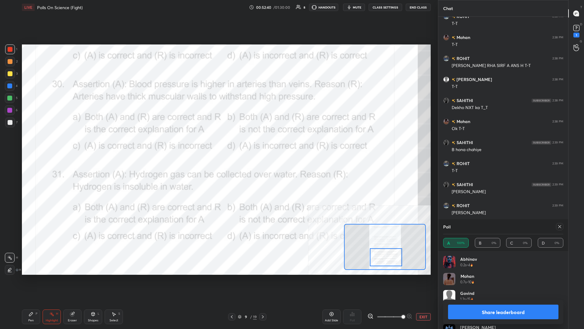
click at [218, 143] on button "Share leaderboard" at bounding box center [503, 311] width 110 height 15
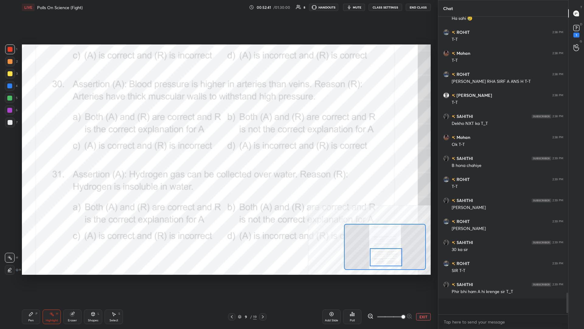
scroll to position [0, 0]
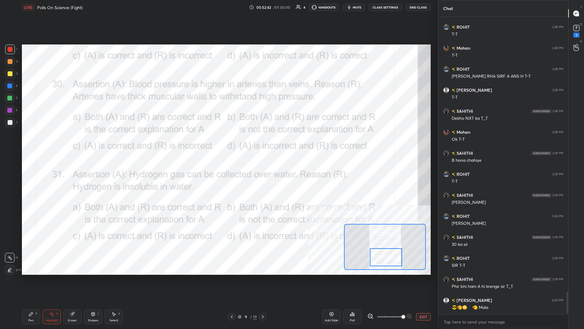
click at [32, 143] on icon at bounding box center [31, 313] width 5 height 5
click at [16, 88] on div "4" at bounding box center [11, 86] width 13 height 10
click at [35, 143] on div "Pen P" at bounding box center [31, 316] width 18 height 15
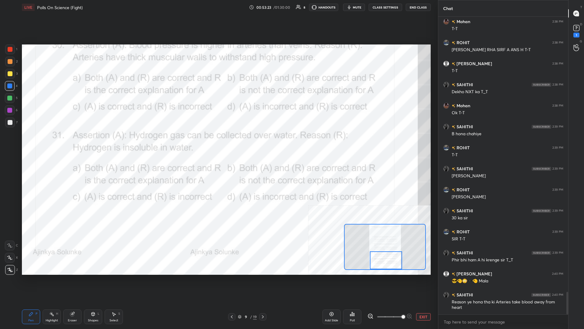
click at [56, 143] on div "Highlight H" at bounding box center [52, 316] width 18 height 15
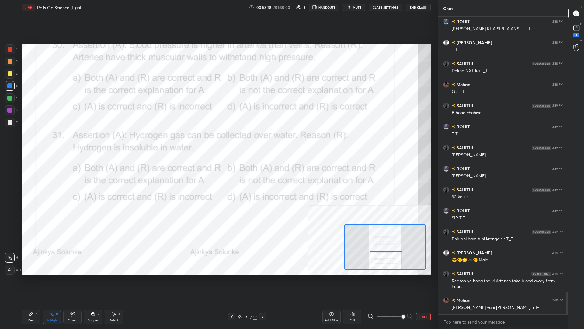
click at [218, 143] on div "Poll" at bounding box center [352, 316] width 18 height 15
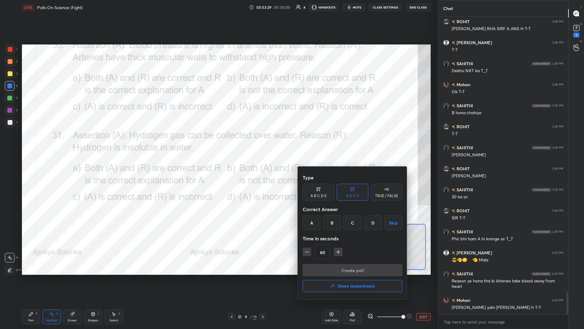
click at [218, 143] on div "A" at bounding box center [312, 222] width 18 height 15
click at [218, 143] on button "Create poll" at bounding box center [353, 270] width 100 height 12
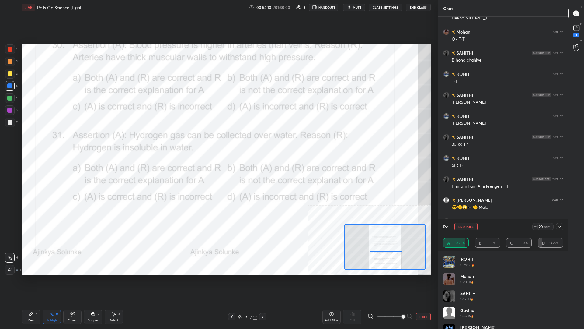
scroll to position [3714, 0]
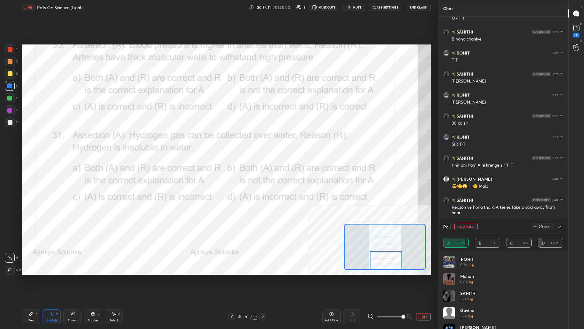
click at [28, 143] on div "Pen P" at bounding box center [31, 316] width 18 height 15
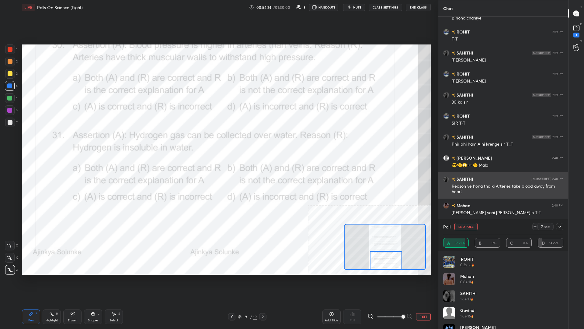
scroll to position [3756, 0]
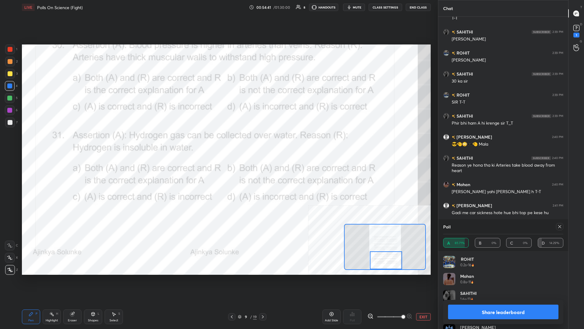
click at [218, 143] on button "Share leaderboard" at bounding box center [503, 311] width 110 height 15
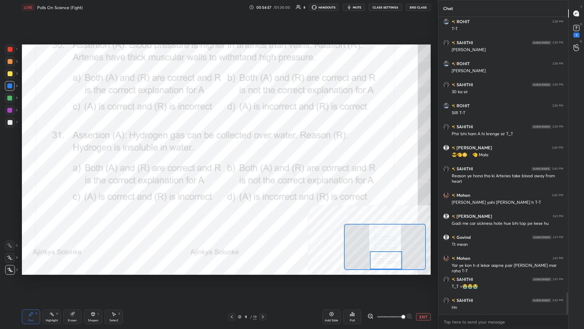
scroll to position [3751, 0]
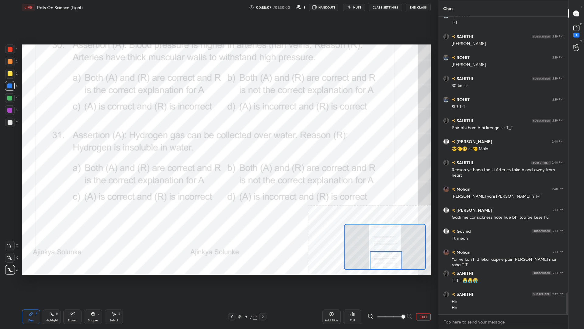
click at [218, 143] on button "EXIT" at bounding box center [423, 316] width 15 height 7
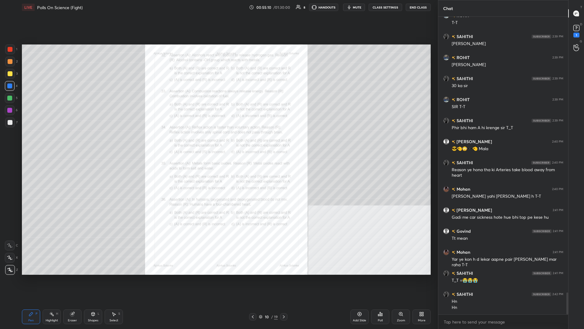
click at [218, 143] on div "Zoom" at bounding box center [401, 320] width 8 height 3
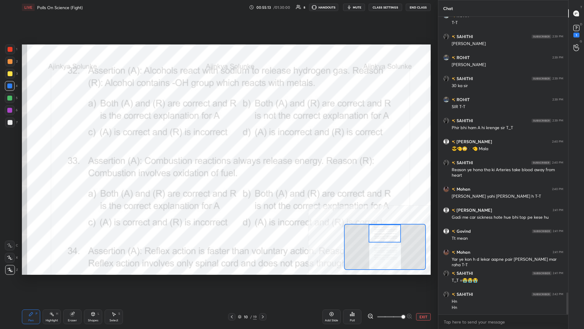
click at [54, 143] on div "Highlight" at bounding box center [52, 320] width 12 height 3
click at [218, 143] on div "Poll" at bounding box center [352, 316] width 18 height 15
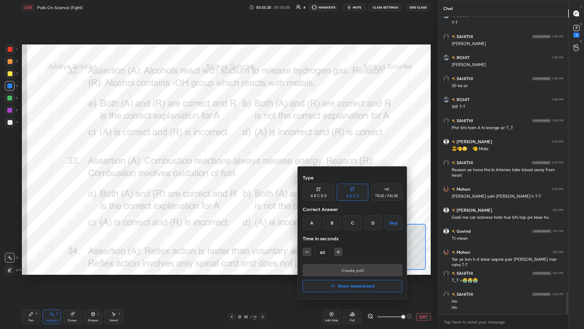
click at [218, 143] on div "A" at bounding box center [312, 222] width 18 height 15
click at [218, 143] on button "Create poll" at bounding box center [353, 270] width 100 height 12
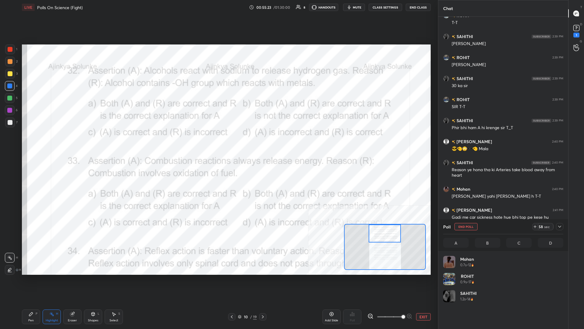
scroll to position [73, 120]
click at [31, 143] on div "Pen P" at bounding box center [31, 316] width 18 height 15
click at [7, 89] on div at bounding box center [10, 86] width 10 height 10
click at [15, 88] on div "4" at bounding box center [11, 86] width 13 height 10
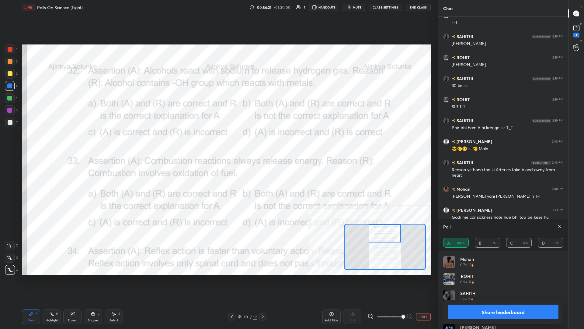
click at [218, 143] on button "Share leaderboard" at bounding box center [503, 311] width 110 height 15
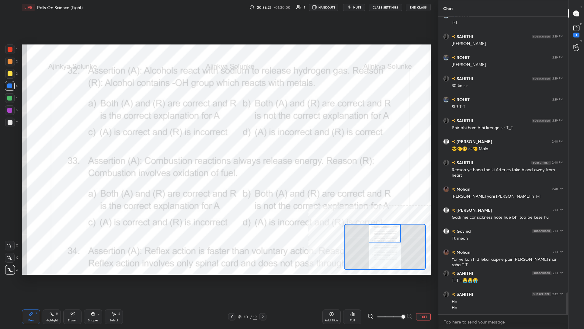
scroll to position [312, 130]
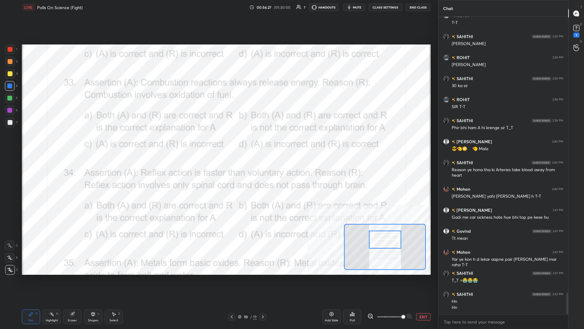
click at [55, 143] on div "Highlight H" at bounding box center [52, 316] width 18 height 15
click at [218, 143] on div "Poll" at bounding box center [352, 316] width 18 height 15
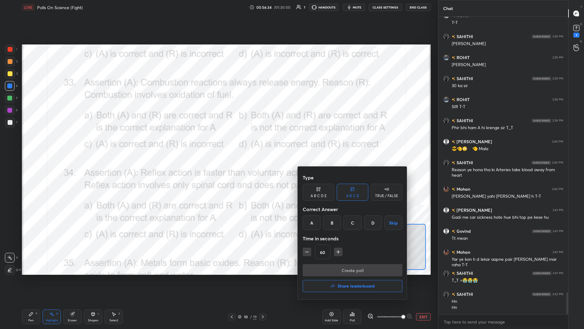
click at [218, 143] on div "A" at bounding box center [312, 222] width 18 height 15
click at [218, 143] on button "Create poll" at bounding box center [353, 270] width 100 height 12
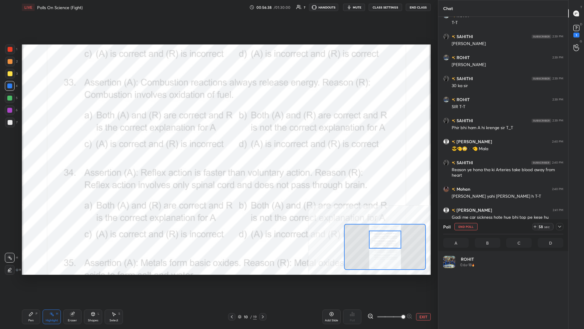
scroll to position [73, 120]
click at [39, 143] on div "Pen P" at bounding box center [31, 316] width 18 height 15
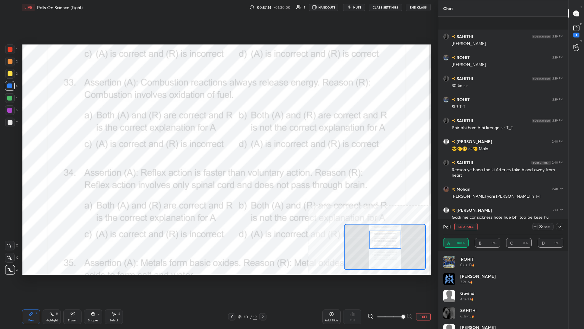
scroll to position [3804, 0]
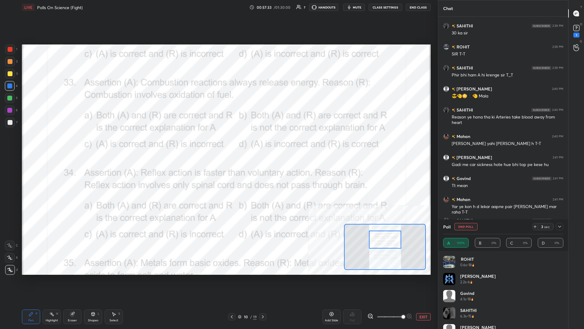
click at [218, 143] on icon at bounding box center [560, 226] width 5 height 5
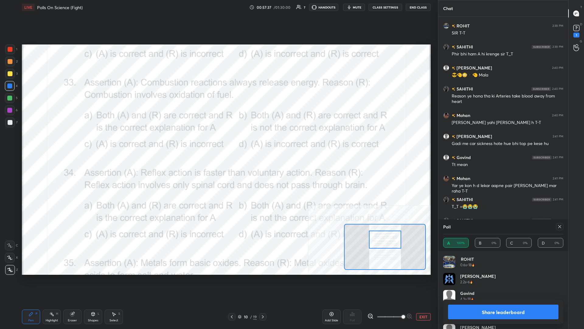
scroll to position [0, 0]
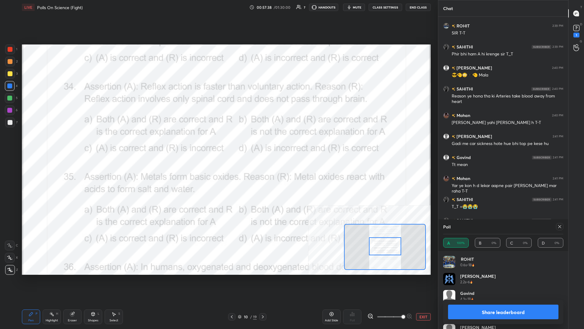
drag, startPoint x: 392, startPoint y: 241, endPoint x: 392, endPoint y: 248, distance: 6.7
click at [218, 143] on div at bounding box center [385, 246] width 32 height 18
click at [218, 143] on button "Share leaderboard" at bounding box center [503, 311] width 110 height 15
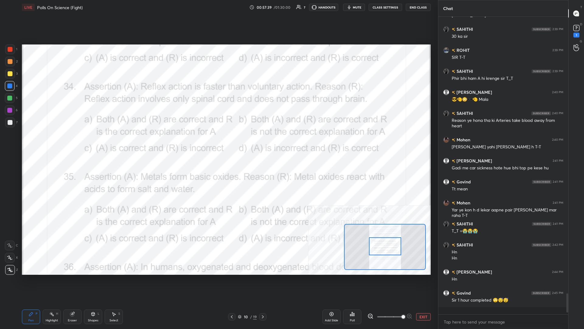
scroll to position [0, 0]
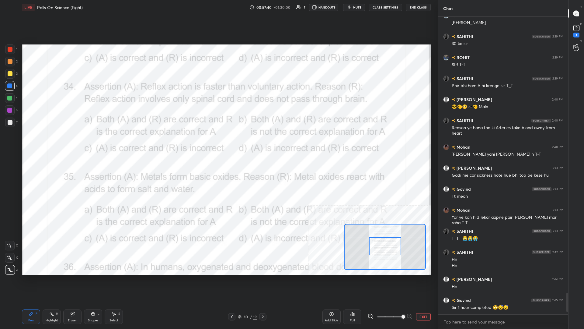
click at [58, 143] on div "Pen P Highlight H Eraser Shapes L Select S 10 / 19 Add Slide Poll EXIT" at bounding box center [226, 316] width 409 height 24
click at [56, 143] on div "Highlight" at bounding box center [52, 320] width 12 height 3
click at [218, 143] on icon at bounding box center [352, 314] width 1 height 4
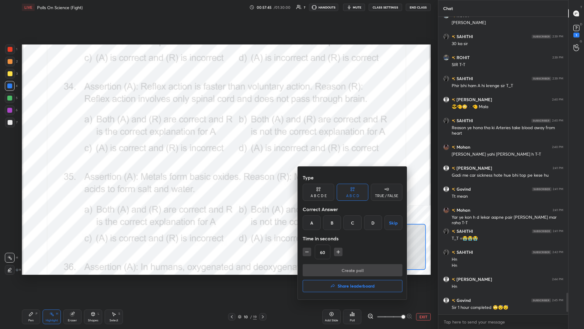
drag, startPoint x: 306, startPoint y: 222, endPoint x: 314, endPoint y: 229, distance: 10.1
click at [218, 143] on div "A" at bounding box center [312, 222] width 18 height 15
click at [218, 143] on button "Create poll" at bounding box center [353, 270] width 100 height 12
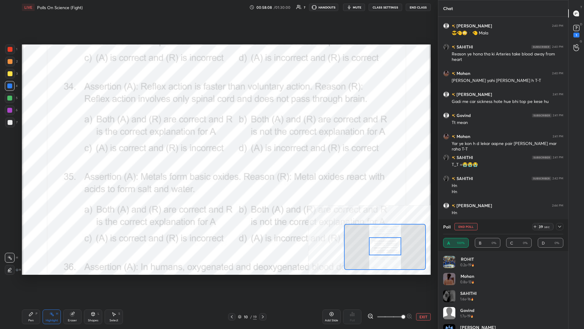
scroll to position [3888, 0]
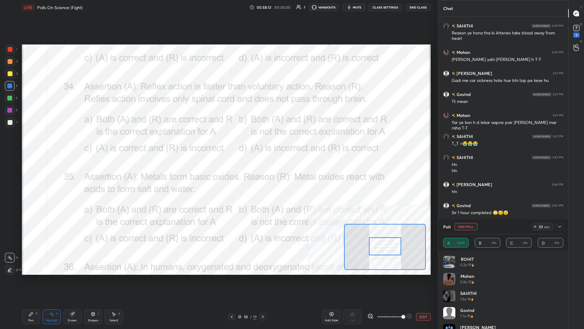
click at [218, 143] on div at bounding box center [559, 226] width 7 height 7
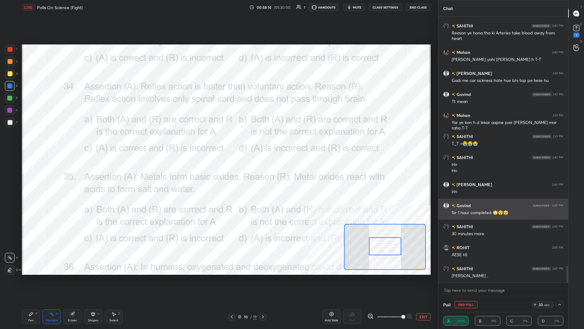
scroll to position [0, 0]
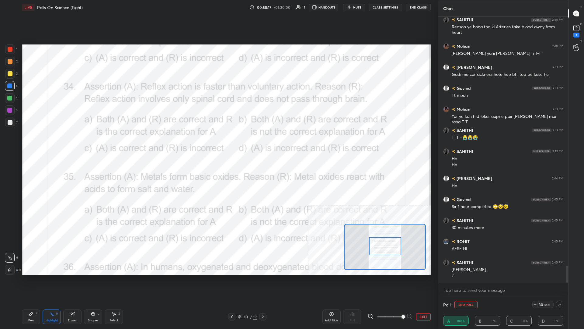
click at [32, 143] on div "Pen" at bounding box center [30, 320] width 5 height 3
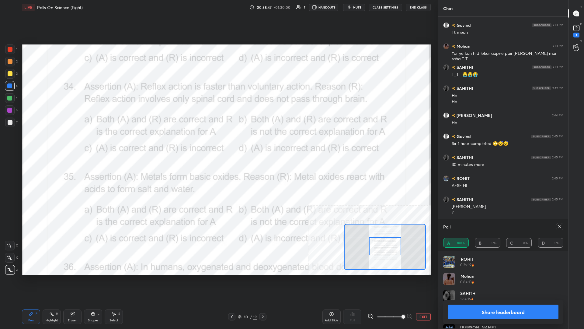
scroll to position [0, 0]
click at [39, 143] on div "Pen P" at bounding box center [31, 316] width 18 height 15
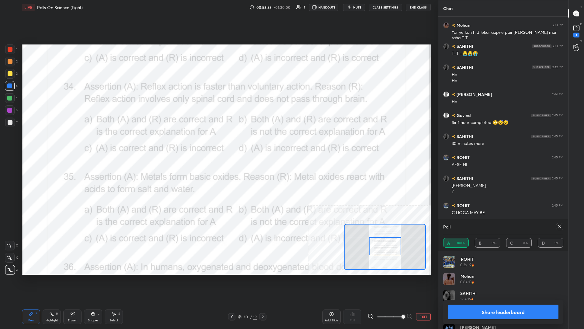
click at [218, 143] on div "Share leaderboard" at bounding box center [503, 311] width 120 height 24
click at [218, 143] on button "Share leaderboard" at bounding box center [503, 311] width 110 height 15
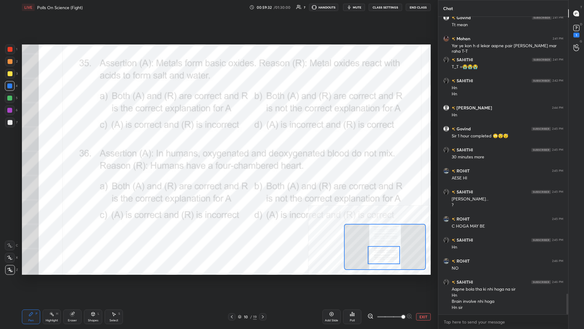
scroll to position [3985, 0]
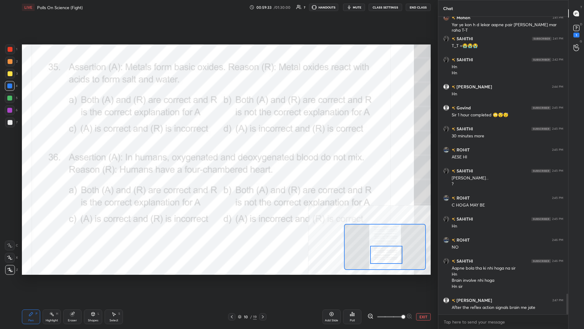
drag, startPoint x: 382, startPoint y: 245, endPoint x: 383, endPoint y: 253, distance: 8.7
click at [218, 143] on div at bounding box center [386, 255] width 32 height 18
click at [56, 143] on div "Highlight H" at bounding box center [52, 316] width 18 height 15
click at [218, 143] on div "Poll" at bounding box center [352, 316] width 18 height 15
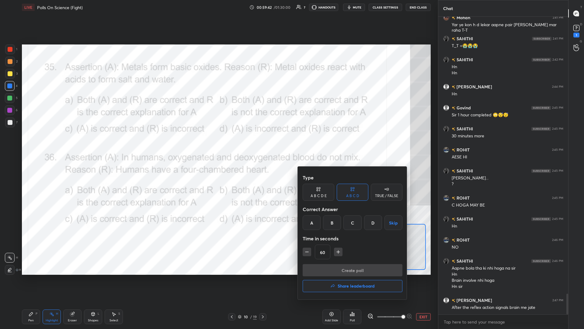
click at [218, 143] on div "A" at bounding box center [312, 222] width 18 height 15
click at [218, 143] on button "Create poll" at bounding box center [353, 270] width 100 height 12
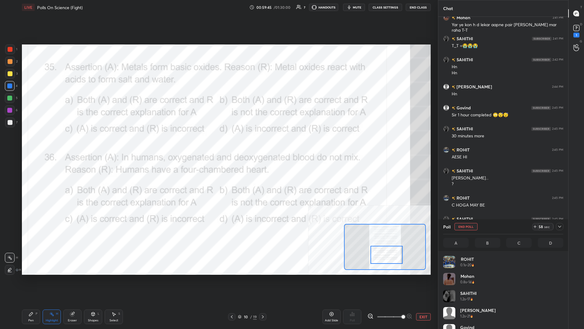
scroll to position [0, 0]
click at [218, 143] on div at bounding box center [559, 226] width 7 height 7
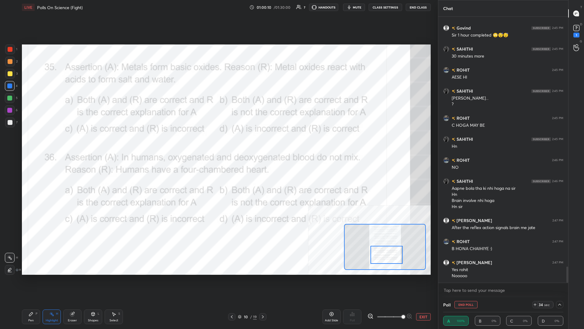
scroll to position [4086, 0]
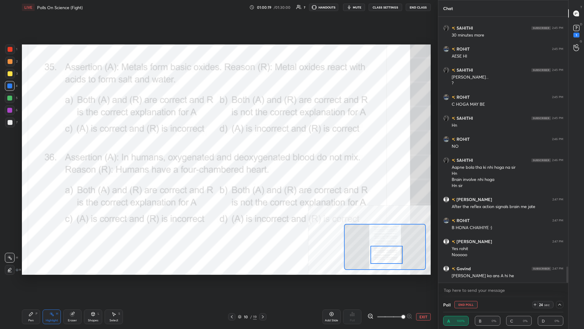
click at [45, 143] on div "Pen P Highlight H Eraser Shapes L Select S 10 / 19 Add Slide Poll EXIT" at bounding box center [226, 316] width 409 height 24
click at [40, 143] on div "Pen P Highlight H Eraser Shapes L Select S" at bounding box center [97, 316] width 150 height 15
click at [37, 143] on div "P" at bounding box center [37, 313] width 2 height 3
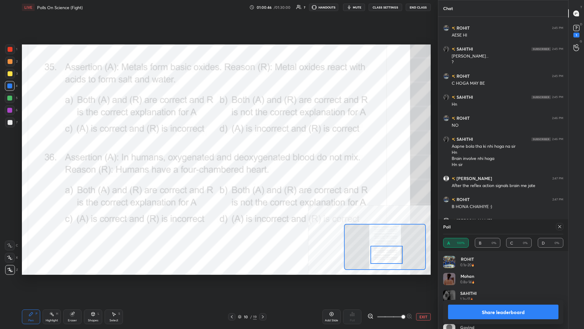
scroll to position [4128, 0]
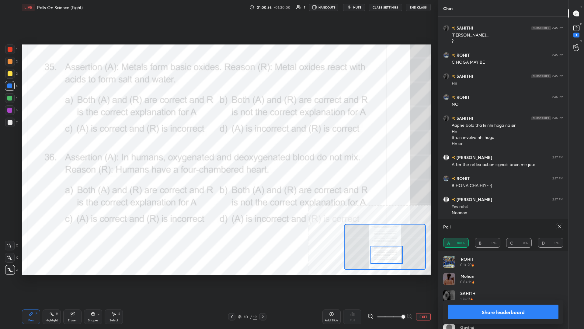
click at [12, 143] on div "1 2 3 4 5 6 7 C X Z C X Z E E Erase all H H LIVE Polls On Science (Fight) 01:00…" at bounding box center [216, 164] width 433 height 329
click at [33, 143] on icon at bounding box center [31, 313] width 5 height 5
click at [34, 143] on div "Pen P" at bounding box center [31, 316] width 18 height 15
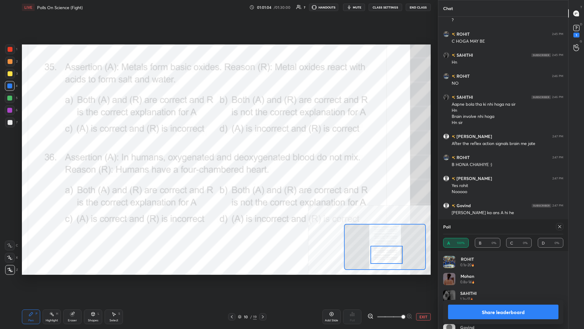
click at [218, 143] on button "Share leaderboard" at bounding box center [503, 311] width 110 height 15
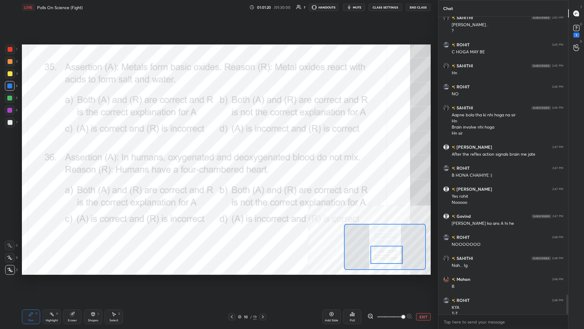
scroll to position [4145, 0]
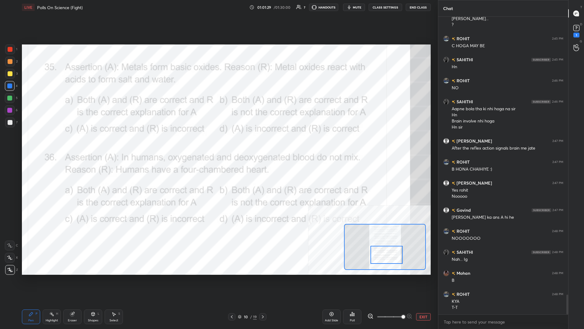
click at [58, 143] on div "Highlight" at bounding box center [52, 320] width 12 height 3
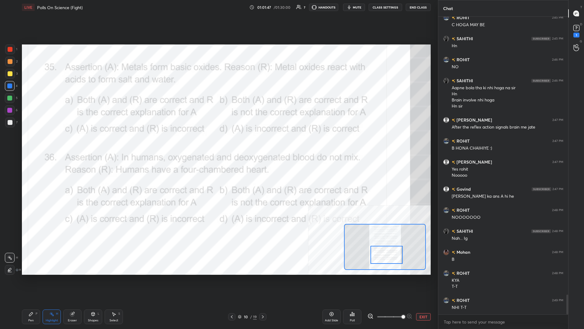
click at [28, 143] on div "Pen P" at bounding box center [31, 316] width 18 height 15
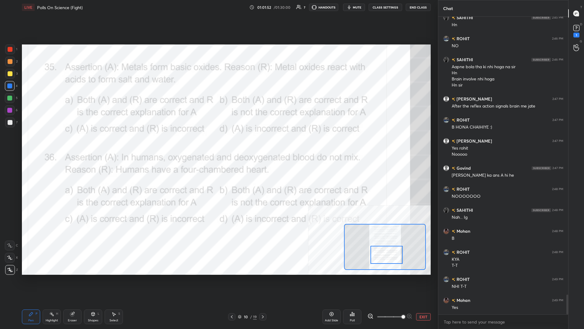
click at [6, 99] on div at bounding box center [10, 98] width 10 height 10
click at [10, 87] on div at bounding box center [9, 85] width 5 height 5
click at [54, 143] on div "Highlight H" at bounding box center [52, 316] width 18 height 15
click at [49, 143] on div "Highlight" at bounding box center [52, 320] width 12 height 3
click at [218, 143] on div "Poll" at bounding box center [352, 316] width 18 height 15
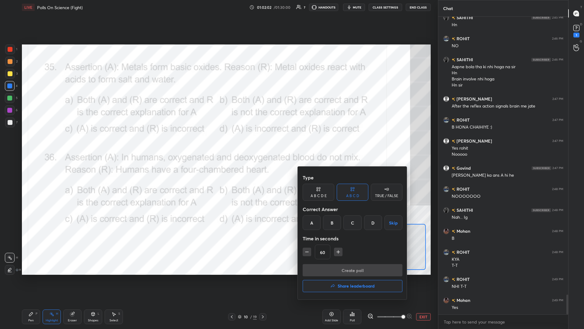
click at [218, 143] on div "A" at bounding box center [312, 222] width 18 height 15
click at [218, 143] on button "Create poll" at bounding box center [353, 270] width 100 height 12
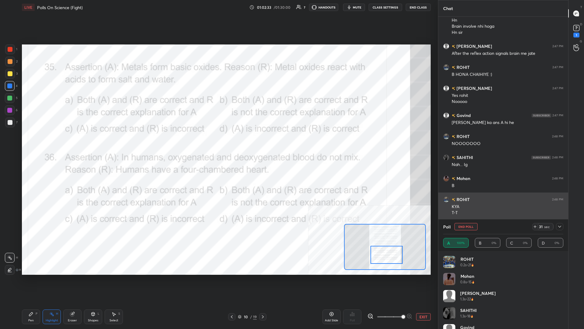
scroll to position [4266, 0]
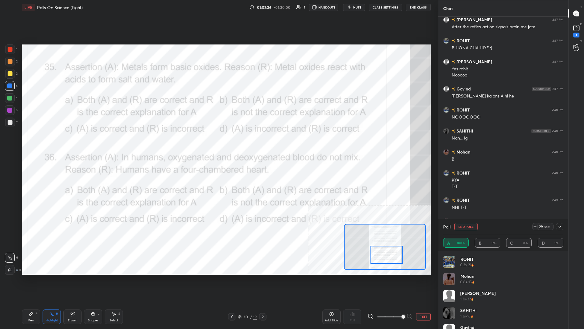
click at [218, 143] on icon at bounding box center [559, 227] width 3 height 2
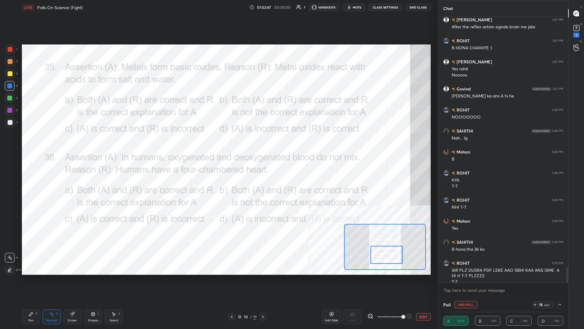
scroll to position [4272, 0]
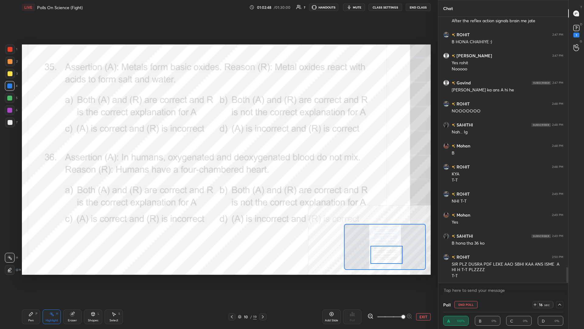
click at [28, 143] on div "Pen P" at bounding box center [31, 316] width 18 height 15
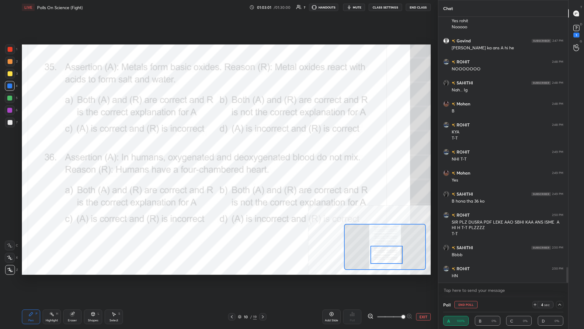
scroll to position [4335, 0]
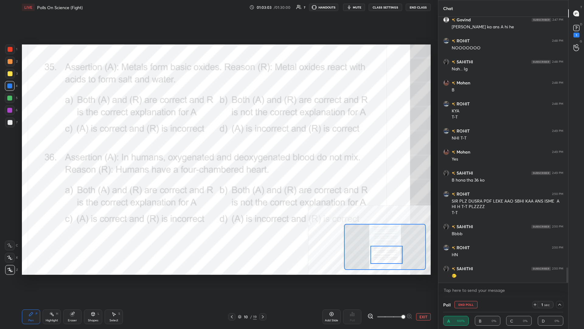
click at [218, 143] on div "Poll End Poll 1 sec" at bounding box center [503, 304] width 120 height 15
click at [218, 143] on button "End Poll" at bounding box center [466, 304] width 23 height 7
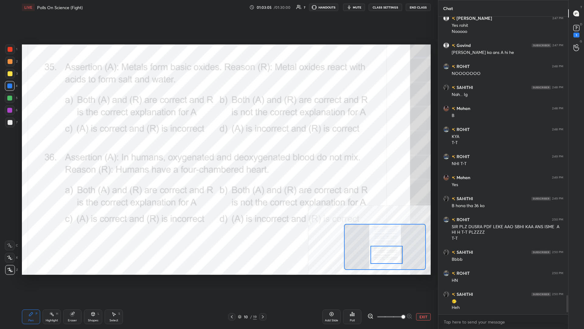
scroll to position [0, 0]
click at [218, 143] on button "EXIT" at bounding box center [423, 316] width 15 height 7
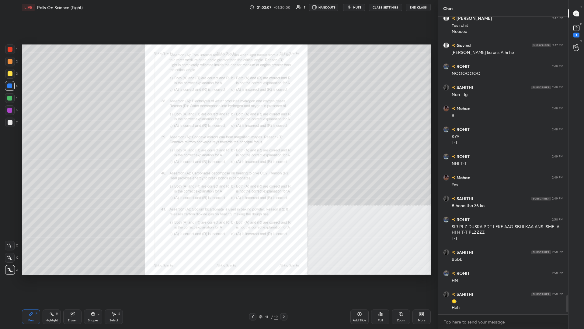
scroll to position [4315, 0]
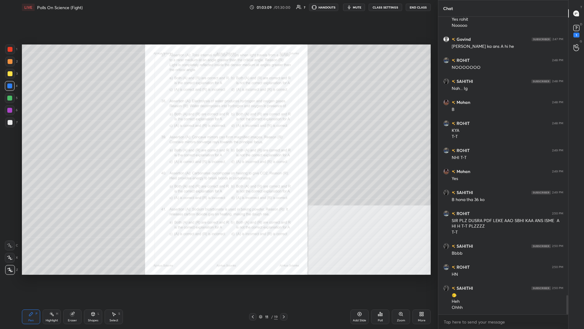
click at [218, 143] on div "Zoom" at bounding box center [401, 316] width 18 height 15
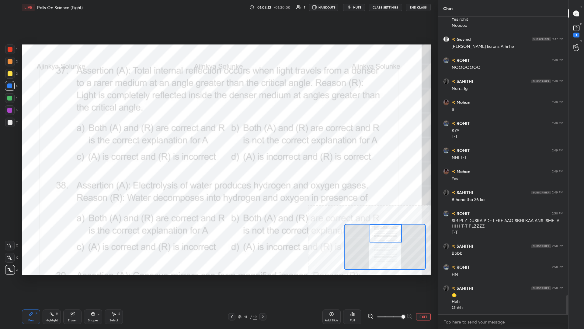
click at [48, 143] on div "Highlight H" at bounding box center [52, 316] width 18 height 15
click at [218, 143] on icon at bounding box center [354, 314] width 1 height 3
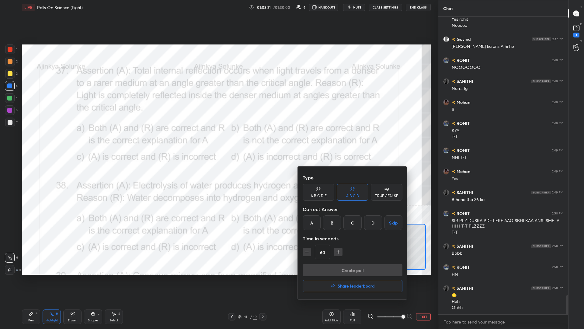
click at [218, 143] on div "Correct Answer" at bounding box center [353, 209] width 100 height 12
click at [218, 143] on div "A" at bounding box center [312, 222] width 18 height 15
click at [218, 143] on button "Create poll" at bounding box center [353, 270] width 100 height 12
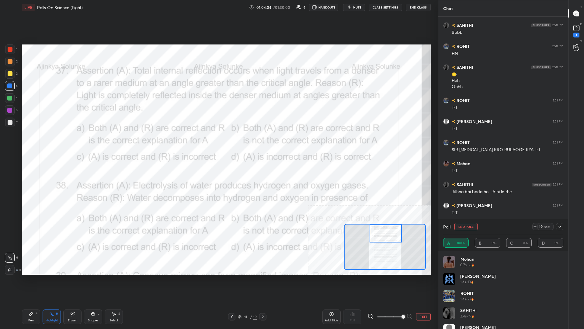
scroll to position [4557, 0]
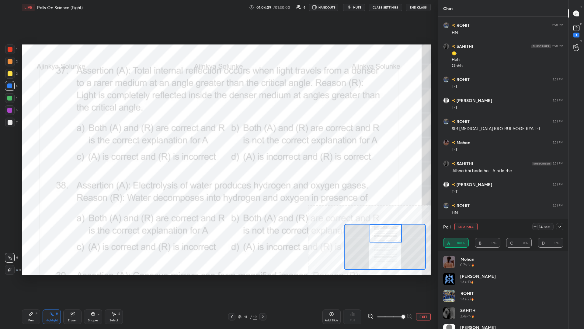
click at [27, 143] on div "Pen P" at bounding box center [31, 316] width 18 height 15
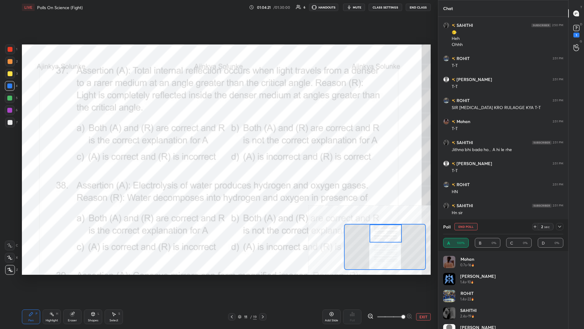
click at [218, 143] on button "End Poll" at bounding box center [466, 226] width 23 height 7
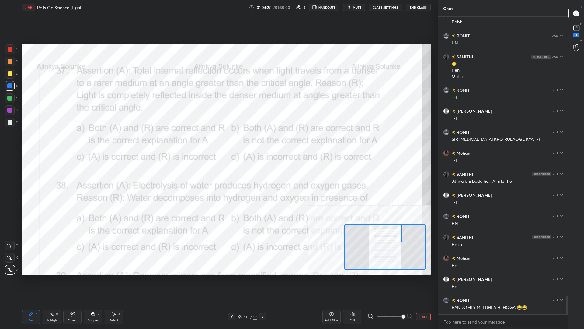
scroll to position [4567, 0]
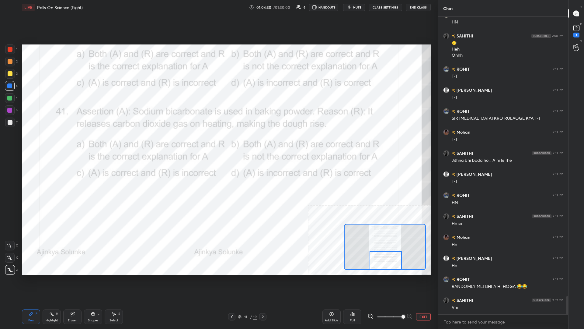
click at [218, 143] on div "Setting up your live class Poll for secs No correct answer Start poll" at bounding box center [226, 159] width 409 height 230
click at [218, 143] on icon at bounding box center [263, 316] width 5 height 5
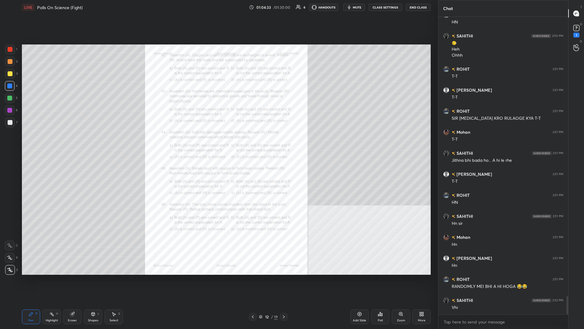
click at [218, 143] on div "Zoom" at bounding box center [401, 316] width 18 height 15
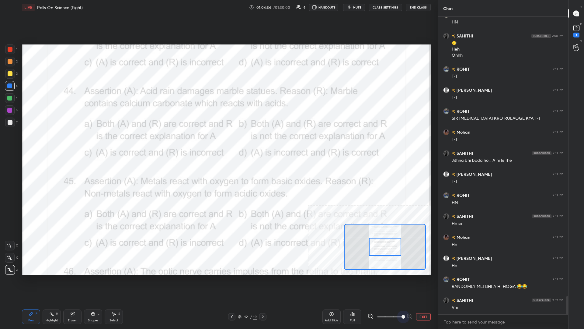
drag, startPoint x: 391, startPoint y: 319, endPoint x: 403, endPoint y: 278, distance: 42.6
click at [218, 143] on div "EXIT" at bounding box center [399, 316] width 63 height 7
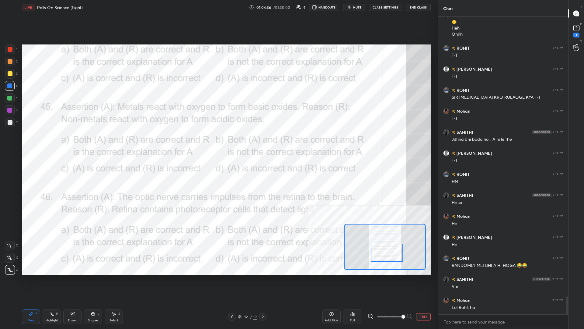
drag, startPoint x: 389, startPoint y: 249, endPoint x: 391, endPoint y: 255, distance: 6.4
click at [218, 143] on div at bounding box center [387, 252] width 32 height 18
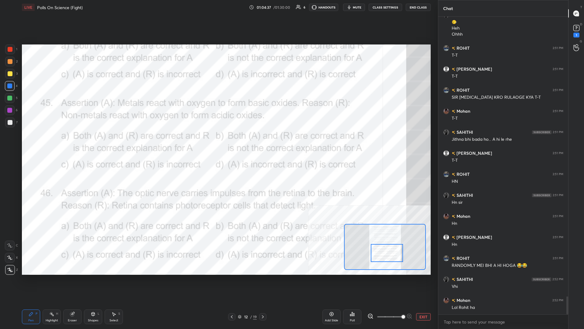
click at [63, 143] on div "Eraser" at bounding box center [72, 316] width 18 height 15
click at [54, 143] on div "Highlight" at bounding box center [52, 320] width 12 height 3
click at [218, 143] on div "Poll" at bounding box center [352, 316] width 18 height 15
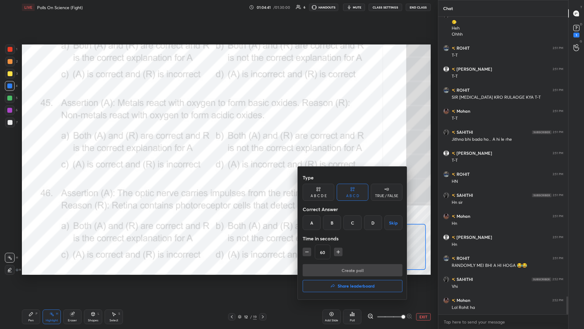
click at [218, 143] on div "A B C D Skip" at bounding box center [353, 222] width 100 height 15
click at [218, 143] on div "B" at bounding box center [332, 222] width 18 height 15
click at [218, 143] on button "Create poll" at bounding box center [353, 270] width 100 height 12
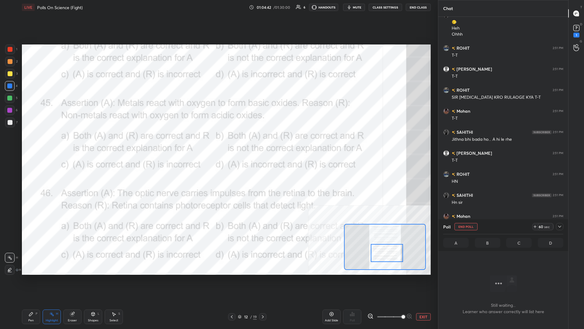
scroll to position [266, 130]
click at [218, 143] on div at bounding box center [559, 226] width 7 height 7
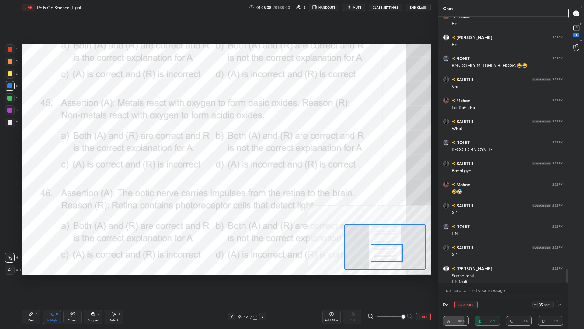
scroll to position [4794, 0]
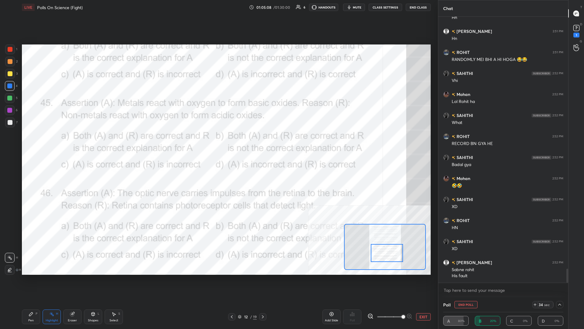
click at [40, 143] on div "Pen P" at bounding box center [31, 316] width 18 height 15
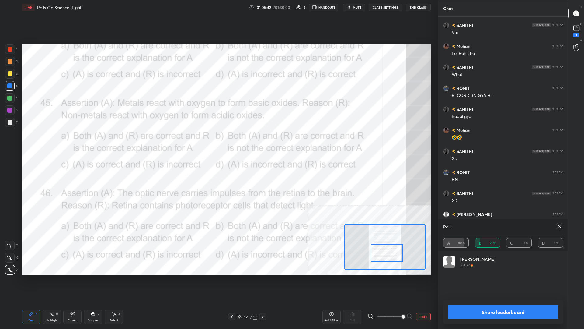
scroll to position [0, 0]
click at [218, 143] on button "Share leaderboard" at bounding box center [503, 311] width 110 height 15
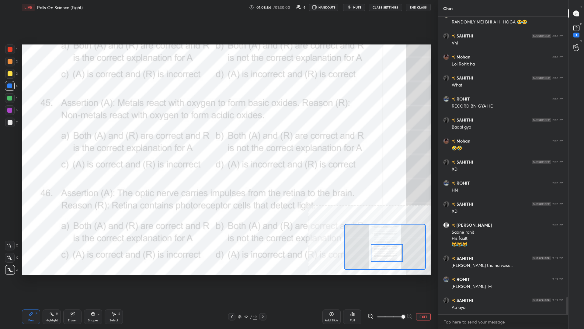
scroll to position [4853, 0]
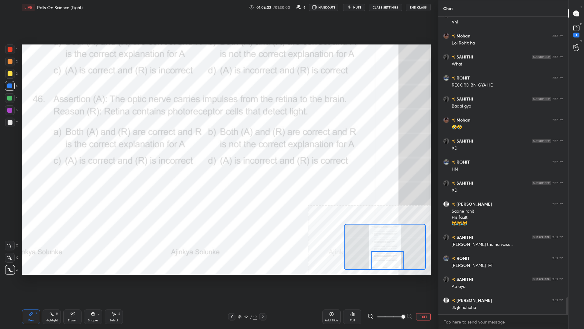
drag, startPoint x: 388, startPoint y: 252, endPoint x: 389, endPoint y: 261, distance: 8.8
click at [218, 143] on div at bounding box center [388, 260] width 32 height 18
click at [218, 143] on icon at bounding box center [263, 316] width 5 height 5
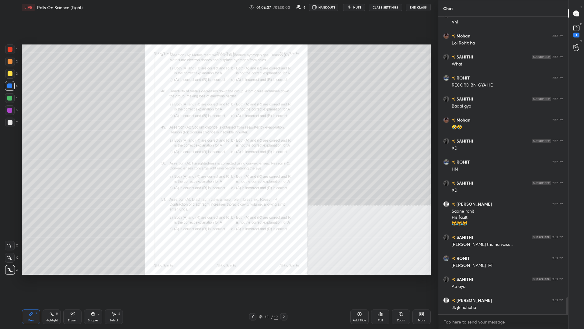
click at [218, 143] on div "Zoom" at bounding box center [401, 316] width 18 height 15
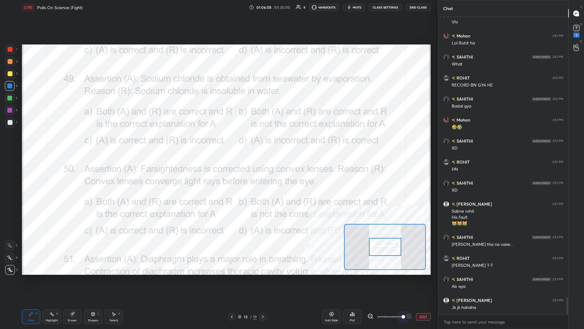
drag, startPoint x: 395, startPoint y: 316, endPoint x: 432, endPoint y: 315, distance: 36.5
click at [218, 143] on div "LIVE Polls On Science (Fight) 01:06:08 / 01:30:00 6 HANDOUTS mute CLASS SETTING…" at bounding box center [226, 164] width 414 height 329
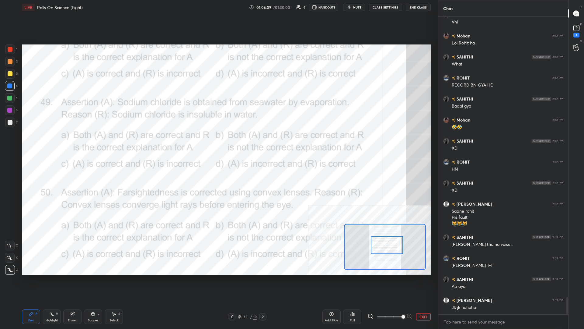
drag, startPoint x: 385, startPoint y: 249, endPoint x: 369, endPoint y: 247, distance: 16.5
click at [218, 143] on div at bounding box center [387, 245] width 32 height 18
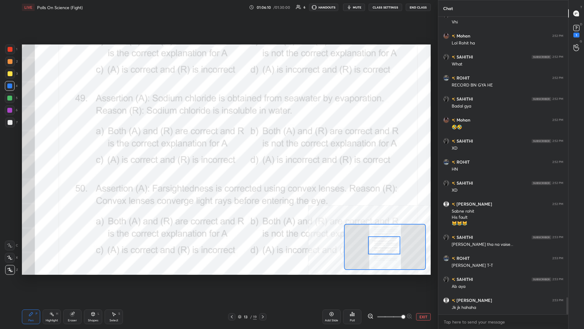
click at [54, 143] on div "Highlight" at bounding box center [52, 320] width 12 height 3
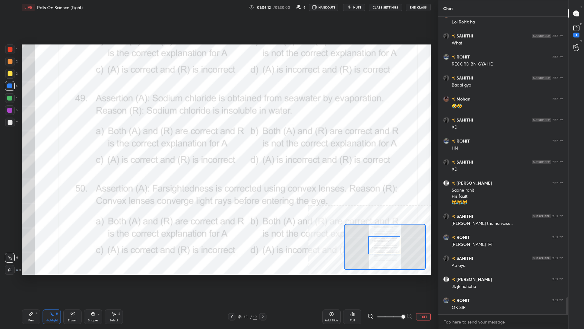
scroll to position [4895, 0]
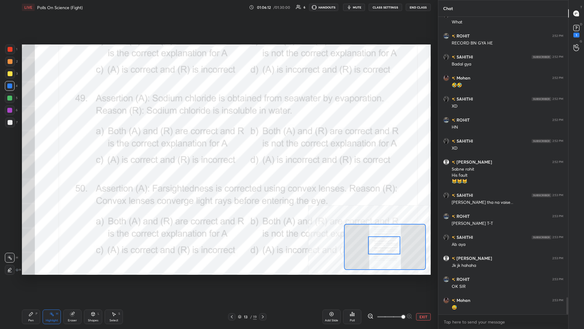
click at [218, 143] on icon at bounding box center [352, 313] width 5 height 5
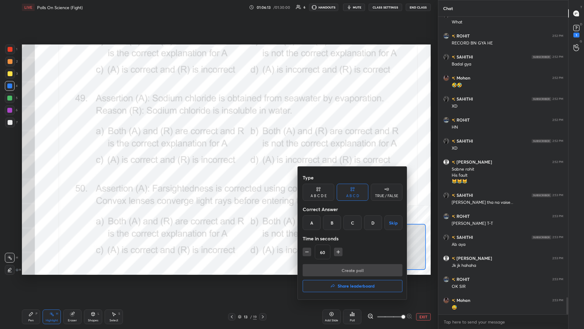
click at [218, 143] on div "C" at bounding box center [353, 222] width 18 height 15
click at [218, 143] on button "Create poll" at bounding box center [353, 270] width 100 height 12
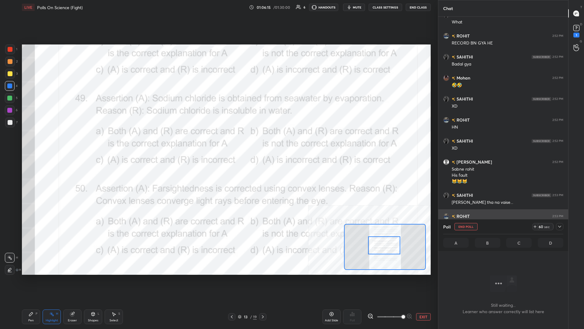
scroll to position [266, 130]
click at [218, 143] on div at bounding box center [559, 226] width 7 height 7
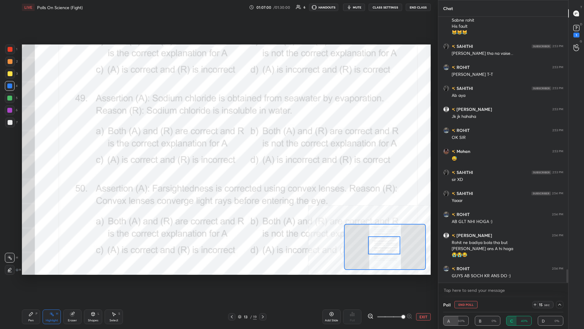
scroll to position [5064, 0]
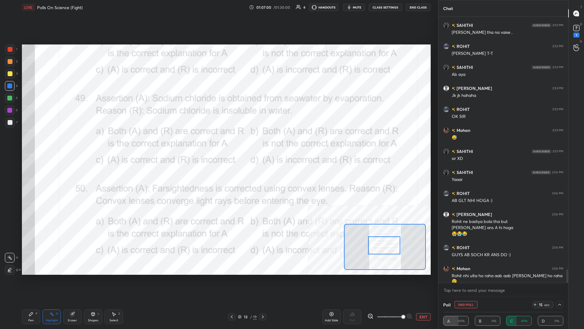
click at [32, 143] on div "Pen" at bounding box center [30, 320] width 5 height 3
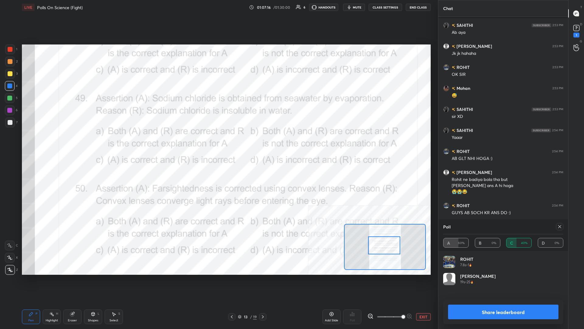
scroll to position [5148, 0]
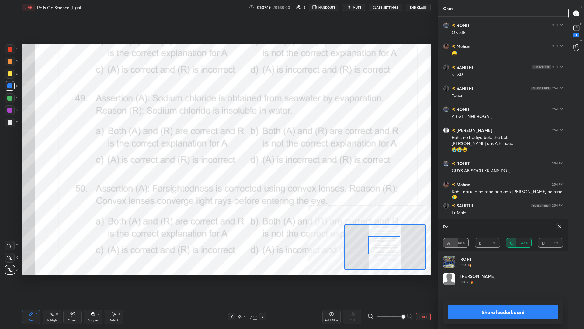
click at [218, 143] on button "Share leaderboard" at bounding box center [503, 311] width 110 height 15
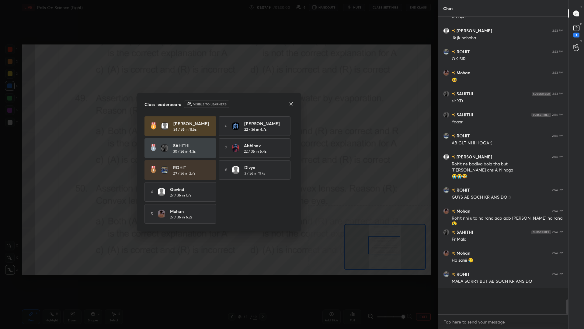
scroll to position [0, 0]
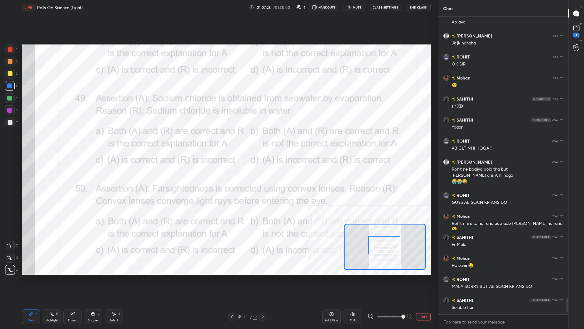
click at [218, 143] on button "EXIT" at bounding box center [423, 316] width 15 height 7
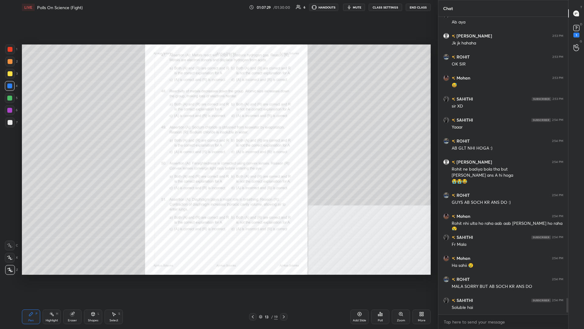
click at [218, 143] on icon at bounding box center [284, 316] width 5 height 5
click at [218, 143] on div "Zoom" at bounding box center [401, 316] width 18 height 15
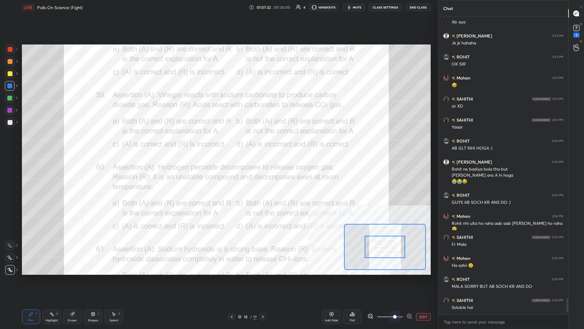
drag, startPoint x: 393, startPoint y: 318, endPoint x: 437, endPoint y: 318, distance: 44.1
click at [218, 143] on div "1 2 3 4 5 6 7 C X Z C X Z E E Erase all H H LIVE Polls On Science (Fight) 01:07…" at bounding box center [219, 164] width 438 height 329
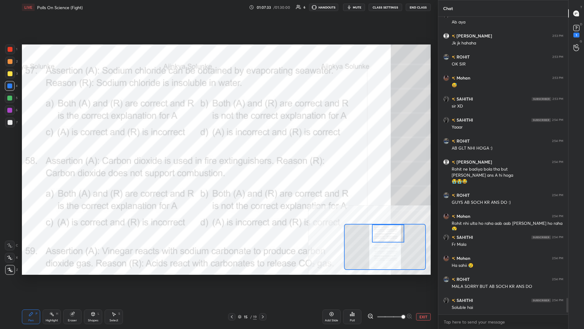
drag, startPoint x: 396, startPoint y: 249, endPoint x: 399, endPoint y: 225, distance: 24.2
click at [218, 143] on div at bounding box center [388, 233] width 32 height 18
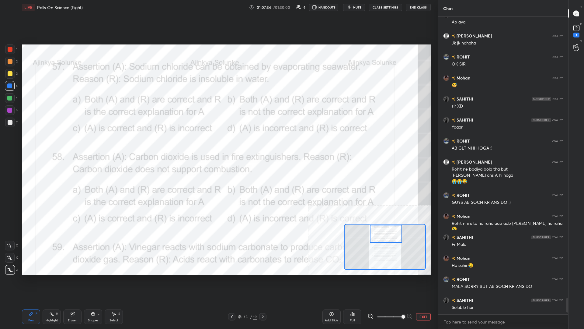
click at [218, 143] on div at bounding box center [386, 234] width 32 height 18
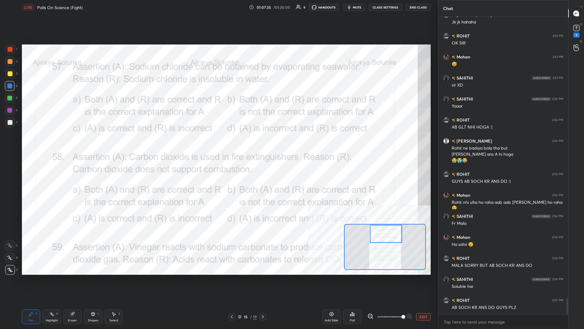
click at [54, 143] on icon at bounding box center [51, 313] width 5 height 5
click at [218, 143] on icon at bounding box center [352, 313] width 5 height 5
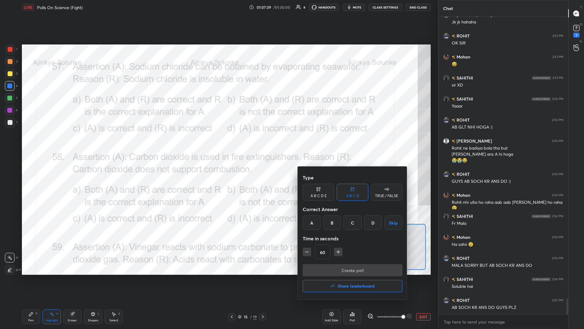
click at [218, 143] on div "B" at bounding box center [332, 222] width 18 height 15
click at [218, 143] on button "Create poll" at bounding box center [353, 270] width 100 height 12
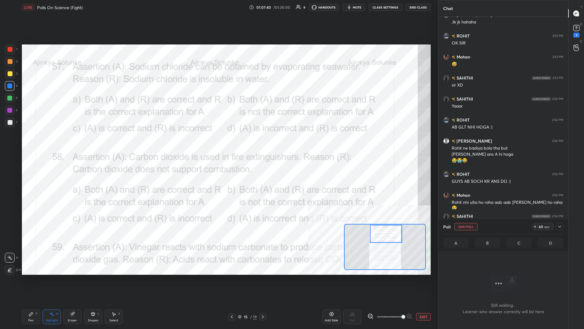
scroll to position [280, 130]
click at [218, 143] on icon at bounding box center [560, 226] width 5 height 5
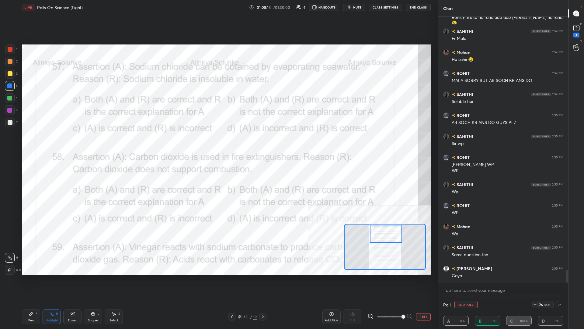
click at [27, 143] on div "Pen P" at bounding box center [31, 316] width 18 height 15
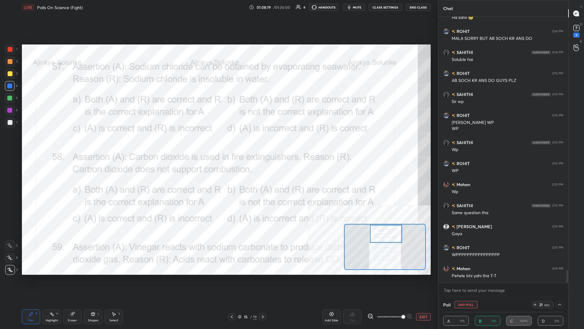
scroll to position [5385, 0]
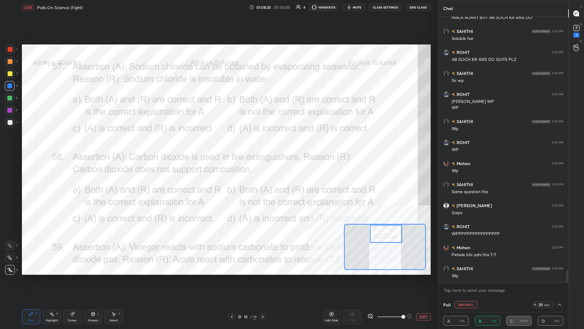
click at [218, 42] on div "Setting up your live class Poll for secs No correct answer Start poll" at bounding box center [226, 160] width 414 height 290
click at [218, 143] on div "Poll End Poll 12 sec" at bounding box center [503, 304] width 120 height 15
click at [218, 143] on button "End Poll" at bounding box center [466, 304] width 23 height 7
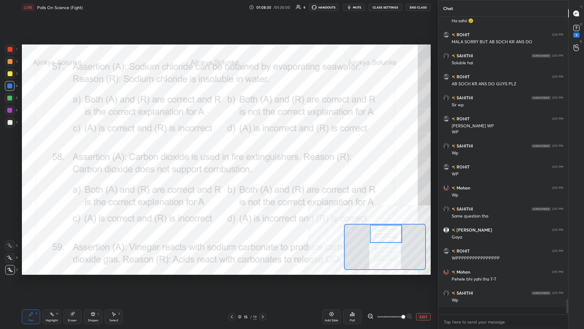
scroll to position [5356, 0]
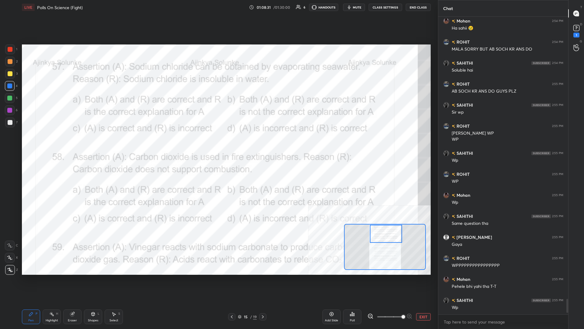
click at [218, 143] on button "EXIT" at bounding box center [423, 316] width 15 height 7
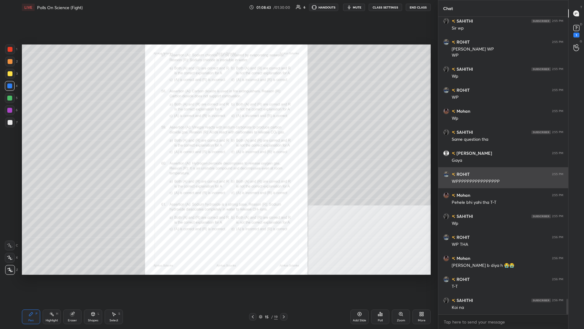
scroll to position [5459, 0]
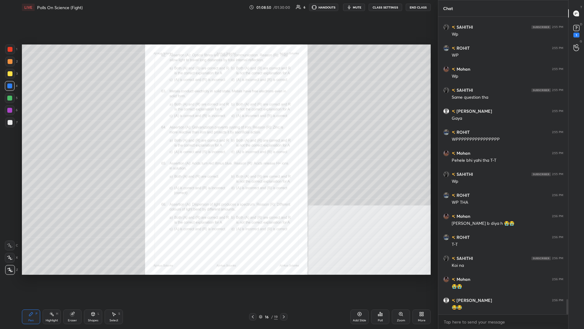
click at [218, 143] on div "Zoom" at bounding box center [401, 316] width 18 height 15
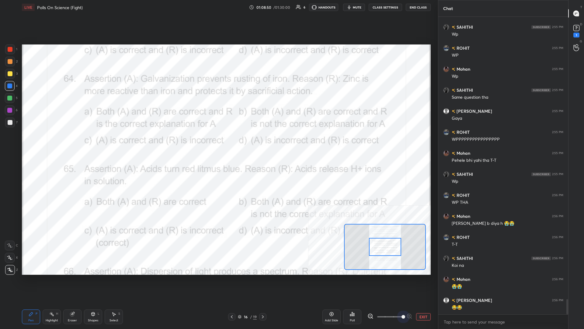
drag, startPoint x: 394, startPoint y: 317, endPoint x: 445, endPoint y: 317, distance: 51.7
click at [218, 143] on div "1 2 3 4 5 6 7 C X Z C X Z E E Erase all H H LIVE Polls On Science (Fight) 01:08…" at bounding box center [292, 164] width 584 height 329
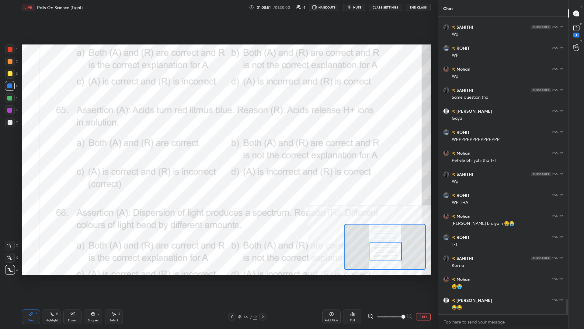
drag, startPoint x: 393, startPoint y: 248, endPoint x: 394, endPoint y: 253, distance: 4.6
click at [218, 143] on div at bounding box center [386, 251] width 32 height 18
click at [55, 143] on div "Highlight" at bounding box center [52, 320] width 12 height 3
click at [218, 143] on icon at bounding box center [354, 314] width 1 height 3
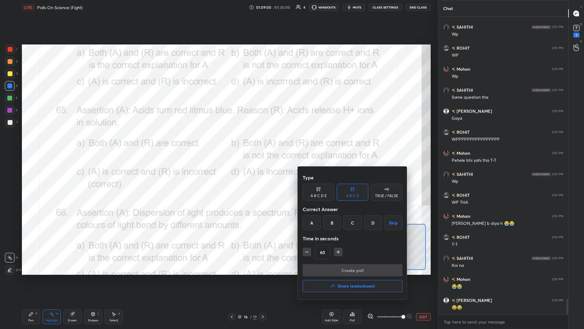
click at [218, 143] on div "D" at bounding box center [373, 222] width 18 height 15
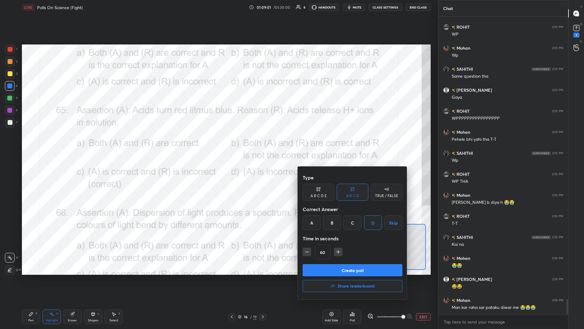
click at [218, 143] on button "Create poll" at bounding box center [353, 270] width 100 height 12
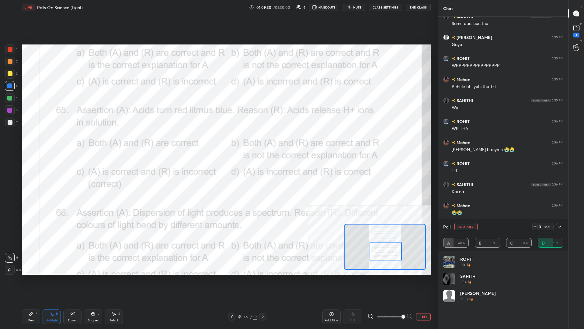
scroll to position [5574, 0]
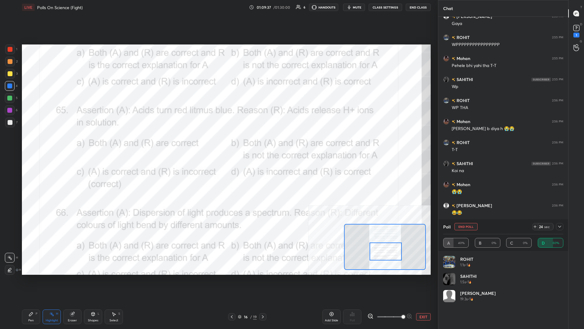
click at [35, 143] on div "Pen P" at bounding box center [31, 316] width 18 height 15
click at [218, 143] on icon at bounding box center [560, 226] width 5 height 5
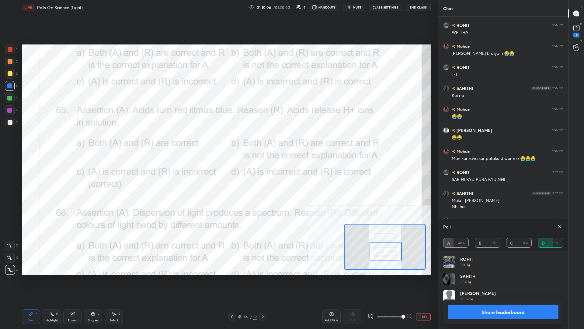
scroll to position [5671, 0]
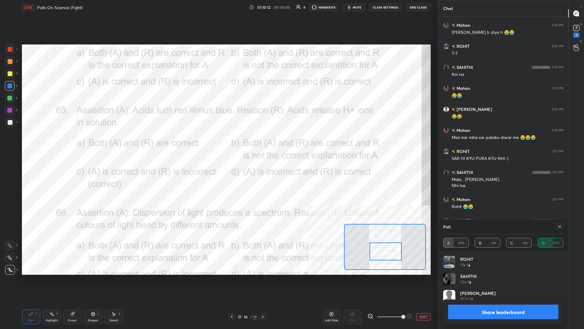
click at [218, 143] on button "Share leaderboard" at bounding box center [503, 311] width 110 height 15
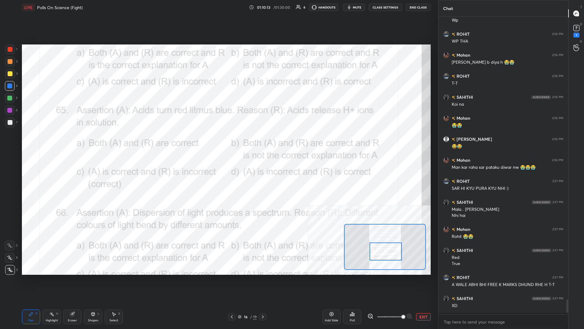
scroll to position [0, 0]
click at [23, 143] on div "Pen P" at bounding box center [31, 316] width 18 height 15
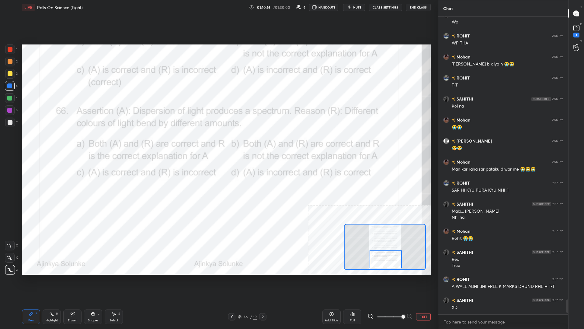
drag, startPoint x: 383, startPoint y: 255, endPoint x: 383, endPoint y: 263, distance: 7.9
click at [218, 143] on div at bounding box center [386, 259] width 32 height 18
drag, startPoint x: 55, startPoint y: 318, endPoint x: 57, endPoint y: 308, distance: 10.3
click at [55, 143] on div "Highlight" at bounding box center [52, 320] width 12 height 3
click at [218, 143] on div "Poll" at bounding box center [352, 316] width 18 height 15
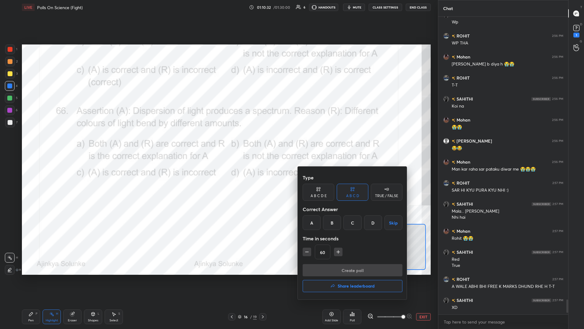
click at [218, 143] on div "A" at bounding box center [312, 222] width 18 height 15
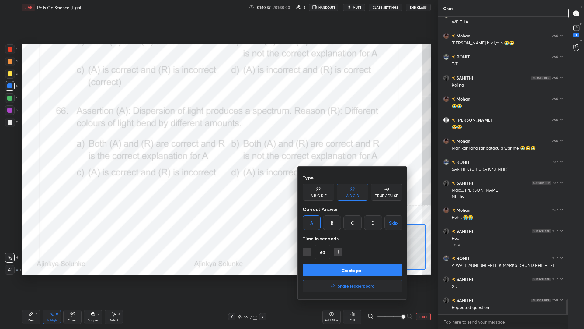
click at [218, 143] on div at bounding box center [292, 164] width 584 height 329
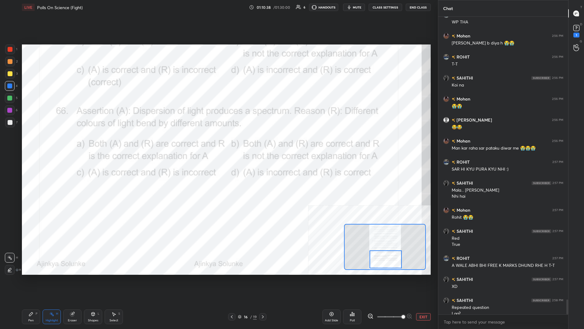
scroll to position [5666, 0]
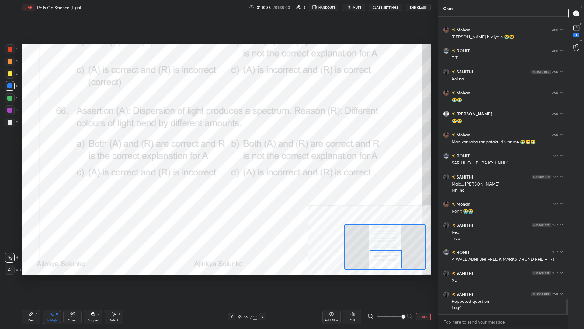
click at [218, 143] on div at bounding box center [262, 316] width 7 height 7
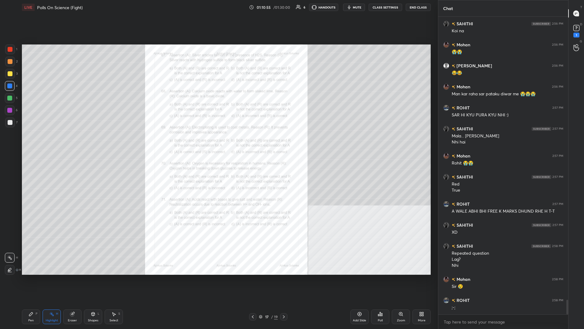
scroll to position [5735, 0]
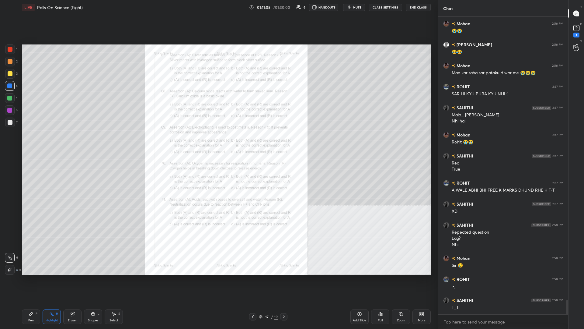
click at [218, 143] on div "Poll" at bounding box center [380, 316] width 18 height 15
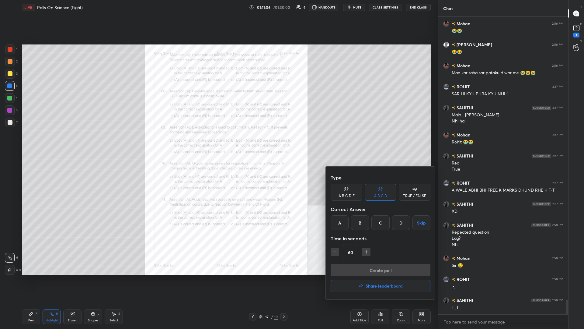
click at [218, 143] on div at bounding box center [292, 164] width 584 height 329
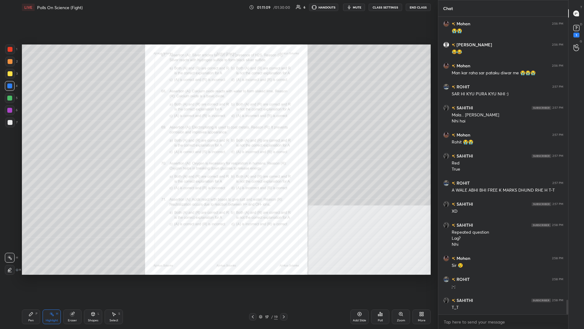
click at [218, 143] on div "Zoom" at bounding box center [401, 316] width 18 height 15
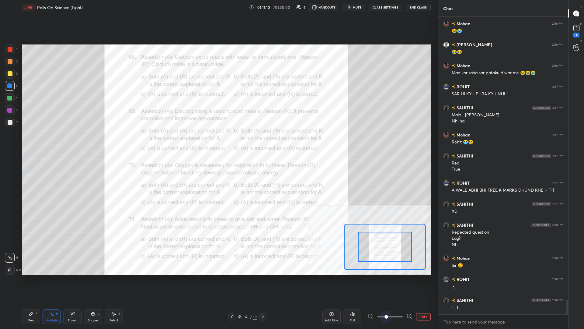
drag, startPoint x: 386, startPoint y: 316, endPoint x: 422, endPoint y: 316, distance: 35.3
click at [218, 143] on div "EXIT" at bounding box center [399, 316] width 63 height 7
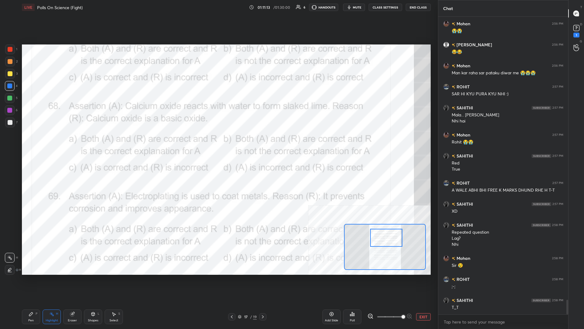
drag, startPoint x: 390, startPoint y: 246, endPoint x: 392, endPoint y: 237, distance: 9.2
click at [218, 143] on div at bounding box center [386, 238] width 32 height 18
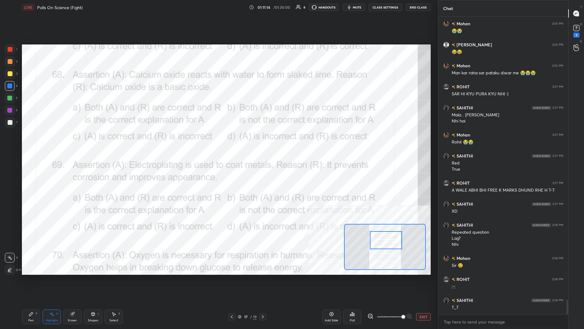
drag, startPoint x: 391, startPoint y: 237, endPoint x: 390, endPoint y: 241, distance: 4.3
click at [218, 143] on div at bounding box center [386, 240] width 32 height 18
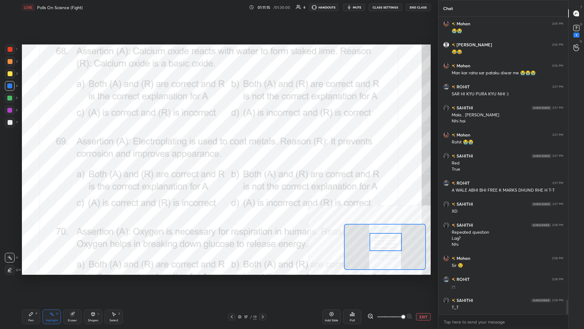
click at [54, 143] on div "Highlight H" at bounding box center [52, 316] width 18 height 15
click at [218, 143] on icon at bounding box center [350, 315] width 1 height 2
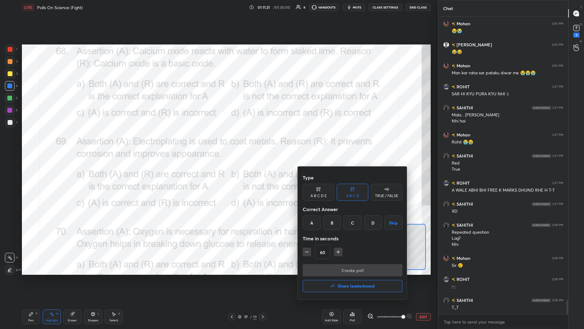
click at [218, 143] on div "A" at bounding box center [312, 222] width 18 height 15
click at [218, 143] on button "Create poll" at bounding box center [353, 270] width 100 height 12
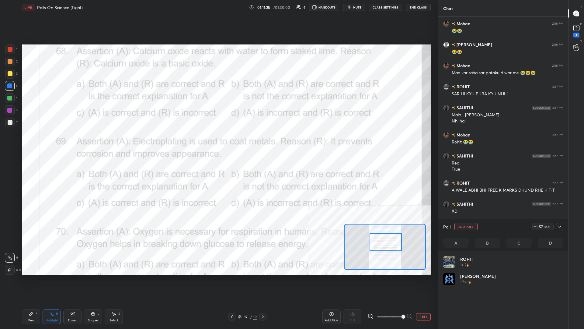
scroll to position [5793, 0]
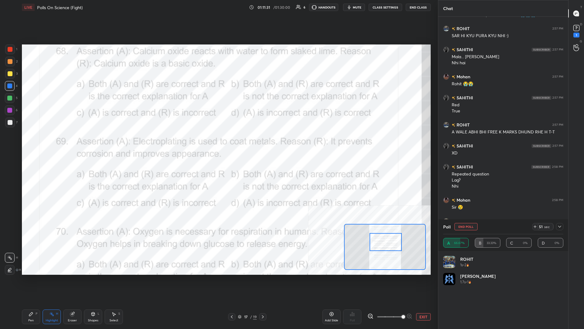
click at [30, 143] on div "Pen P" at bounding box center [31, 316] width 18 height 15
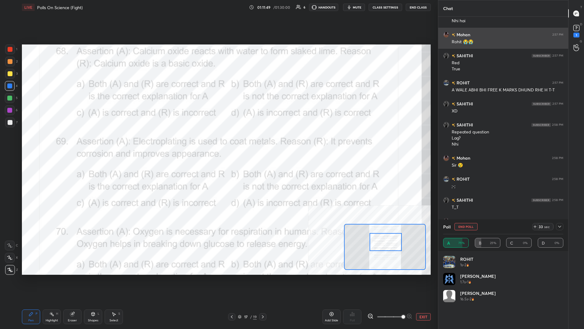
scroll to position [5856, 0]
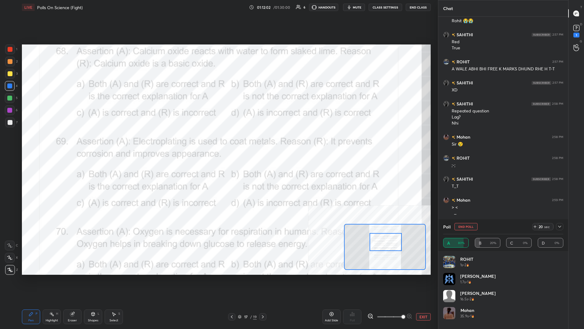
click at [218, 143] on button "End Poll" at bounding box center [466, 226] width 23 height 7
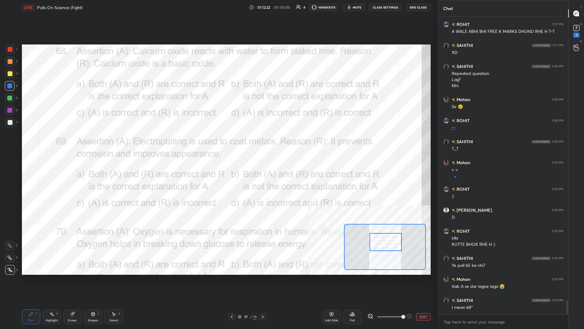
scroll to position [5915, 0]
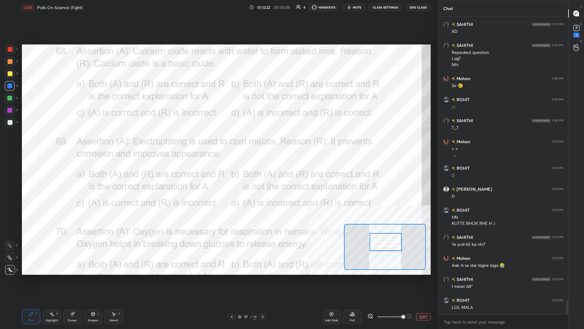
click at [218, 143] on button "EXIT" at bounding box center [423, 316] width 15 height 7
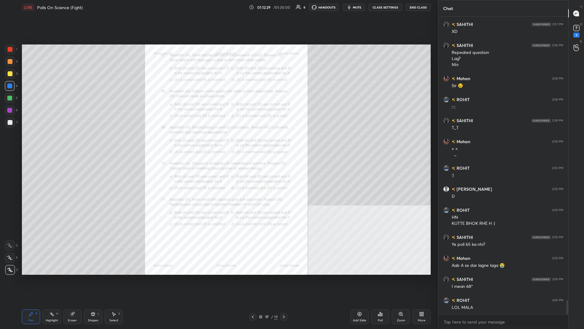
scroll to position [5921, 0]
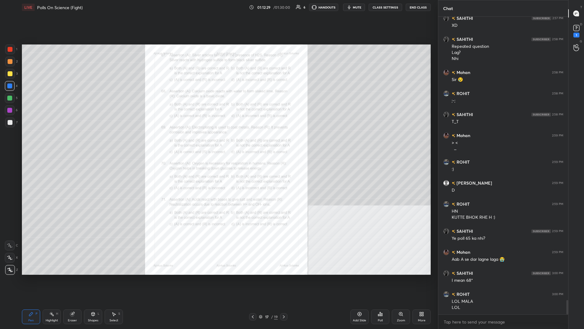
click at [218, 143] on div "Zoom" at bounding box center [401, 316] width 18 height 15
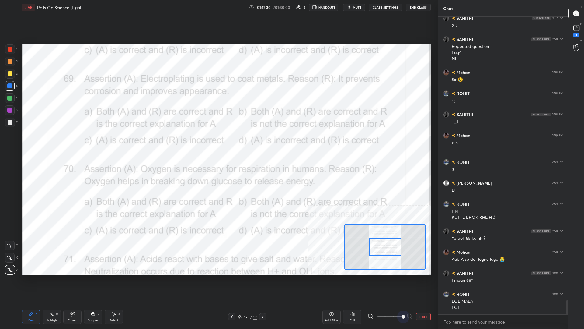
drag, startPoint x: 394, startPoint y: 316, endPoint x: 434, endPoint y: 319, distance: 40.3
click at [218, 143] on div "1 2 3 4 5 6 7 C X Z C X Z E E Erase all H H LIVE Polls On Science (Fight) 01:12…" at bounding box center [219, 164] width 438 height 329
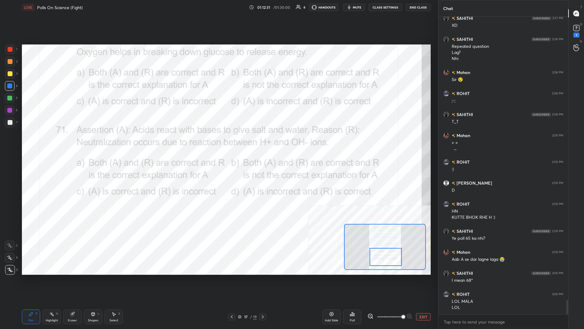
drag, startPoint x: 391, startPoint y: 248, endPoint x: 392, endPoint y: 258, distance: 10.1
click at [218, 143] on div at bounding box center [386, 257] width 32 height 18
click at [59, 143] on div "Highlight H" at bounding box center [52, 316] width 18 height 15
click at [218, 143] on div "Poll" at bounding box center [352, 320] width 5 height 3
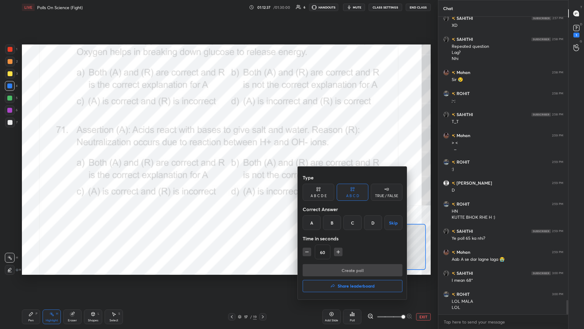
scroll to position [5942, 0]
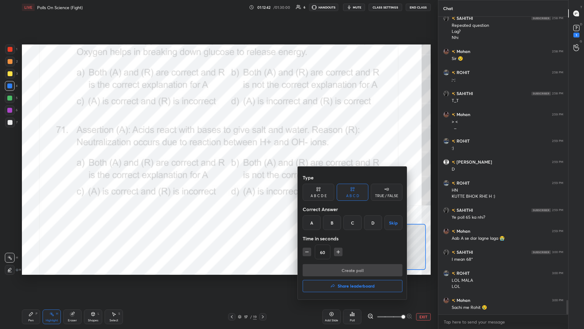
click at [218, 143] on div "A" at bounding box center [312, 222] width 18 height 15
click at [218, 143] on button "Create poll" at bounding box center [353, 270] width 100 height 12
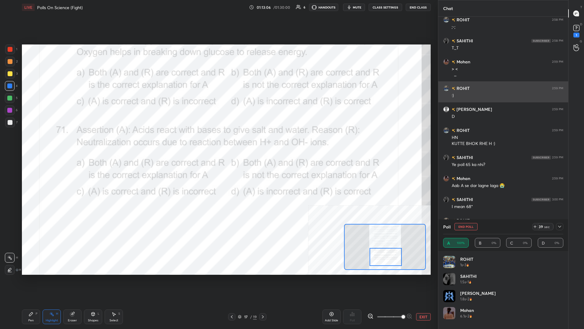
scroll to position [6015, 0]
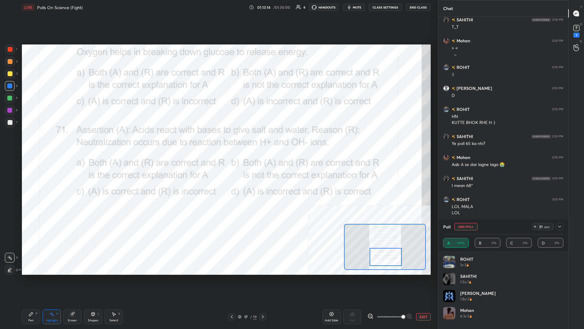
click at [34, 143] on div "Pen P" at bounding box center [31, 316] width 18 height 15
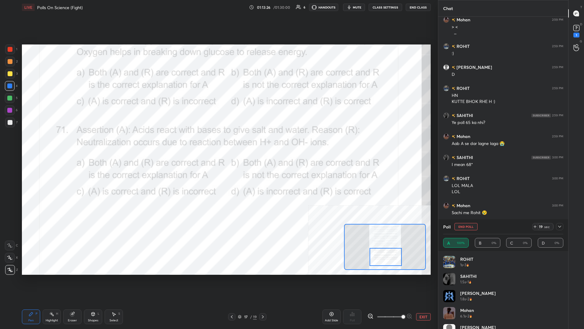
scroll to position [6063, 0]
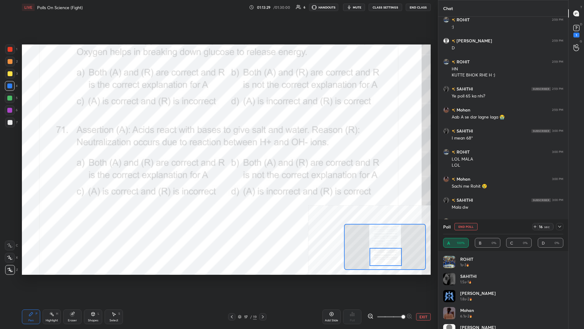
click at [218, 143] on button "End Poll" at bounding box center [466, 226] width 23 height 7
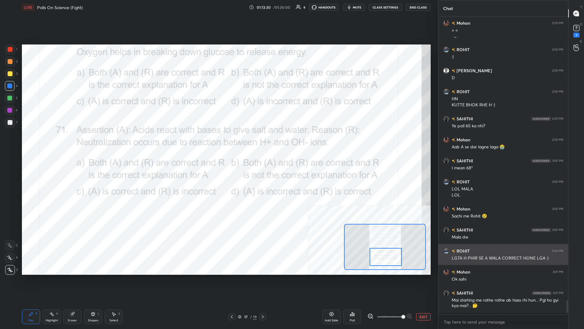
scroll to position [0, 0]
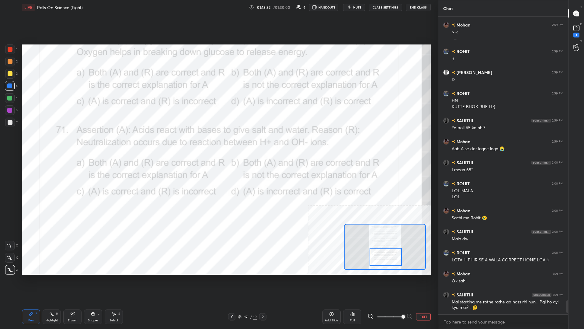
click at [218, 143] on button "EXIT" at bounding box center [423, 316] width 15 height 7
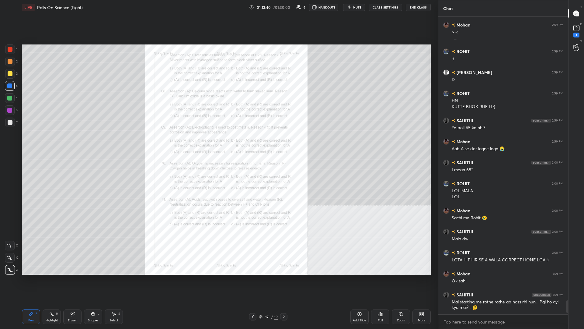
click at [218, 143] on div "Zoom" at bounding box center [401, 320] width 8 height 3
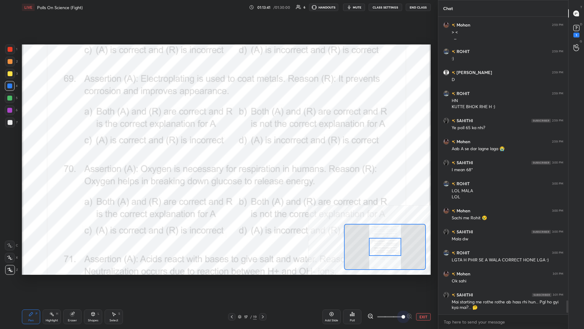
drag, startPoint x: 395, startPoint y: 318, endPoint x: 422, endPoint y: 317, distance: 27.7
click at [218, 143] on div "EXIT" at bounding box center [399, 316] width 63 height 7
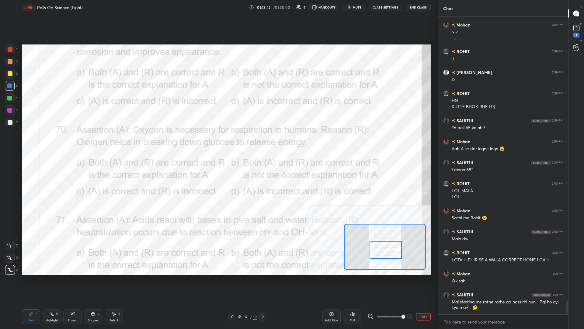
drag, startPoint x: 390, startPoint y: 250, endPoint x: 391, endPoint y: 254, distance: 4.7
click at [218, 143] on div at bounding box center [386, 250] width 32 height 18
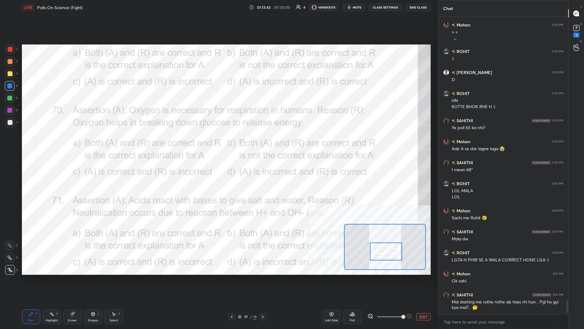
click at [47, 143] on div "Highlight H" at bounding box center [52, 316] width 18 height 15
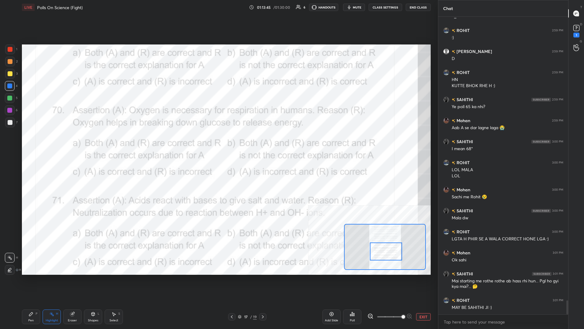
click at [218, 143] on div "Poll" at bounding box center [352, 320] width 5 height 3
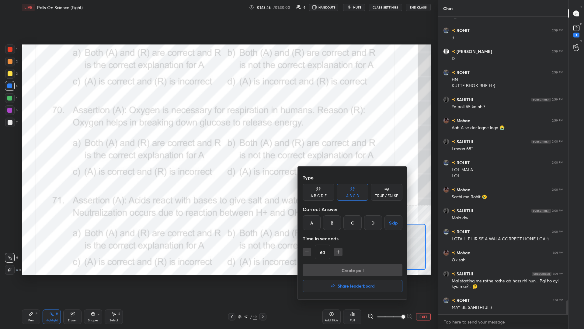
click at [218, 143] on div "A" at bounding box center [312, 222] width 18 height 15
click at [218, 143] on button "Create poll" at bounding box center [353, 270] width 100 height 12
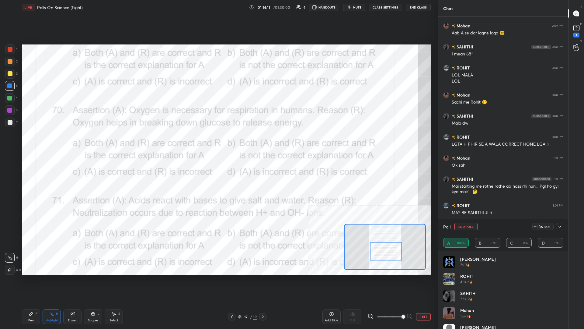
scroll to position [6168, 0]
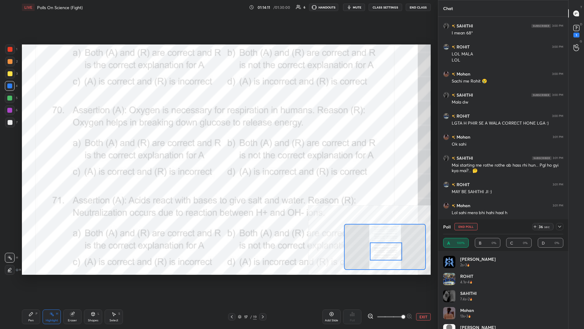
click at [26, 143] on div "Pen P" at bounding box center [31, 316] width 18 height 15
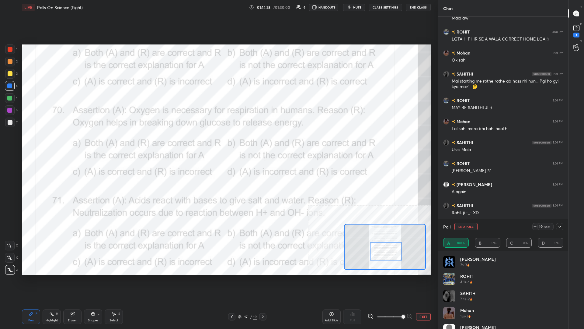
scroll to position [6273, 0]
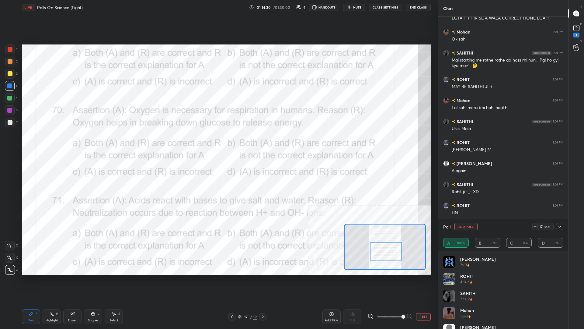
click at [218, 143] on button "End Poll" at bounding box center [466, 226] width 23 height 7
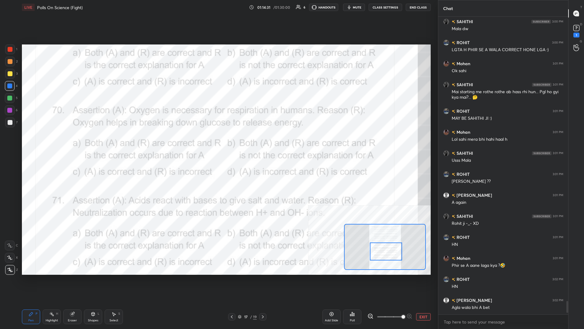
scroll to position [0, 0]
click at [218, 143] on button "EXIT" at bounding box center [423, 316] width 15 height 7
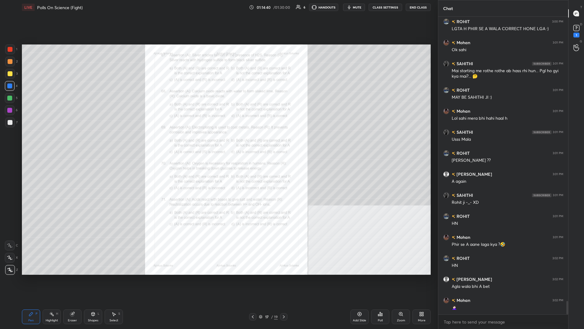
click at [218, 143] on div "Zoom" at bounding box center [401, 316] width 18 height 15
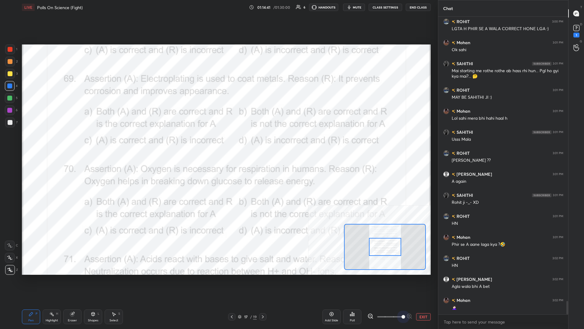
drag, startPoint x: 399, startPoint y: 318, endPoint x: 422, endPoint y: 318, distance: 23.1
click at [218, 143] on div "EXIT" at bounding box center [399, 316] width 63 height 7
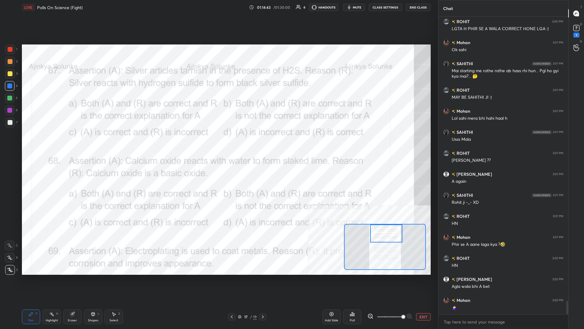
click at [218, 143] on div "Setting up your live class Poll for secs No correct answer Start poll" at bounding box center [226, 159] width 409 height 230
click at [48, 143] on div "Highlight H" at bounding box center [52, 316] width 18 height 15
click at [218, 143] on div "Poll" at bounding box center [352, 320] width 5 height 3
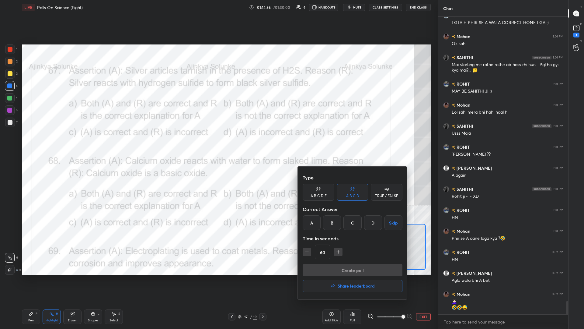
scroll to position [6289, 0]
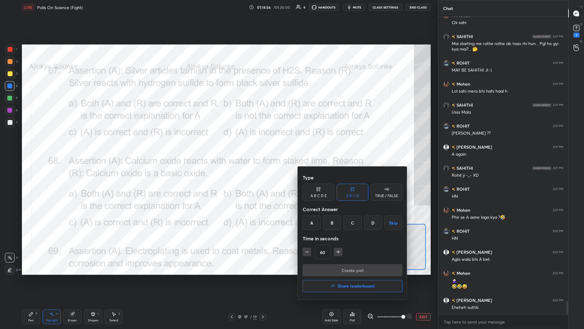
click at [218, 143] on div "A" at bounding box center [312, 222] width 18 height 15
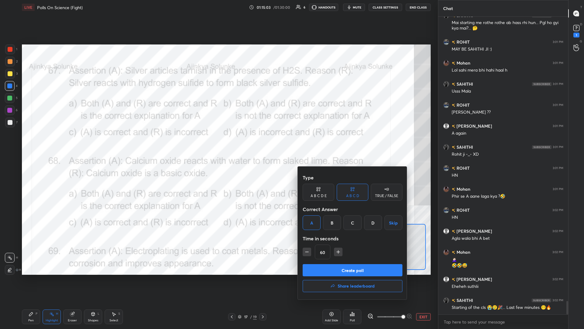
click at [218, 143] on button "Create poll" at bounding box center [353, 270] width 100 height 12
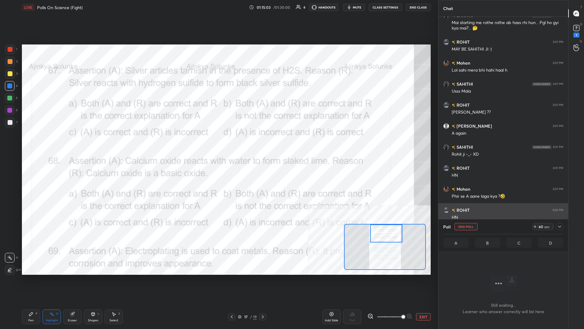
scroll to position [280, 130]
click at [218, 143] on div at bounding box center [559, 226] width 7 height 7
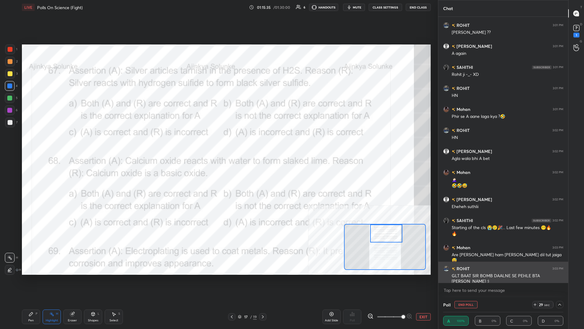
scroll to position [6411, 0]
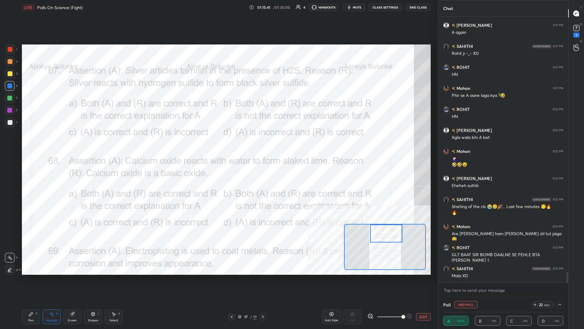
drag, startPoint x: 471, startPoint y: 305, endPoint x: 467, endPoint y: 302, distance: 5.1
click at [218, 143] on button "End Poll" at bounding box center [466, 304] width 23 height 7
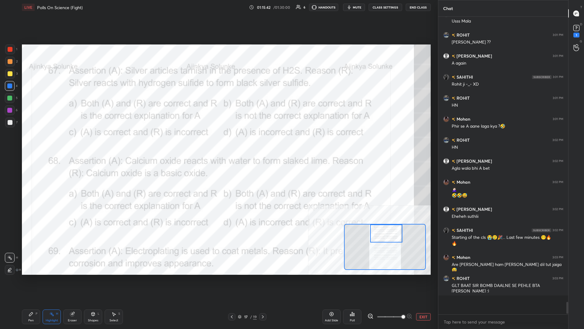
scroll to position [6400, 0]
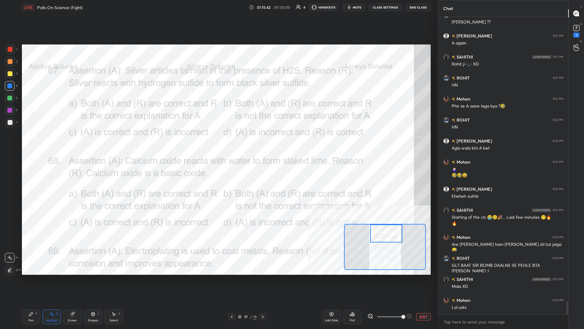
click at [33, 143] on div "Pen P" at bounding box center [31, 316] width 18 height 15
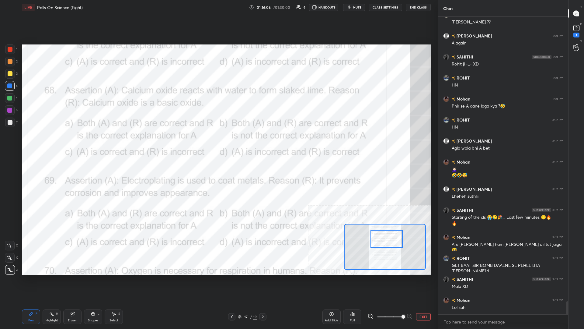
drag, startPoint x: 385, startPoint y: 236, endPoint x: 386, endPoint y: 241, distance: 5.5
click at [218, 143] on div at bounding box center [387, 239] width 32 height 18
click at [51, 143] on div "Highlight" at bounding box center [52, 320] width 12 height 3
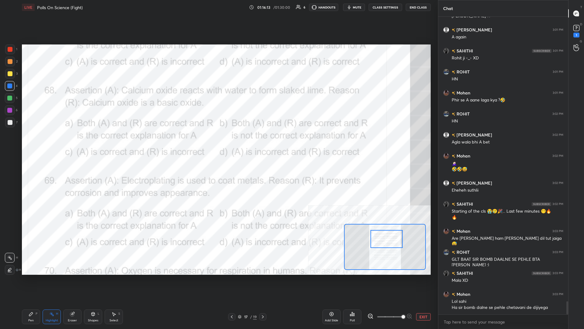
scroll to position [6413, 0]
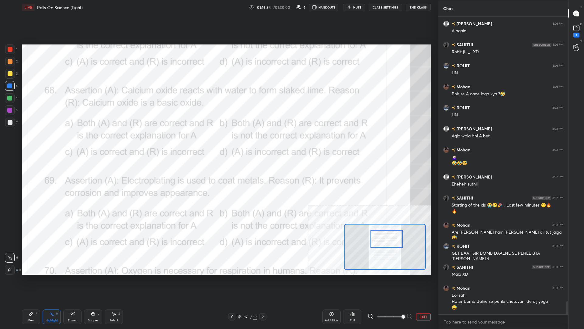
click at [218, 143] on div "Poll" at bounding box center [352, 316] width 18 height 15
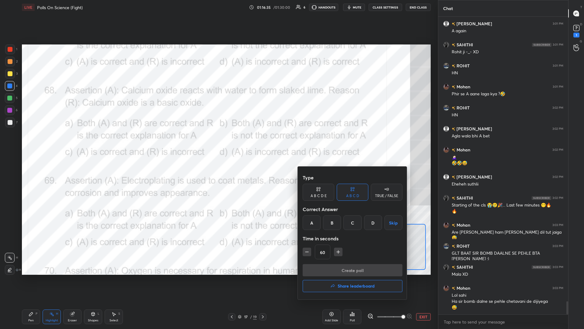
click at [218, 143] on div "B" at bounding box center [332, 222] width 18 height 15
click at [218, 143] on button "Create poll" at bounding box center [353, 270] width 100 height 12
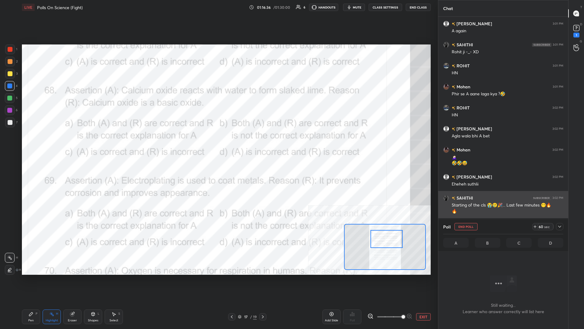
scroll to position [266, 130]
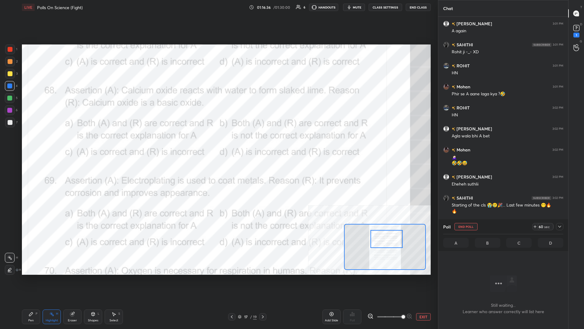
click at [218, 143] on icon at bounding box center [560, 226] width 5 height 5
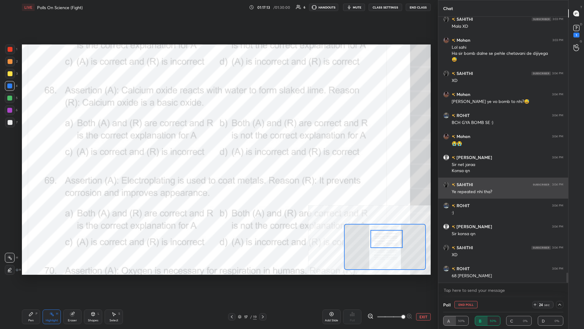
scroll to position [6681, 0]
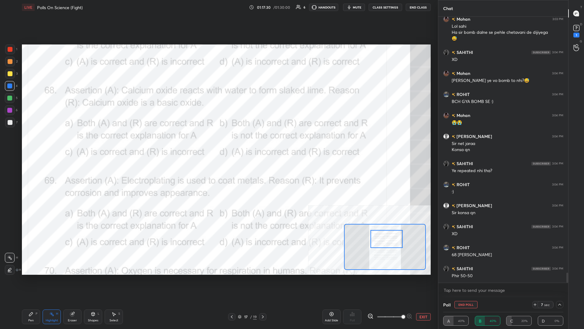
click at [218, 143] on button "End Poll" at bounding box center [466, 304] width 23 height 7
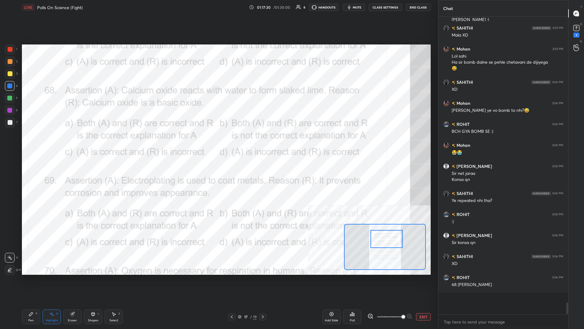
scroll to position [6650, 0]
drag, startPoint x: 24, startPoint y: 312, endPoint x: 29, endPoint y: 310, distance: 4.9
click at [25, 143] on div "Pen P" at bounding box center [31, 316] width 18 height 15
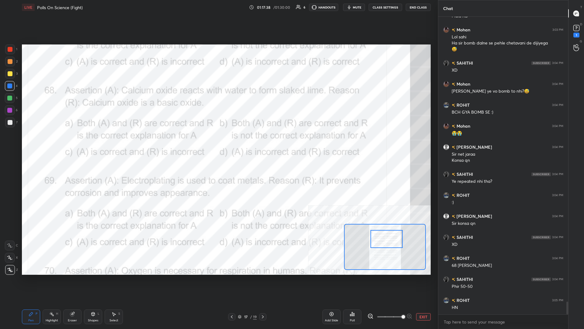
click at [218, 143] on button "EXIT" at bounding box center [423, 316] width 15 height 7
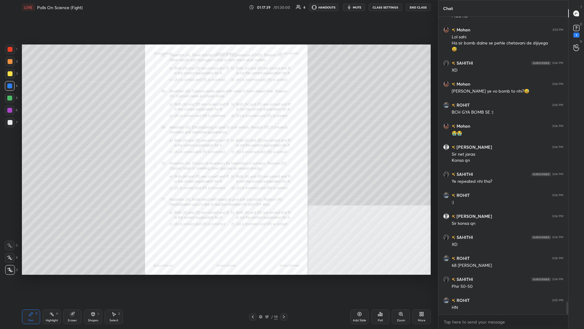
scroll to position [6692, 0]
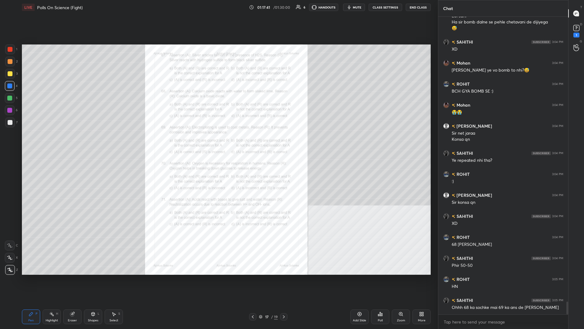
click at [218, 143] on icon at bounding box center [284, 316] width 5 height 5
click at [218, 143] on div "Zoom" at bounding box center [401, 320] width 8 height 3
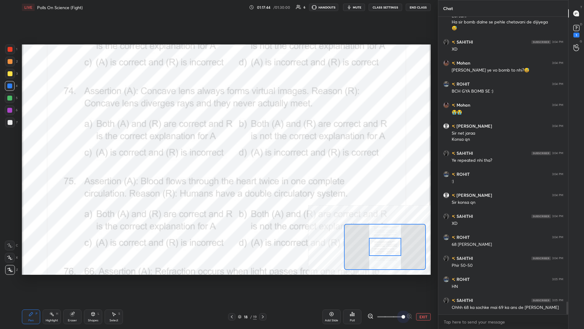
drag, startPoint x: 390, startPoint y: 320, endPoint x: 418, endPoint y: 303, distance: 33.1
click at [218, 143] on div "EXIT" at bounding box center [399, 316] width 63 height 7
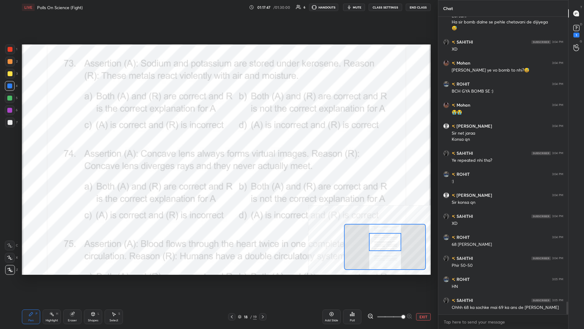
drag, startPoint x: 392, startPoint y: 248, endPoint x: 392, endPoint y: 245, distance: 3.1
click at [218, 143] on div at bounding box center [385, 242] width 32 height 18
click at [52, 143] on div "Highlight H" at bounding box center [52, 316] width 18 height 15
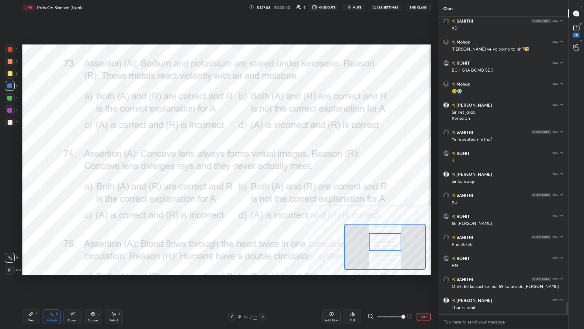
click at [218, 143] on div "Poll" at bounding box center [352, 320] width 5 height 3
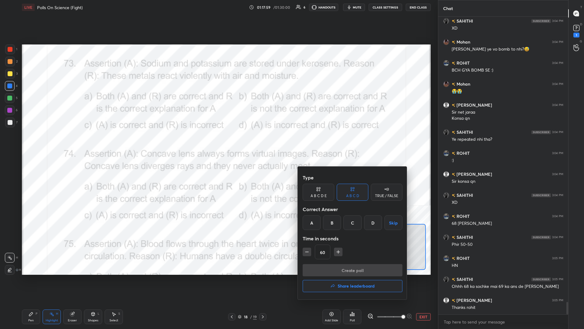
click at [218, 143] on div "A" at bounding box center [312, 222] width 18 height 15
click at [218, 143] on button "Create poll" at bounding box center [353, 270] width 100 height 12
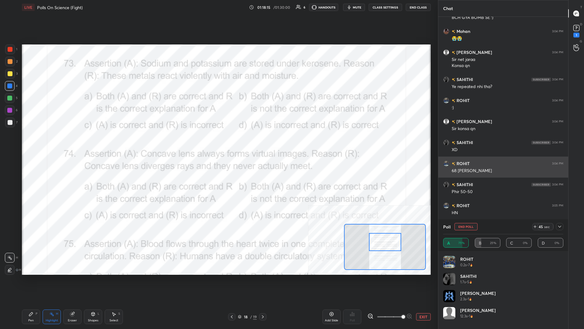
scroll to position [6786, 0]
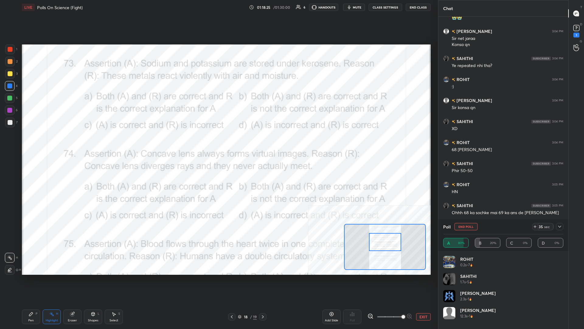
click at [218, 143] on icon at bounding box center [560, 226] width 5 height 5
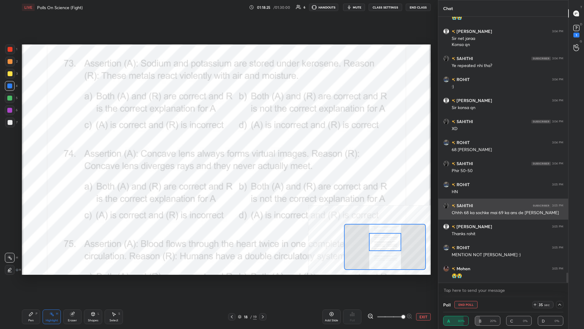
scroll to position [0, 0]
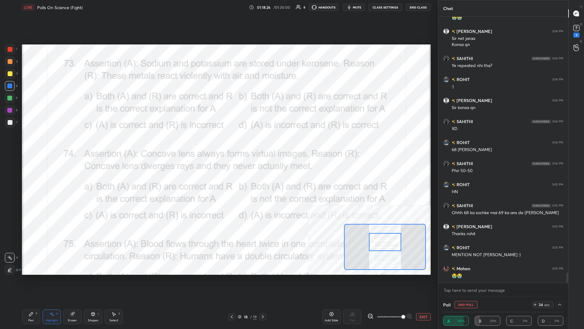
click at [32, 143] on div "Pen" at bounding box center [30, 320] width 5 height 3
drag, startPoint x: 470, startPoint y: 304, endPoint x: 437, endPoint y: 283, distance: 39.0
click at [218, 143] on button "End Poll" at bounding box center [466, 304] width 23 height 7
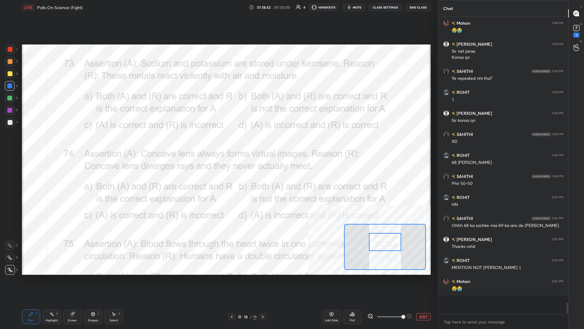
scroll to position [6757, 0]
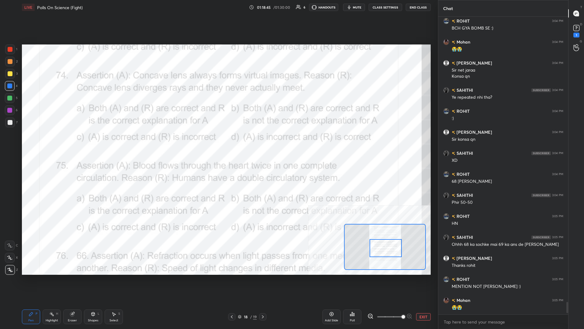
drag, startPoint x: 386, startPoint y: 243, endPoint x: 387, endPoint y: 249, distance: 6.1
click at [218, 143] on div at bounding box center [386, 248] width 32 height 18
click at [48, 143] on div "Highlight H" at bounding box center [52, 316] width 18 height 15
click at [218, 143] on div "Poll" at bounding box center [352, 316] width 18 height 15
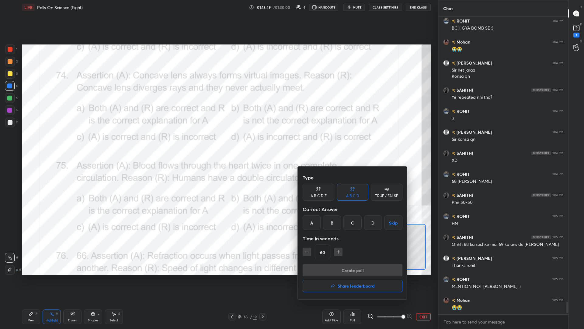
click at [218, 143] on div "A" at bounding box center [312, 222] width 18 height 15
click at [218, 143] on button "Create poll" at bounding box center [353, 270] width 100 height 12
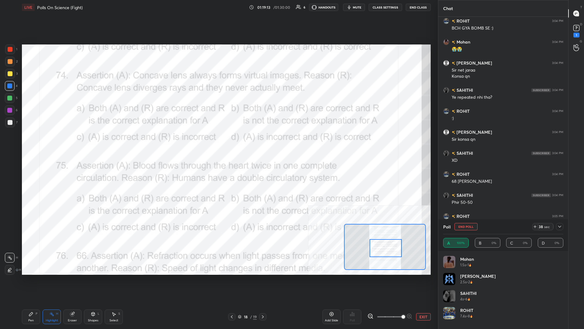
scroll to position [6807, 0]
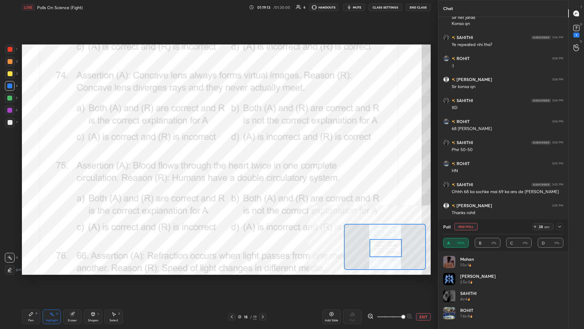
drag, startPoint x: 28, startPoint y: 313, endPoint x: 60, endPoint y: 286, distance: 41.9
click at [28, 143] on div "Pen P" at bounding box center [31, 316] width 18 height 15
click at [218, 143] on button "End Poll" at bounding box center [466, 226] width 23 height 7
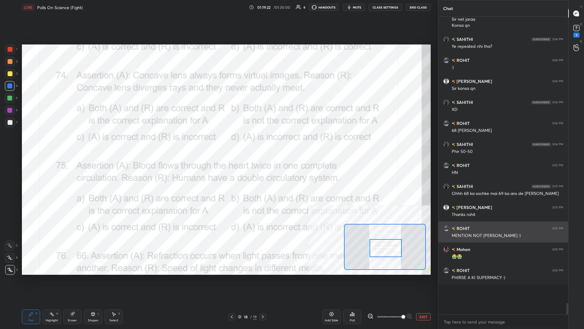
scroll to position [296, 130]
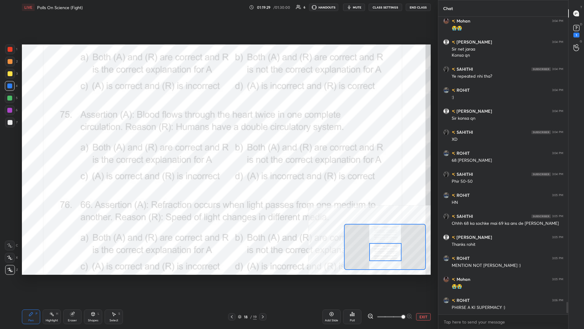
drag, startPoint x: 385, startPoint y: 253, endPoint x: 385, endPoint y: 257, distance: 4.0
click at [218, 143] on div at bounding box center [385, 252] width 32 height 18
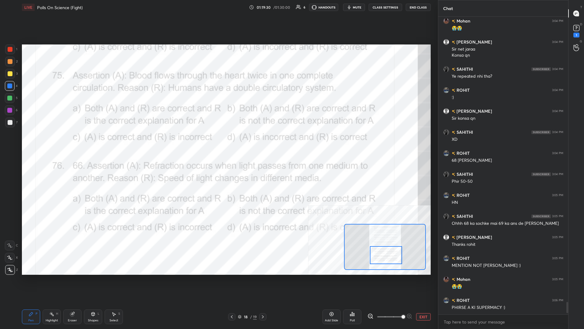
drag, startPoint x: 377, startPoint y: 257, endPoint x: 378, endPoint y: 260, distance: 3.1
click at [218, 143] on div at bounding box center [386, 255] width 32 height 18
click at [41, 143] on div "Pen P Highlight H Eraser Shapes L Select S" at bounding box center [97, 316] width 150 height 15
click at [44, 143] on div "Highlight H" at bounding box center [52, 316] width 18 height 15
click at [218, 143] on div "Poll" at bounding box center [352, 320] width 5 height 3
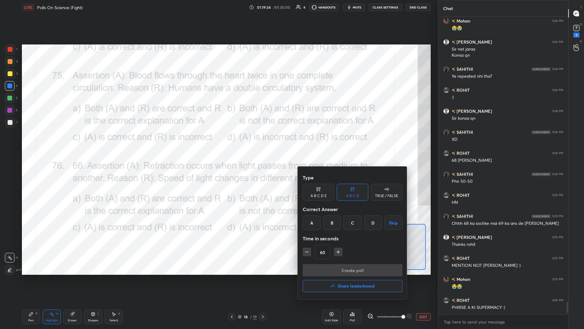
click at [218, 143] on div "A" at bounding box center [312, 222] width 18 height 15
click at [218, 143] on button "Create poll" at bounding box center [353, 270] width 100 height 12
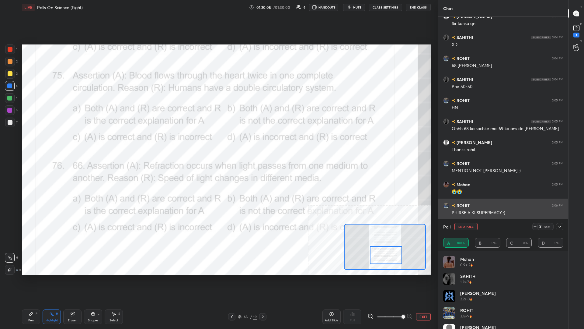
scroll to position [6904, 0]
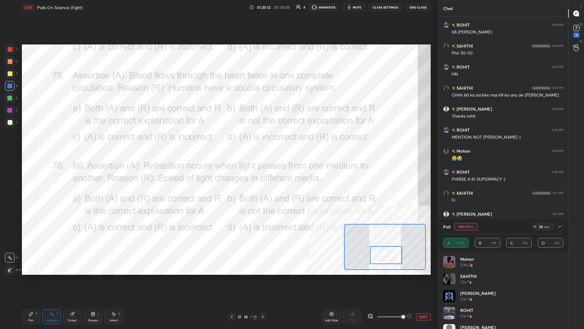
click at [218, 143] on button "End Poll" at bounding box center [466, 226] width 23 height 7
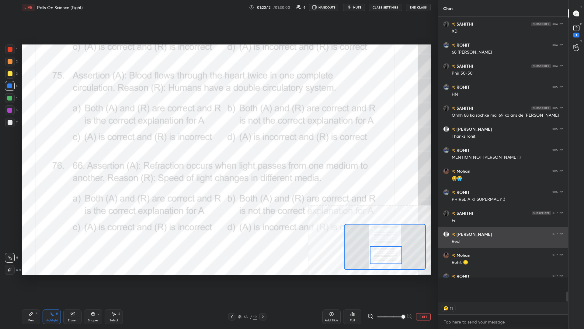
scroll to position [299, 130]
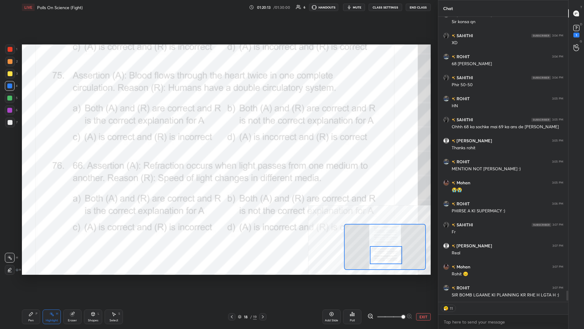
drag, startPoint x: 30, startPoint y: 318, endPoint x: 41, endPoint y: 301, distance: 20.3
click at [30, 143] on div "Pen P" at bounding box center [31, 316] width 18 height 15
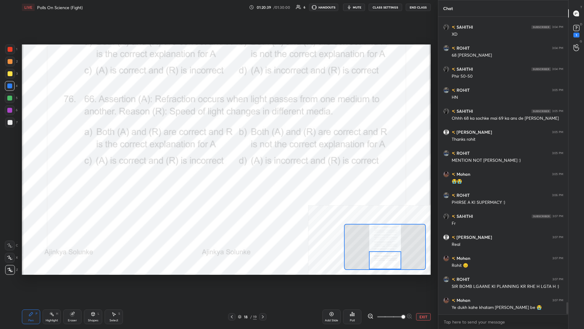
drag, startPoint x: 394, startPoint y: 254, endPoint x: 394, endPoint y: 259, distance: 5.3
click at [218, 143] on div at bounding box center [385, 260] width 32 height 18
click at [58, 143] on div "Highlight H" at bounding box center [52, 316] width 18 height 15
click at [218, 143] on icon at bounding box center [354, 314] width 1 height 3
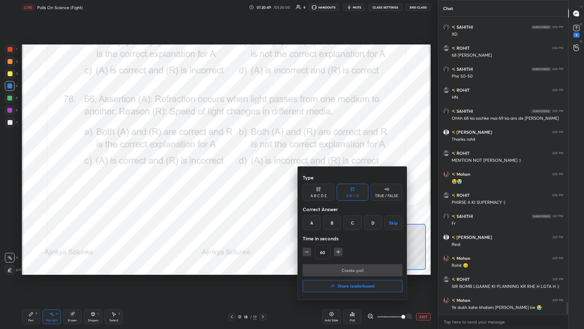
click at [218, 143] on div "A" at bounding box center [312, 222] width 18 height 15
click at [218, 143] on div "Create poll Share leaderboard" at bounding box center [353, 279] width 100 height 30
click at [218, 143] on button "Create poll" at bounding box center [353, 270] width 100 height 12
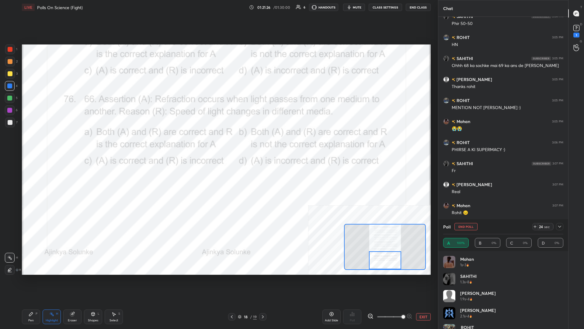
scroll to position [6954, 0]
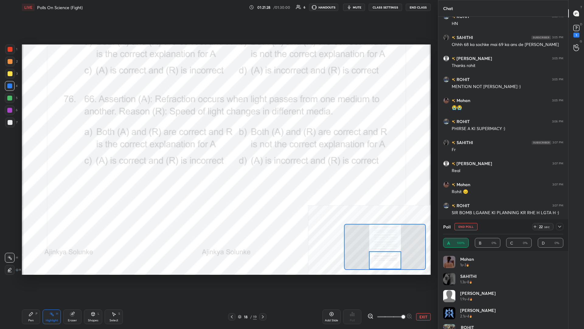
click at [218, 143] on button "End Poll" at bounding box center [466, 226] width 23 height 7
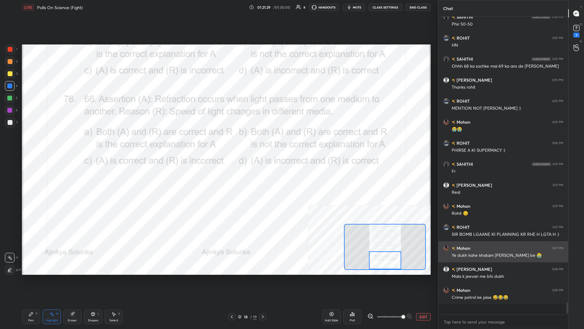
scroll to position [0, 0]
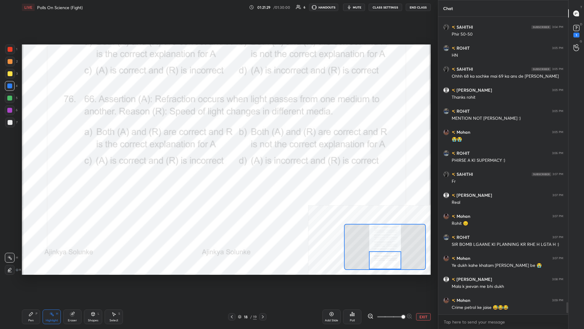
click at [32, 143] on div "Pen" at bounding box center [30, 320] width 5 height 3
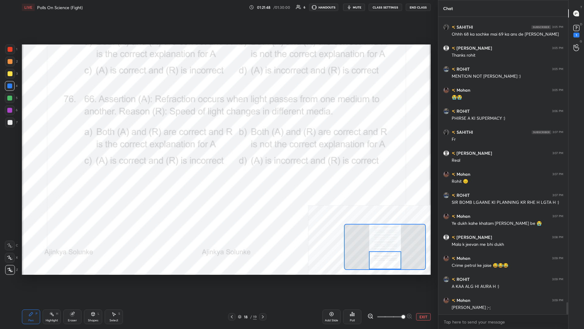
scroll to position [6986, 0]
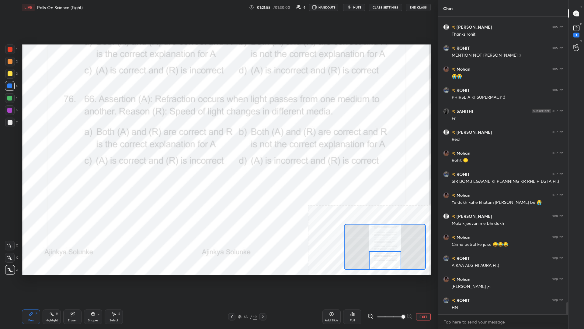
click at [218, 143] on button "EXIT" at bounding box center [423, 316] width 15 height 7
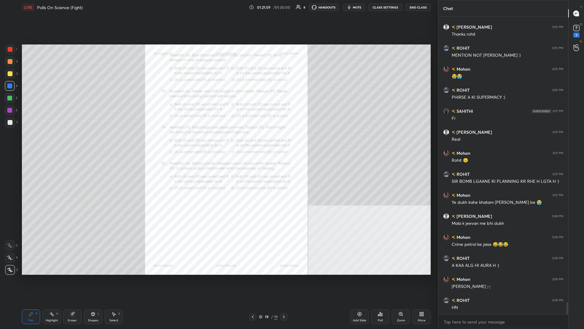
click at [218, 143] on div "Zoom" at bounding box center [401, 320] width 8 height 3
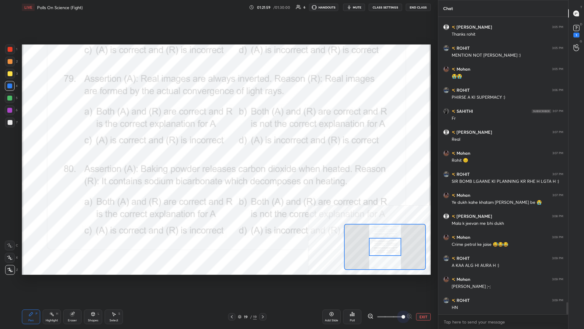
drag, startPoint x: 393, startPoint y: 319, endPoint x: 418, endPoint y: 317, distance: 25.1
click at [218, 143] on div "EXIT" at bounding box center [399, 316] width 63 height 7
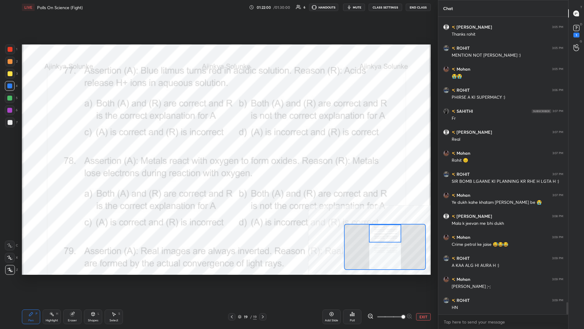
click at [218, 143] on div "Setting up your live class Poll for secs No correct answer Start poll" at bounding box center [226, 159] width 409 height 230
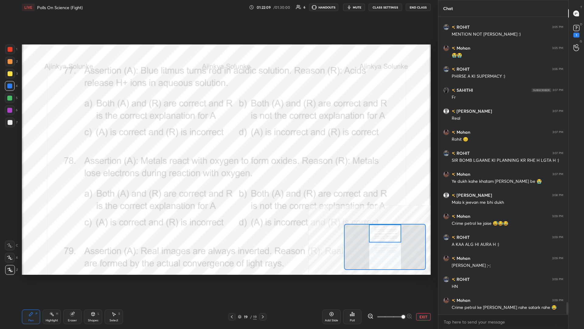
click at [51, 143] on div "Highlight H" at bounding box center [52, 316] width 18 height 15
click at [218, 143] on div "Poll" at bounding box center [352, 316] width 18 height 15
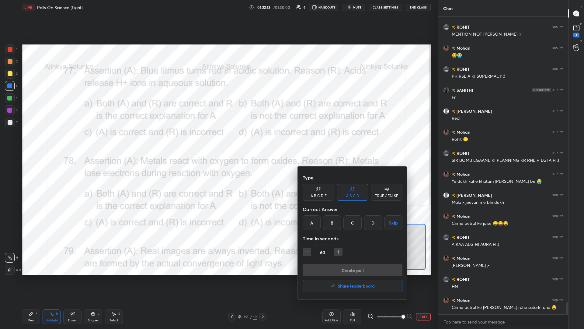
click at [218, 143] on div "A" at bounding box center [312, 222] width 18 height 15
click at [218, 143] on button "Create poll" at bounding box center [353, 270] width 100 height 12
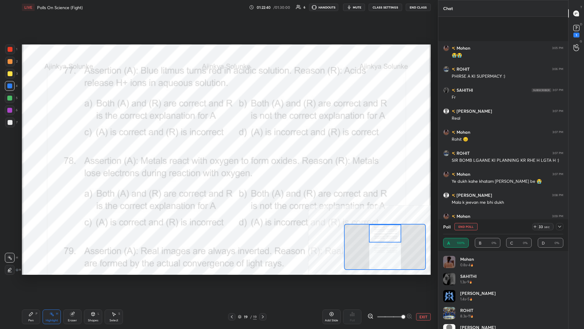
scroll to position [7059, 0]
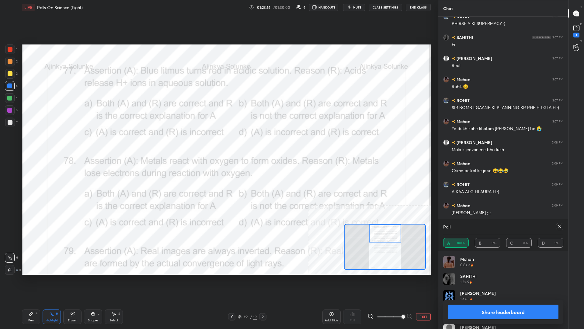
click at [218, 143] on button "Share leaderboard" at bounding box center [503, 311] width 110 height 15
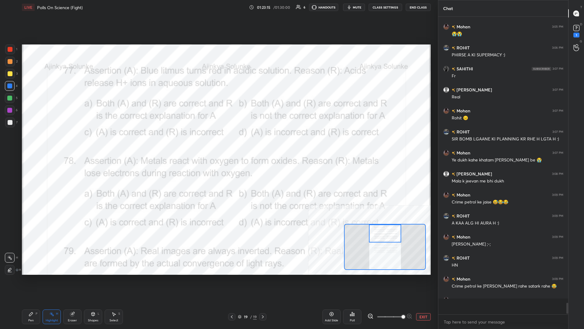
scroll to position [0, 0]
click at [21, 143] on div "LIVE Polls On Science (Fight) 01:23:16 / 01:30:00 6 HANDOUTS mute CLASS SETTING…" at bounding box center [226, 164] width 414 height 329
click at [26, 143] on div "Pen P" at bounding box center [31, 316] width 18 height 15
click at [218, 43] on div "Setting up your live class Poll for secs No correct answer Start poll" at bounding box center [226, 160] width 414 height 290
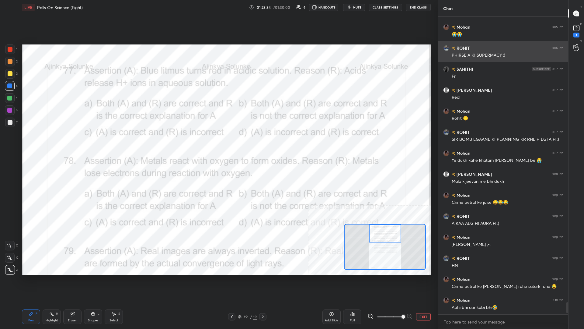
scroll to position [7049, 0]
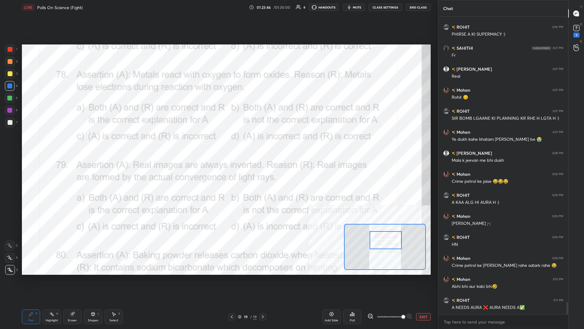
drag, startPoint x: 388, startPoint y: 237, endPoint x: 389, endPoint y: 244, distance: 6.7
click at [218, 143] on div at bounding box center [386, 240] width 32 height 18
click at [44, 143] on div "Highlight H" at bounding box center [52, 316] width 18 height 15
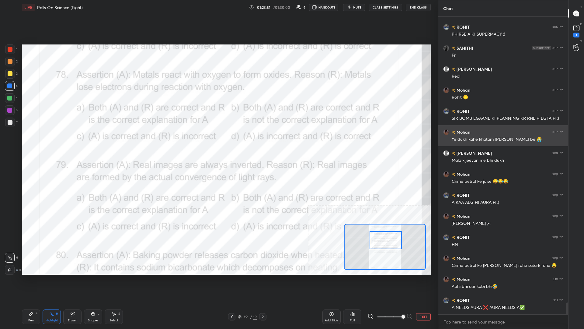
scroll to position [7070, 0]
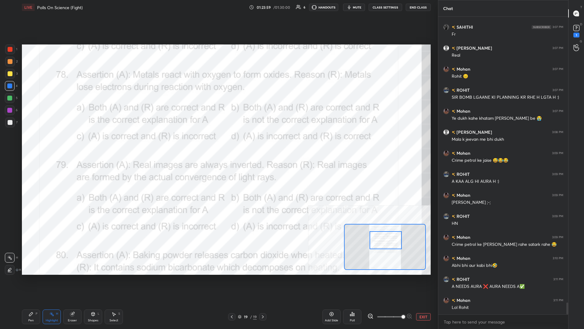
click at [218, 143] on div "Poll" at bounding box center [352, 316] width 18 height 15
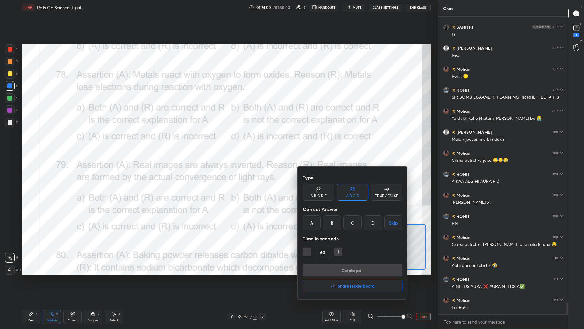
click at [218, 143] on div "Type A B C D E A B C D TRUE / FALSE Correct Answer A B C D Skip Time in seconds…" at bounding box center [353, 217] width 100 height 93
click at [218, 143] on div "A" at bounding box center [312, 222] width 18 height 15
click at [218, 143] on button "Create poll" at bounding box center [353, 270] width 100 height 12
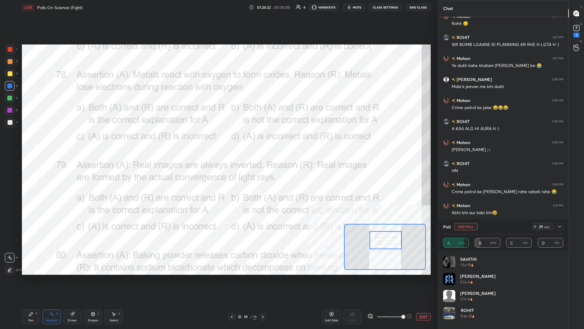
scroll to position [7143, 0]
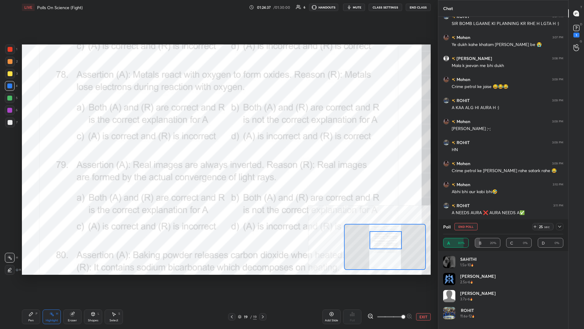
drag, startPoint x: 31, startPoint y: 317, endPoint x: 37, endPoint y: 306, distance: 11.3
click at [31, 143] on div "Pen P" at bounding box center [31, 316] width 18 height 15
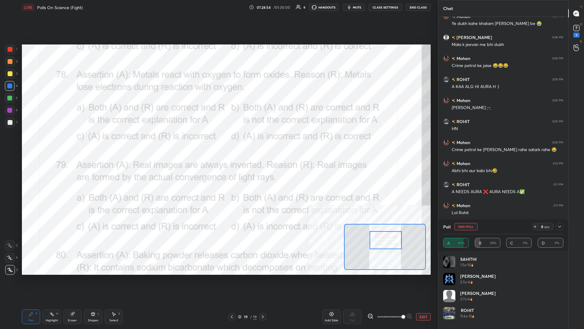
click at [218, 143] on button "End Poll" at bounding box center [466, 226] width 23 height 7
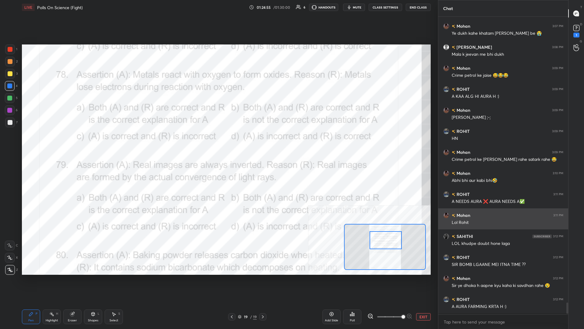
scroll to position [0, 0]
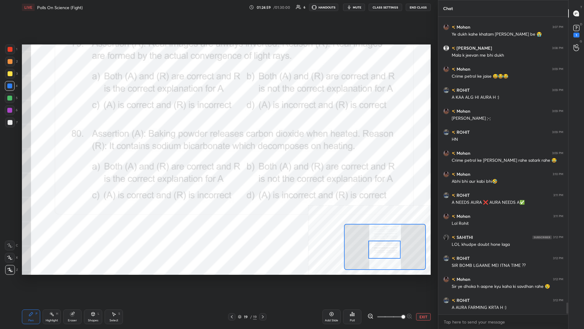
drag, startPoint x: 383, startPoint y: 240, endPoint x: 382, endPoint y: 250, distance: 9.5
click at [218, 143] on div at bounding box center [385, 249] width 32 height 18
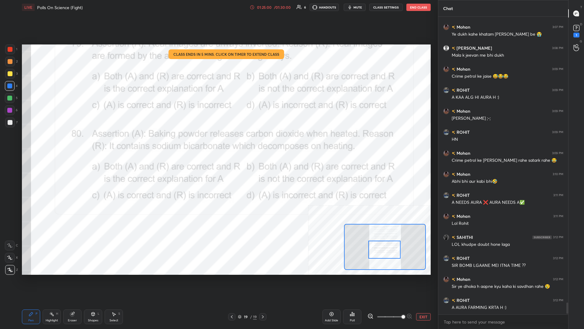
click at [52, 143] on icon at bounding box center [51, 313] width 5 height 5
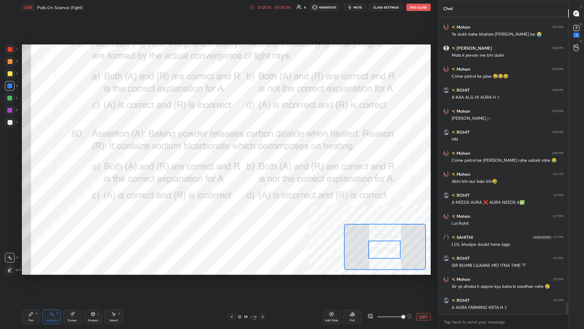
scroll to position [7175, 0]
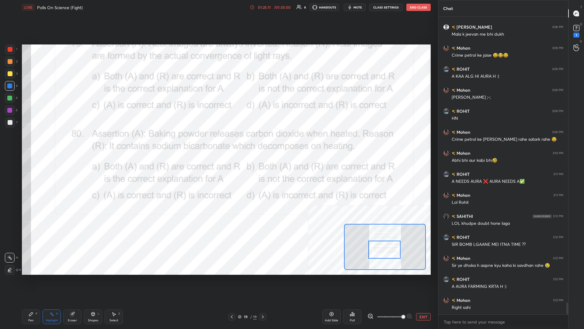
click at [218, 143] on div "Poll" at bounding box center [352, 316] width 18 height 15
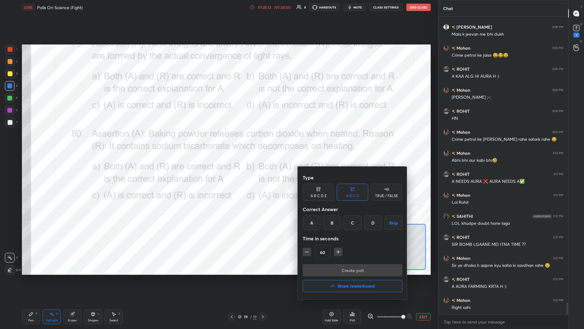
click at [218, 143] on div "A" at bounding box center [312, 222] width 18 height 15
click at [218, 143] on button "Create poll" at bounding box center [353, 270] width 100 height 12
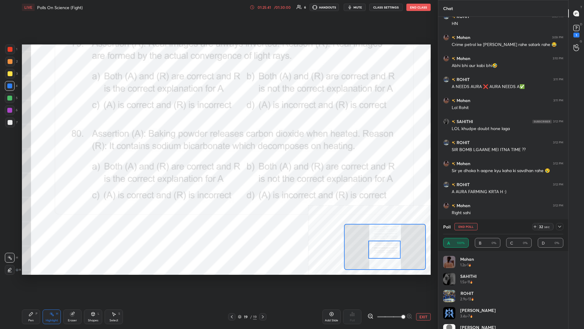
scroll to position [7290, 0]
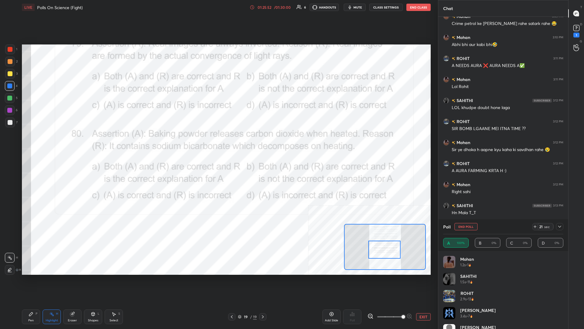
click at [218, 143] on icon at bounding box center [560, 226] width 5 height 5
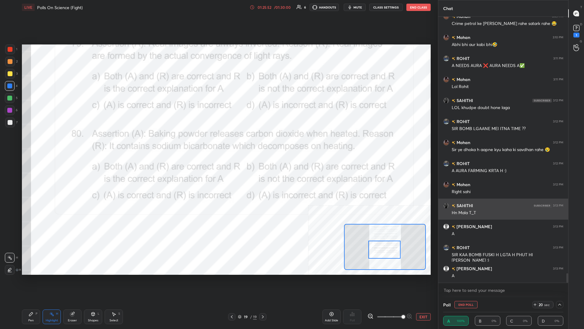
scroll to position [0, 0]
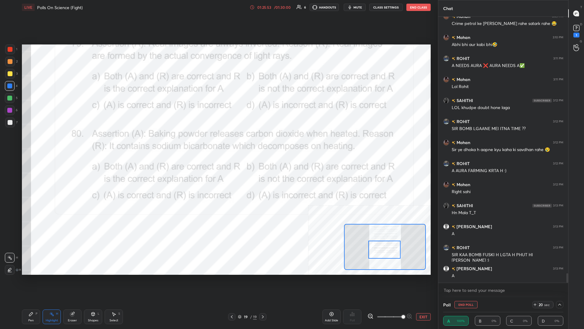
click at [34, 143] on div "Pen P" at bounding box center [31, 316] width 18 height 15
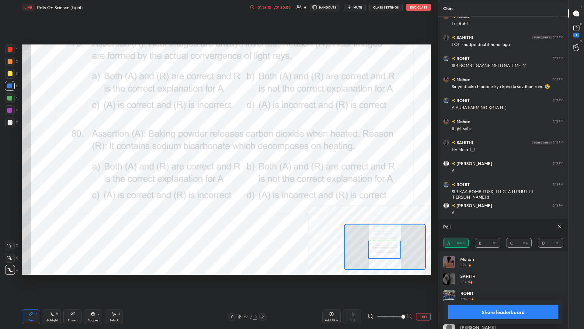
scroll to position [0, 0]
click at [218, 143] on button "Share leaderboard" at bounding box center [503, 311] width 110 height 15
type textarea "x"
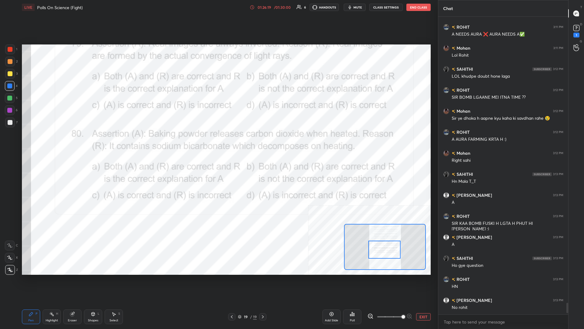
click at [218, 143] on button "EXIT" at bounding box center [423, 316] width 15 height 7
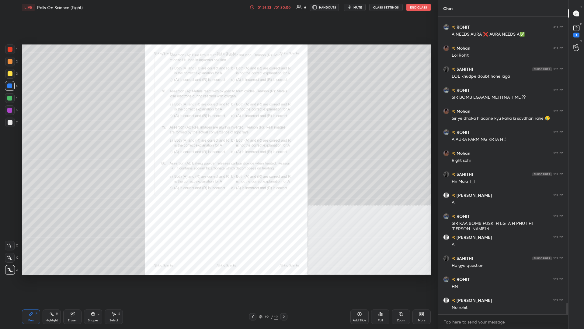
scroll to position [7343, 0]
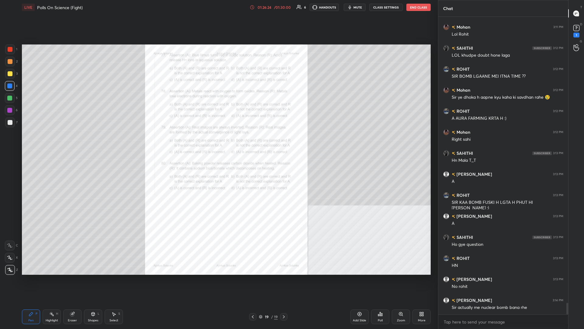
click at [11, 72] on div at bounding box center [10, 73] width 5 height 5
click at [218, 143] on div "Add Slide" at bounding box center [360, 316] width 18 height 15
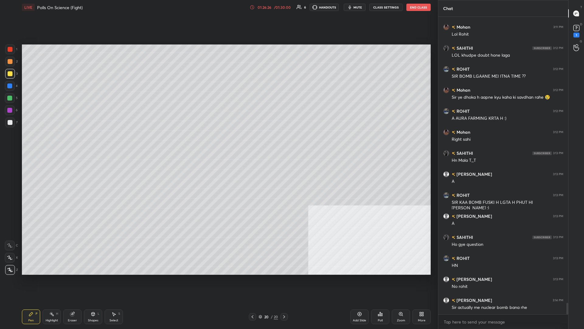
click at [9, 71] on div at bounding box center [10, 73] width 5 height 5
click at [9, 73] on div at bounding box center [10, 73] width 5 height 5
click at [9, 96] on div at bounding box center [9, 98] width 5 height 5
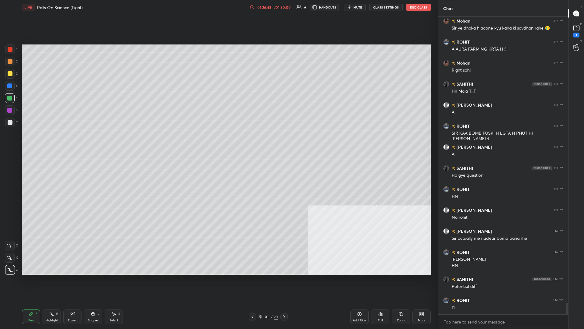
scroll to position [7433, 0]
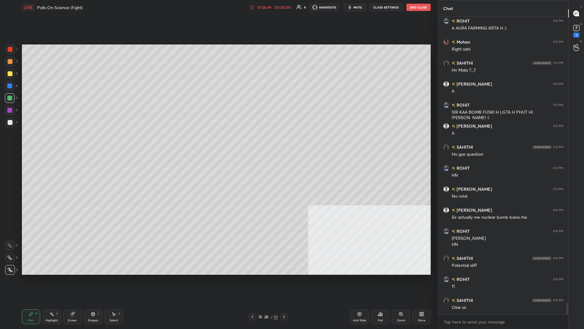
click at [16, 73] on div "3" at bounding box center [11, 74] width 12 height 10
click at [12, 84] on div at bounding box center [10, 86] width 10 height 10
click at [9, 51] on div at bounding box center [10, 49] width 5 height 5
click at [7, 50] on div at bounding box center [10, 49] width 10 height 10
click at [12, 98] on div at bounding box center [9, 98] width 5 height 5
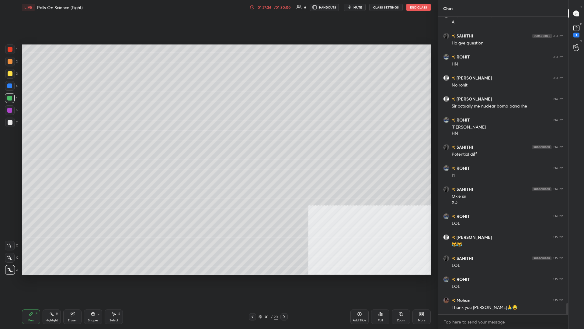
scroll to position [7565, 0]
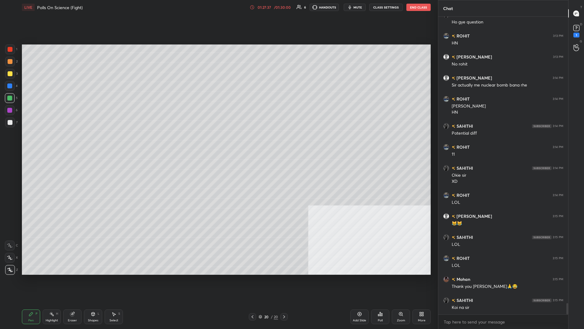
click at [17, 107] on div "6" at bounding box center [11, 110] width 13 height 10
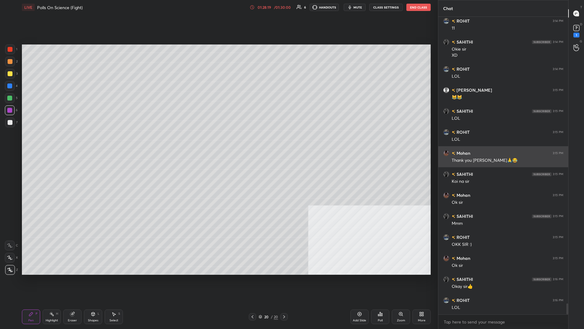
scroll to position [7712, 0]
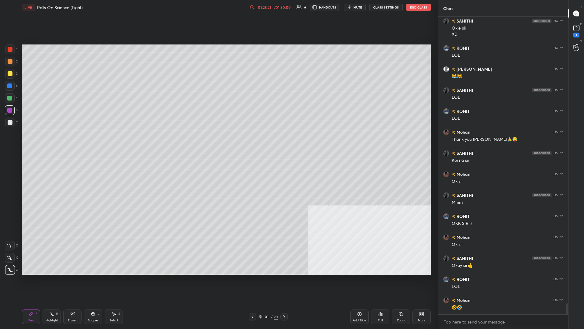
click at [12, 58] on div at bounding box center [10, 62] width 10 height 10
click at [12, 54] on div "1" at bounding box center [11, 50] width 12 height 12
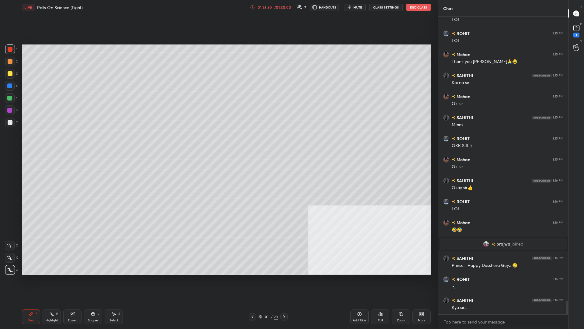
scroll to position [6203, 0]
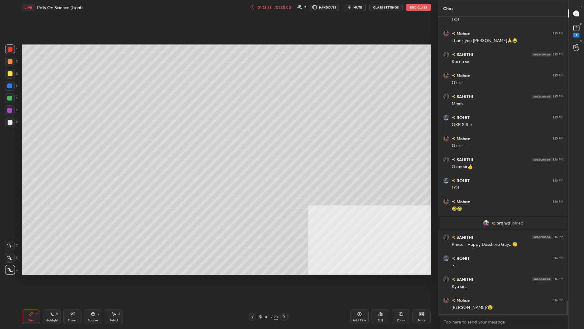
click at [218, 143] on div "Add Slide" at bounding box center [360, 316] width 18 height 15
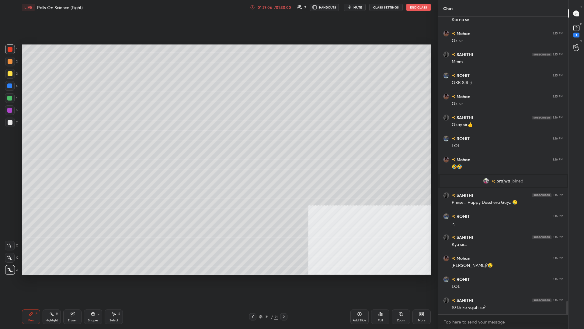
scroll to position [6266, 0]
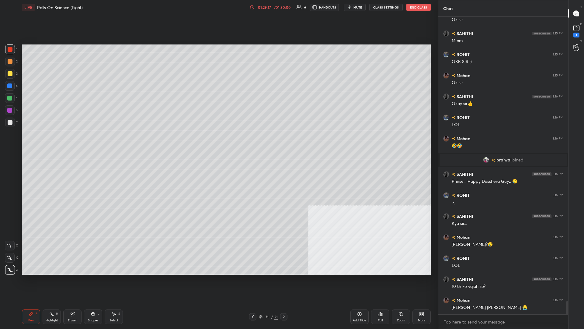
click at [218, 143] on icon at bounding box center [359, 313] width 5 height 5
click at [218, 143] on div "More" at bounding box center [422, 316] width 18 height 15
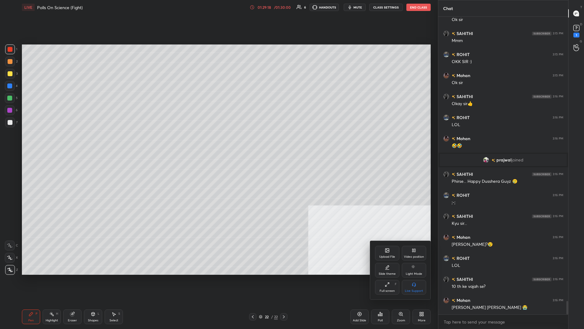
click at [218, 143] on div "Upload File" at bounding box center [387, 253] width 24 height 15
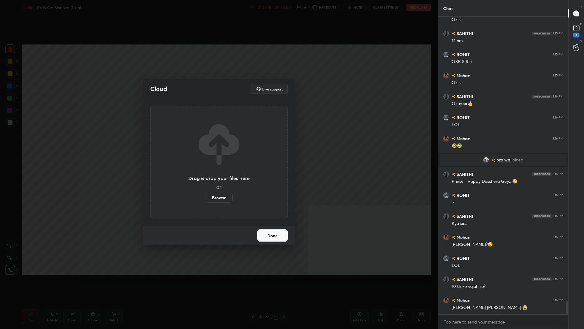
scroll to position [6287, 0]
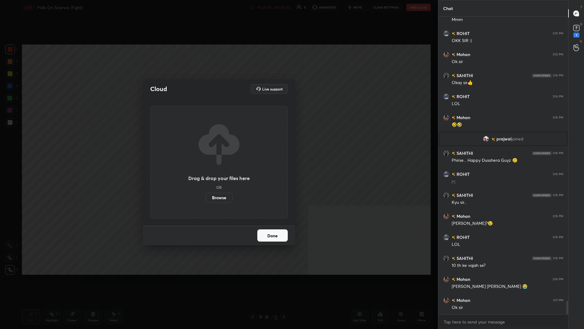
click at [217, 143] on label "Browse" at bounding box center [219, 198] width 27 height 10
click at [206, 143] on input "Browse" at bounding box center [206, 198] width 0 height 10
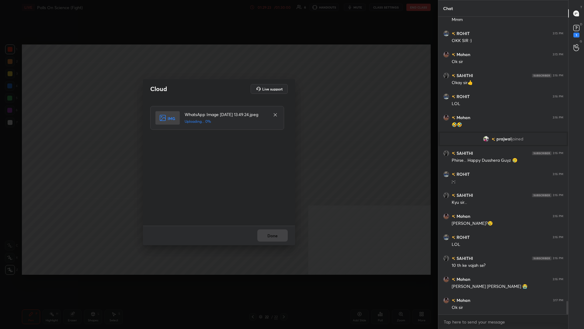
scroll to position [6308, 0]
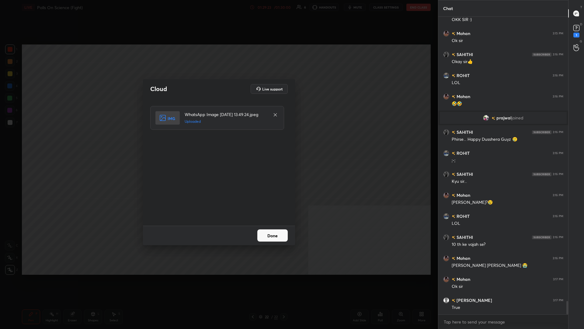
click at [218, 143] on button "Done" at bounding box center [272, 235] width 30 height 12
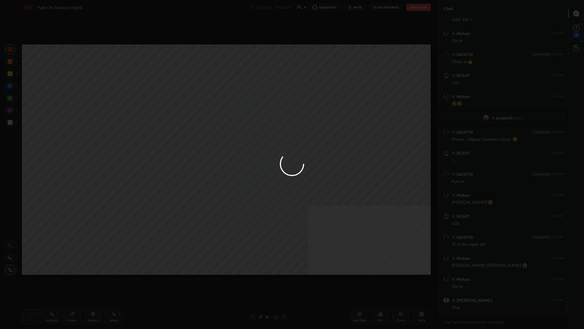
scroll to position [6329, 0]
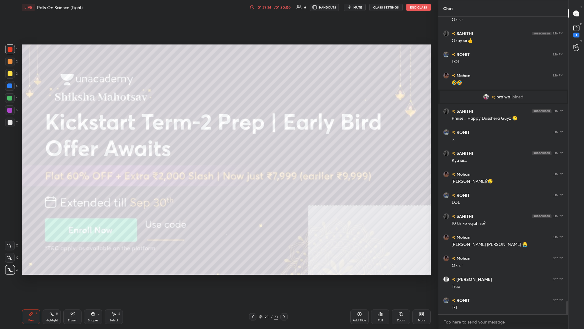
click at [13, 70] on div at bounding box center [10, 74] width 10 height 10
click at [13, 72] on div at bounding box center [10, 74] width 10 height 10
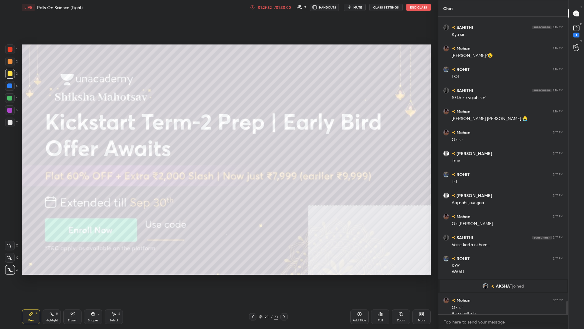
scroll to position [6362, 0]
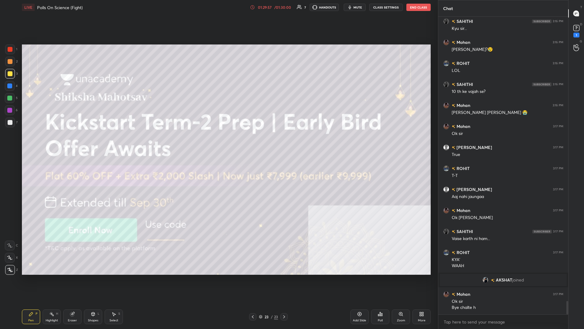
click at [76, 143] on div "Eraser" at bounding box center [72, 316] width 18 height 15
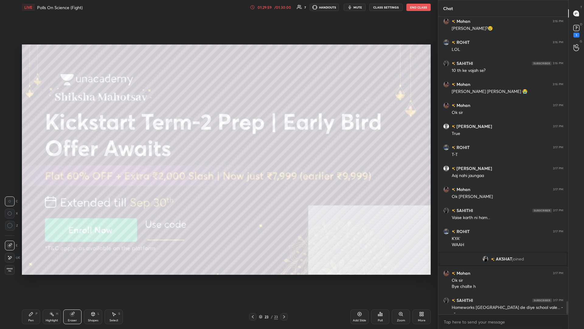
click at [22, 143] on div "Pen P" at bounding box center [31, 316] width 18 height 15
click at [25, 143] on div "Pen P" at bounding box center [31, 316] width 18 height 15
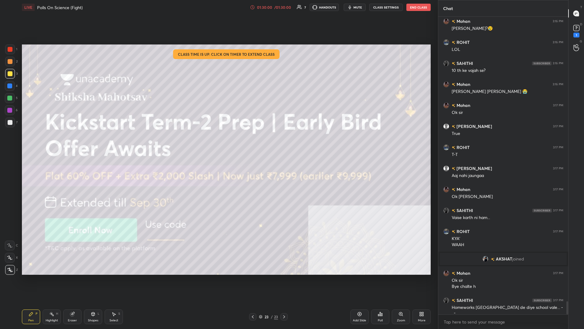
scroll to position [6404, 0]
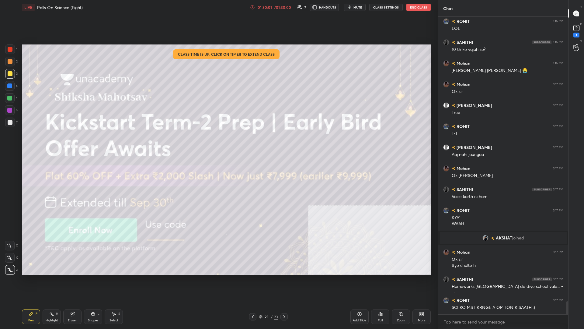
click at [218, 143] on div "Poll" at bounding box center [380, 316] width 18 height 15
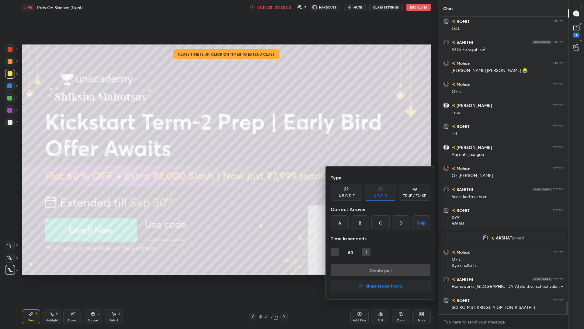
click at [218, 143] on h4 "Share leaderboard" at bounding box center [384, 286] width 37 height 4
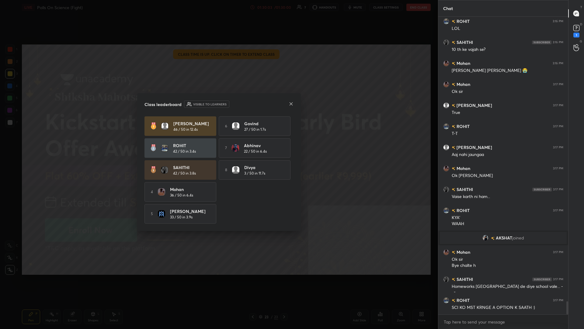
click at [218, 107] on div "Class leaderboard Visible to learners" at bounding box center [219, 103] width 149 height 7
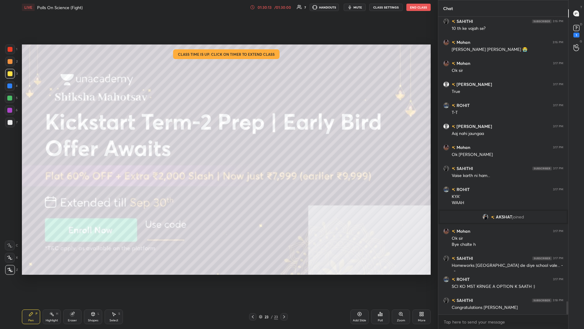
click at [218, 143] on div "Add Slide" at bounding box center [360, 316] width 18 height 15
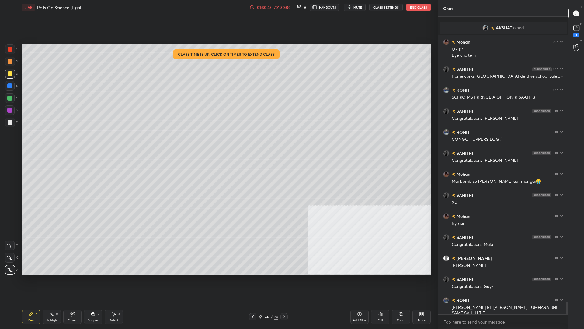
scroll to position [6635, 0]
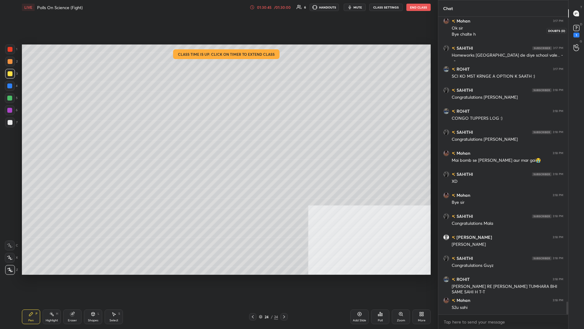
click at [218, 31] on icon at bounding box center [576, 27] width 9 height 9
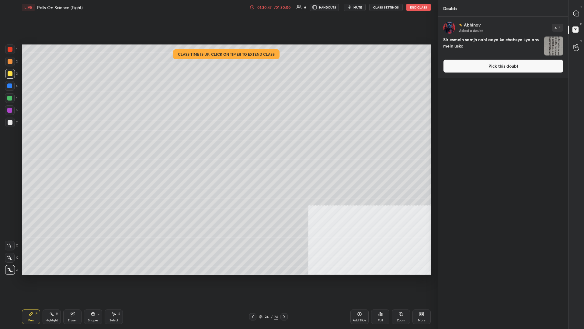
click at [218, 6] on button "End Class" at bounding box center [419, 7] width 24 height 7
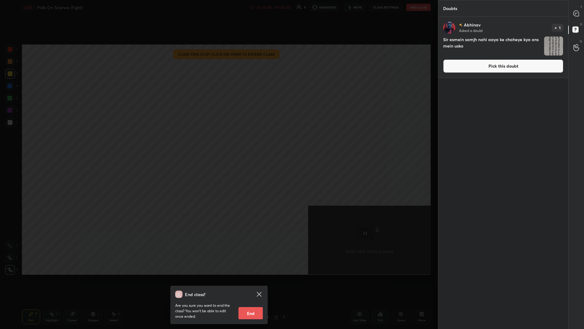
drag, startPoint x: 246, startPoint y: 314, endPoint x: 254, endPoint y: 309, distance: 9.9
click at [218, 143] on button "End" at bounding box center [251, 313] width 24 height 12
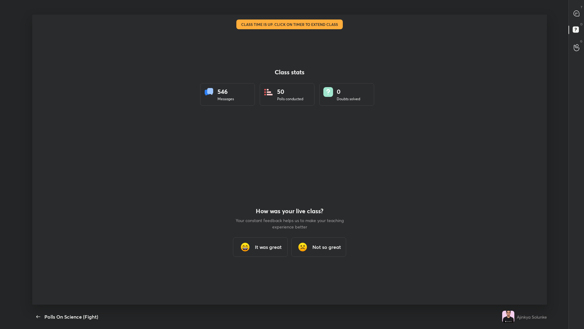
scroll to position [290, 579]
click at [218, 143] on div "Class stats 546 Messages 50 Polls conducted 0 Doubts solved" at bounding box center [289, 87] width 179 height 145
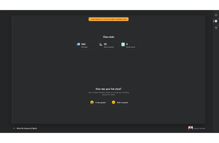
scroll to position [104, 214]
